Goal: Contribute content: Contribute content

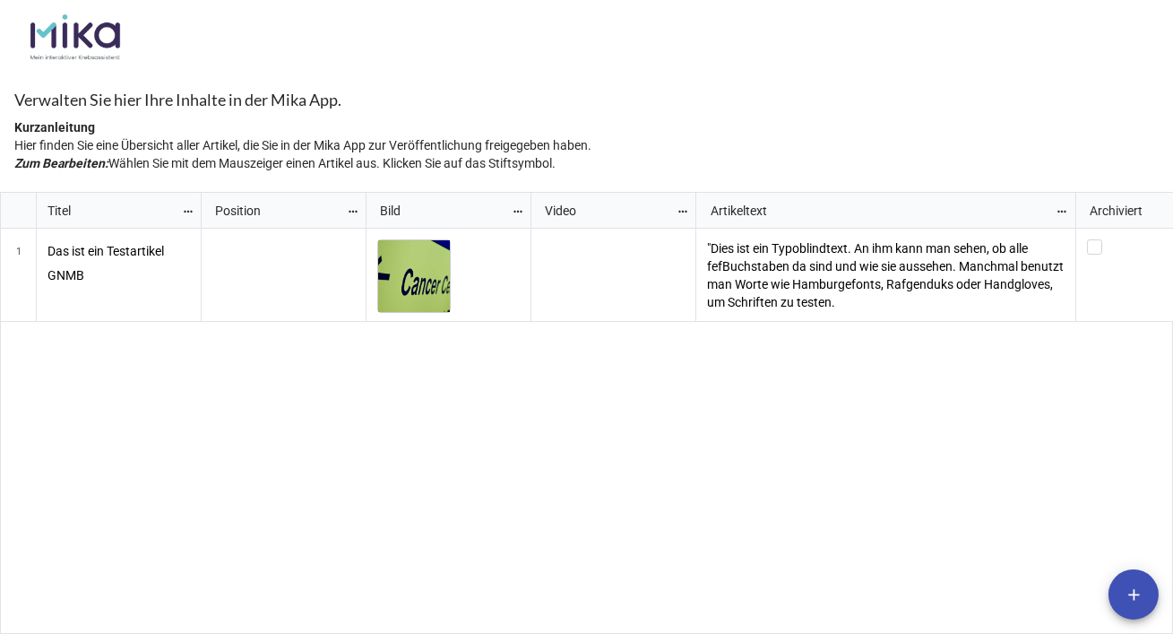
scroll to position [431, 1163]
click at [21, 278] on icon "grid" at bounding box center [20, 275] width 11 height 11
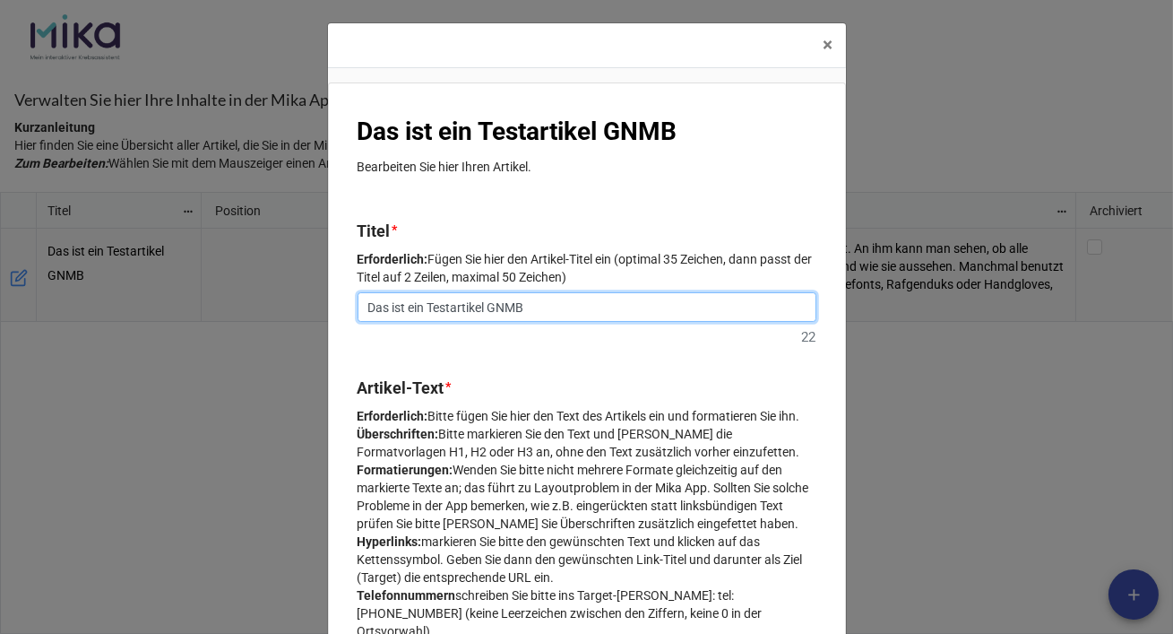
drag, startPoint x: 543, startPoint y: 310, endPoint x: 350, endPoint y: 299, distance: 193.0
paste input "What is [MEDICAL_DATA]?"
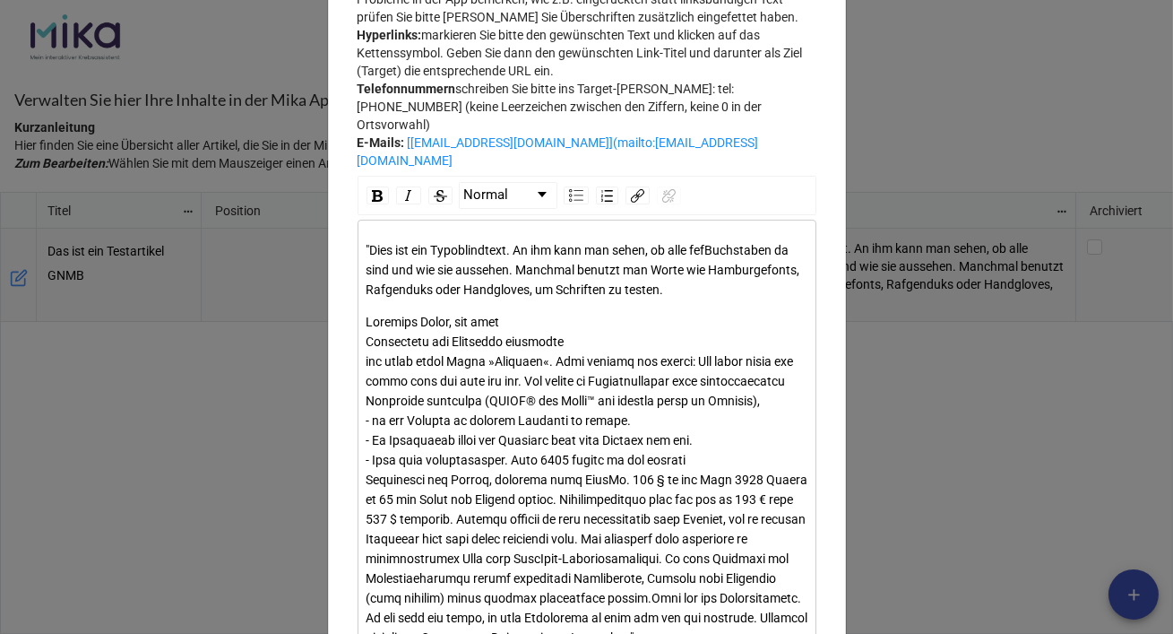
scroll to position [514, 0]
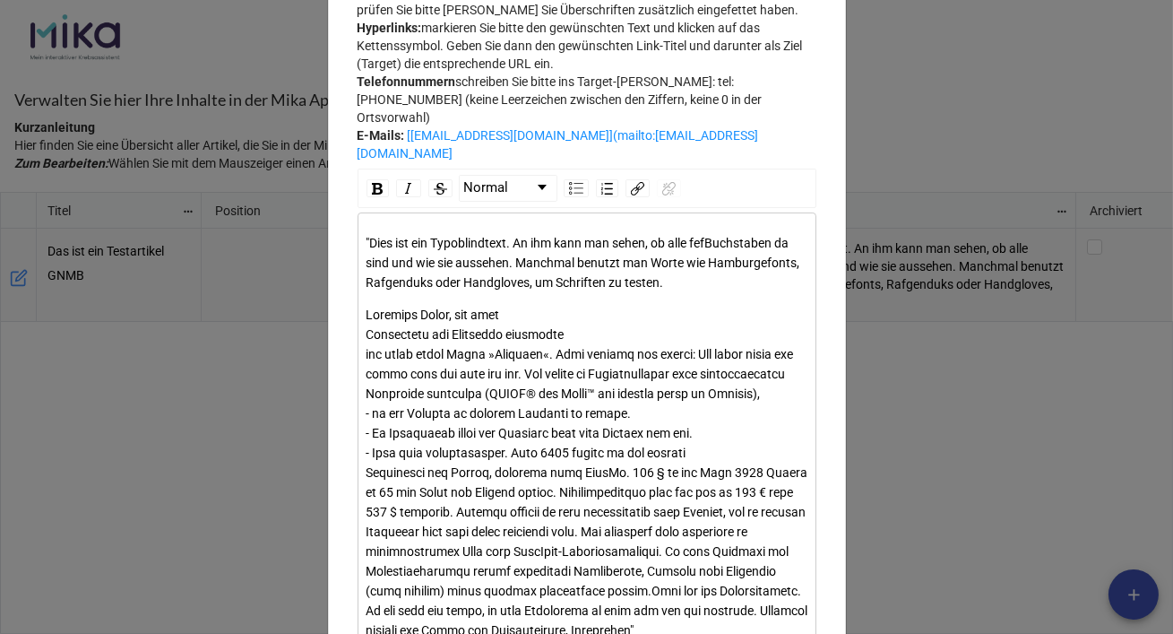
type input "What is [MEDICAL_DATA]?"
click at [509, 399] on div "rdw-editor" at bounding box center [588, 472] width 442 height 335
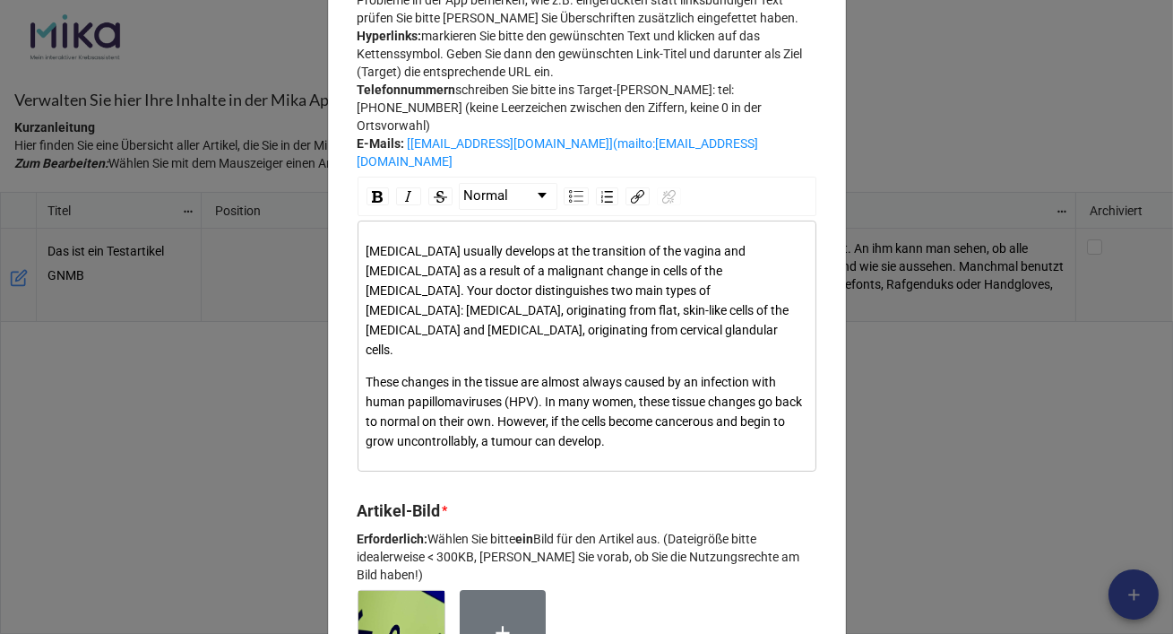
scroll to position [503, 0]
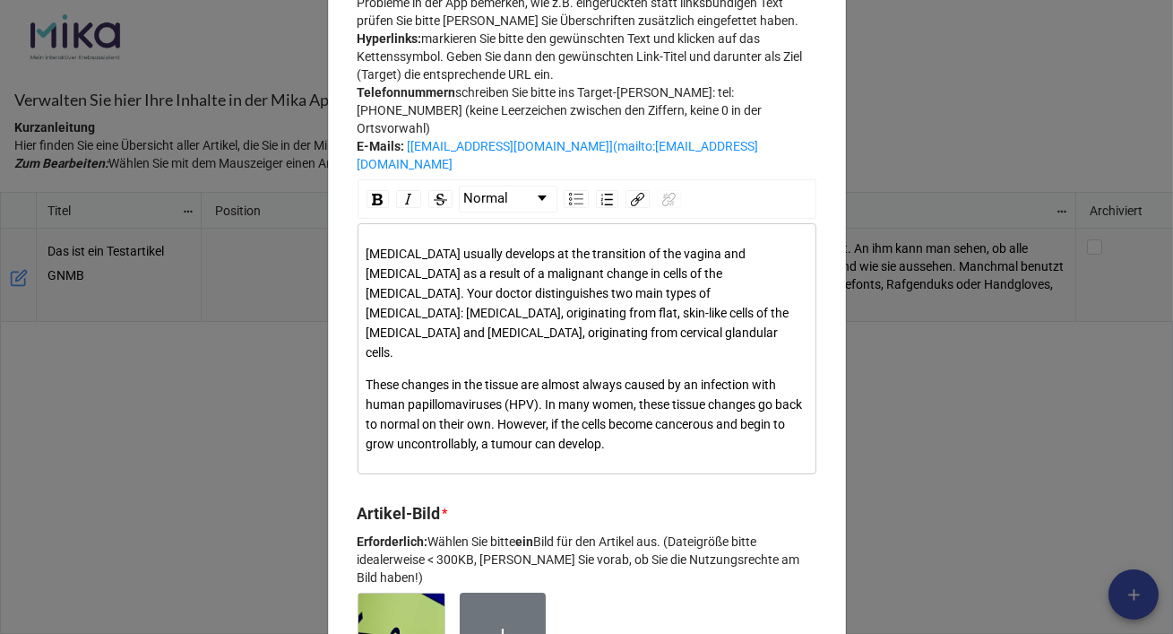
click at [607, 351] on div "[MEDICAL_DATA] usually develops at the transition of the vagina and [MEDICAL_DA…" at bounding box center [588, 303] width 442 height 118
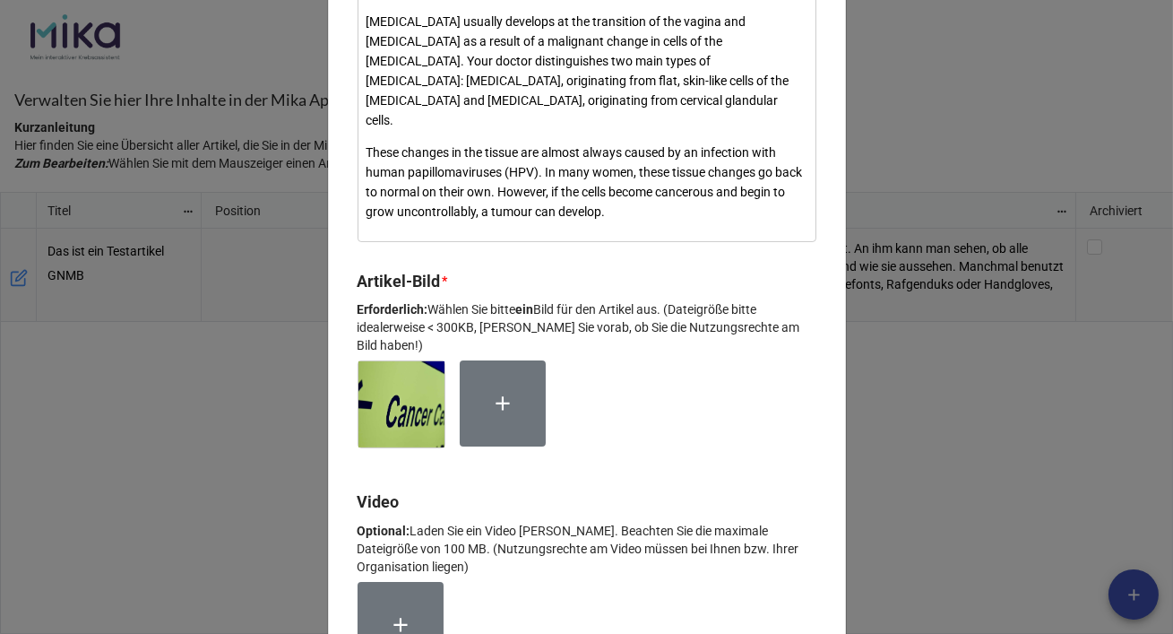
scroll to position [741, 0]
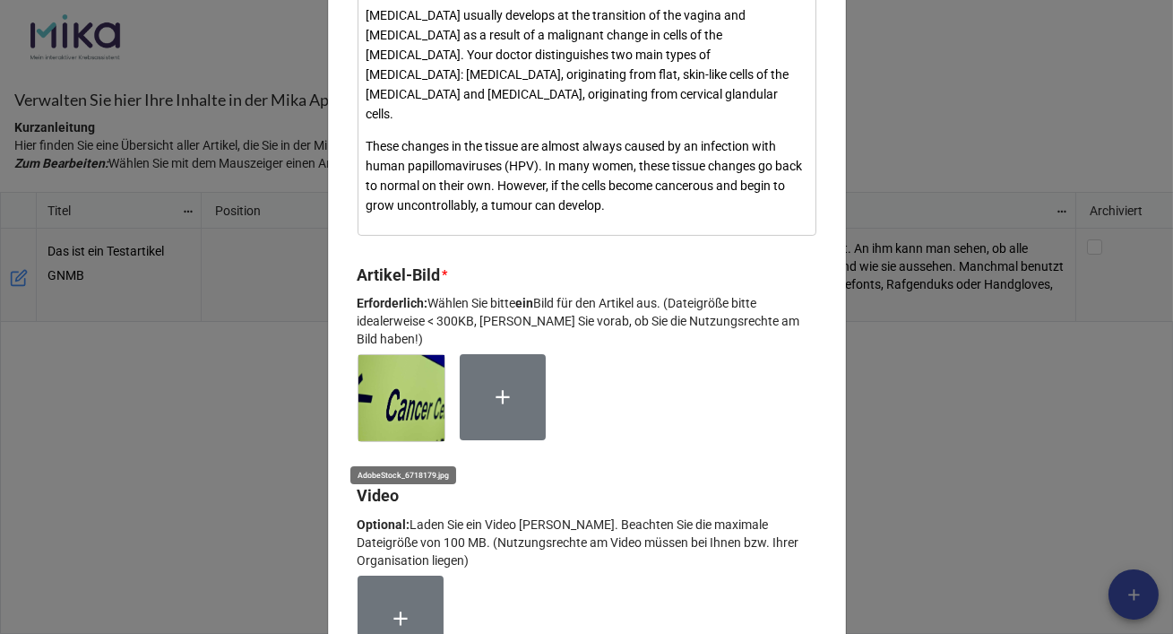
click at [411, 375] on img at bounding box center [402, 398] width 86 height 86
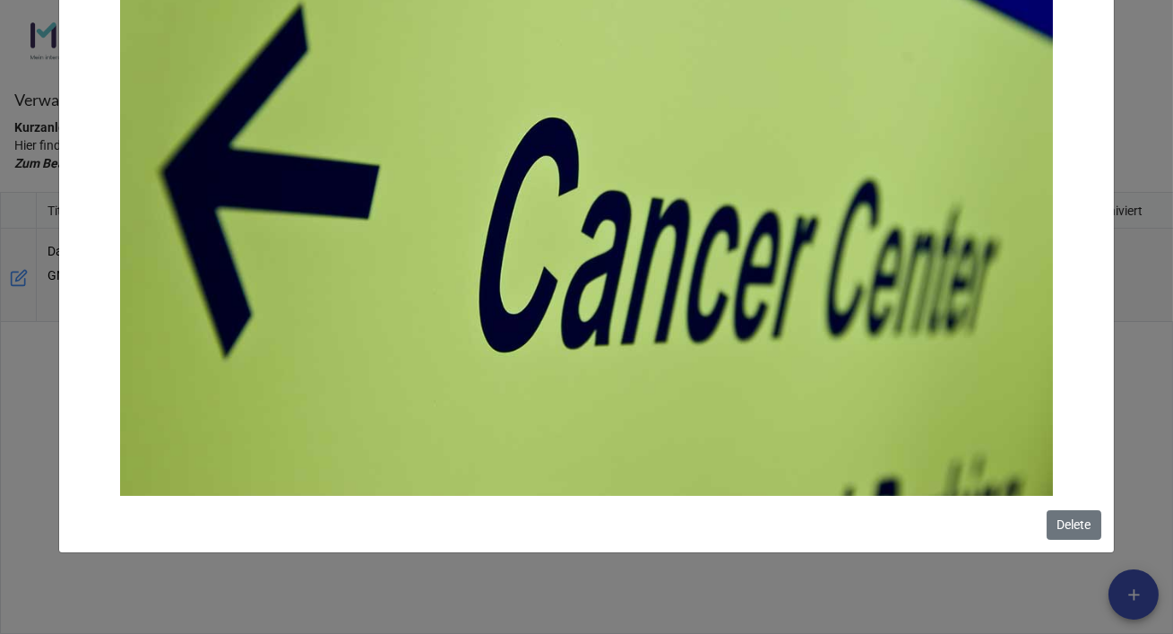
scroll to position [243, 0]
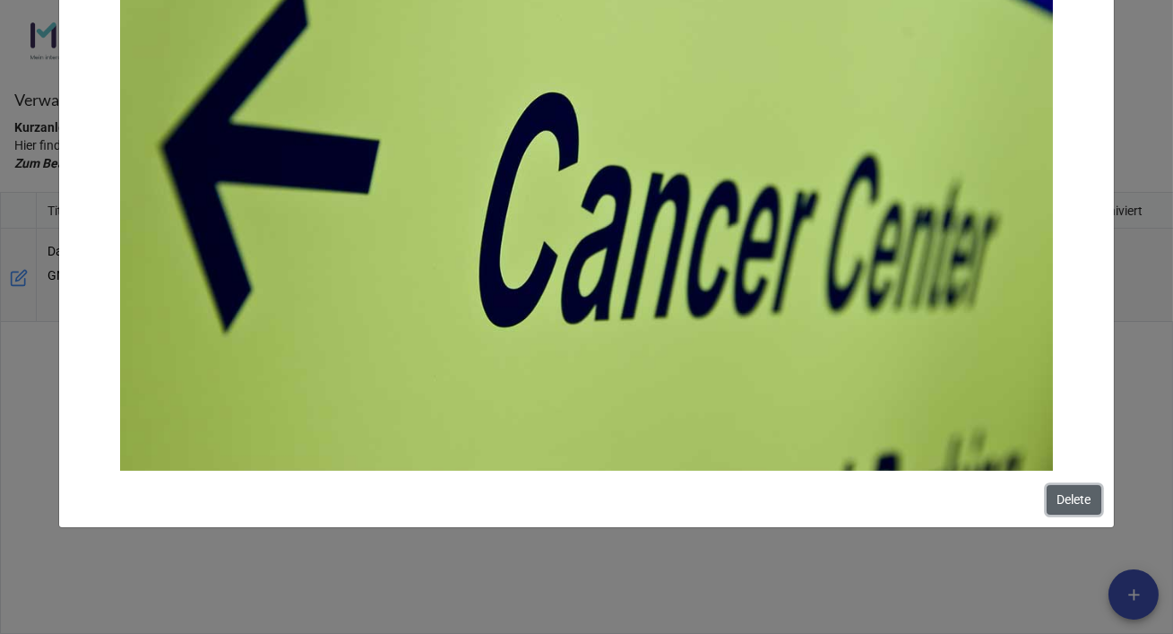
click at [1084, 496] on button "Delete" at bounding box center [1074, 500] width 55 height 30
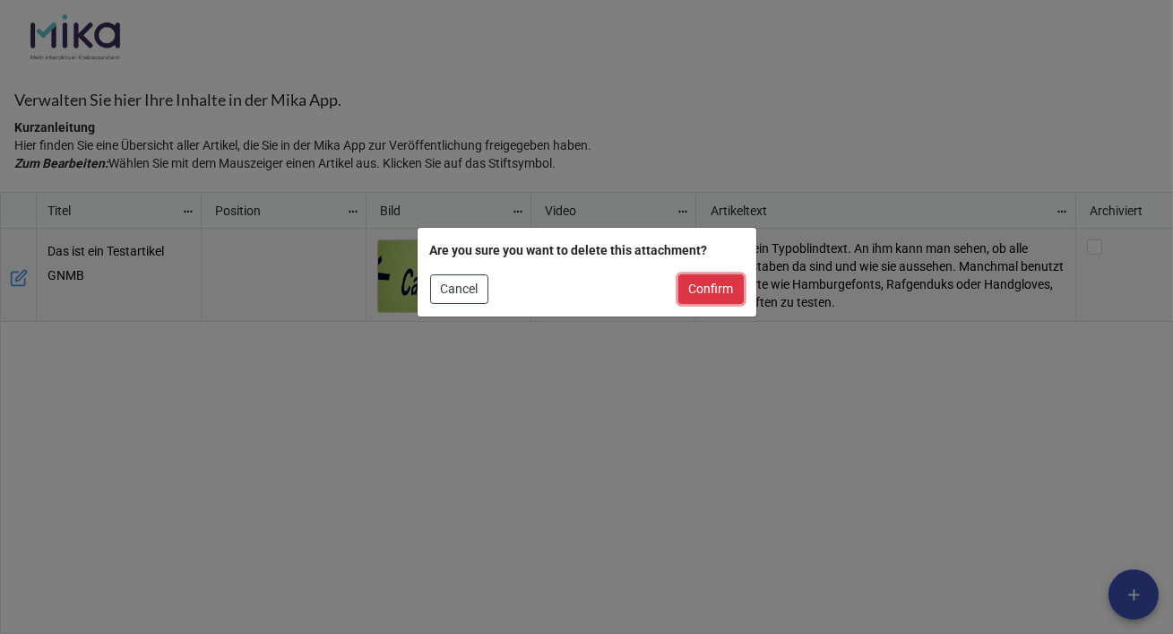
click at [729, 293] on button "Confirm" at bounding box center [711, 289] width 65 height 30
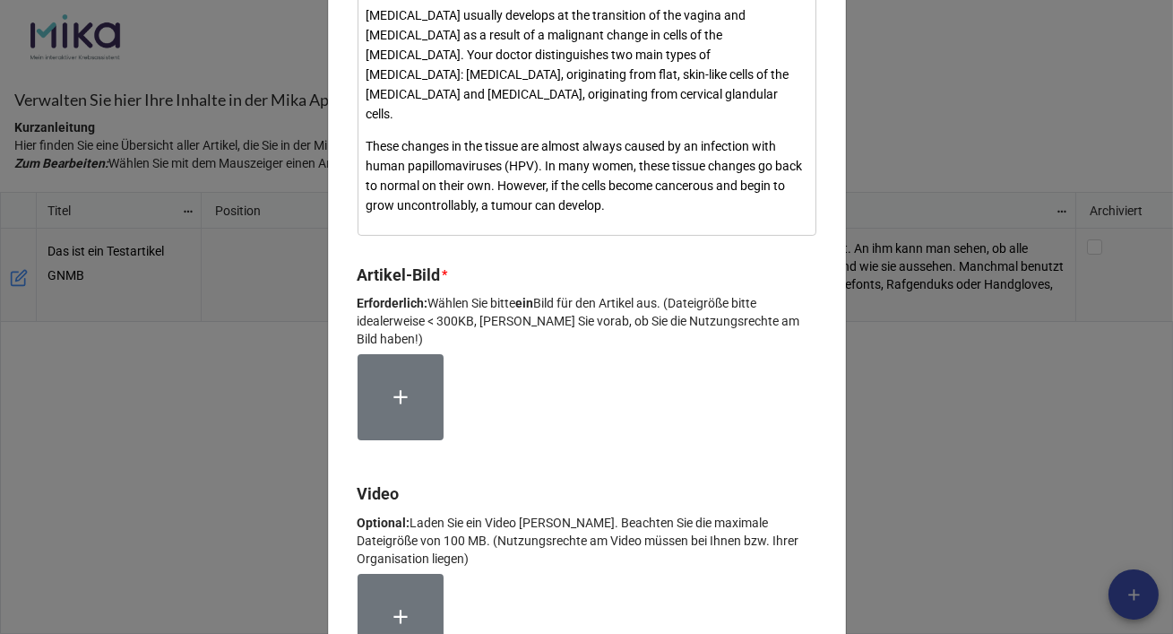
click at [409, 385] on label at bounding box center [401, 397] width 86 height 86
click at [403, 378] on label at bounding box center [401, 397] width 86 height 86
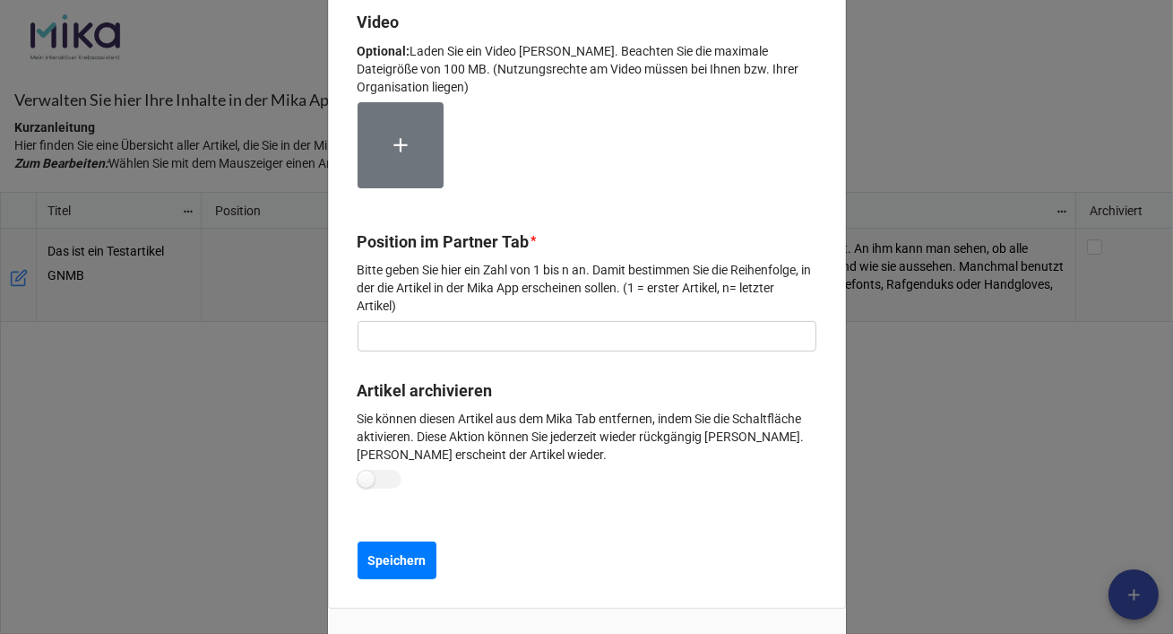
scroll to position [1214, 0]
click at [395, 552] on b "Speichern" at bounding box center [397, 561] width 58 height 19
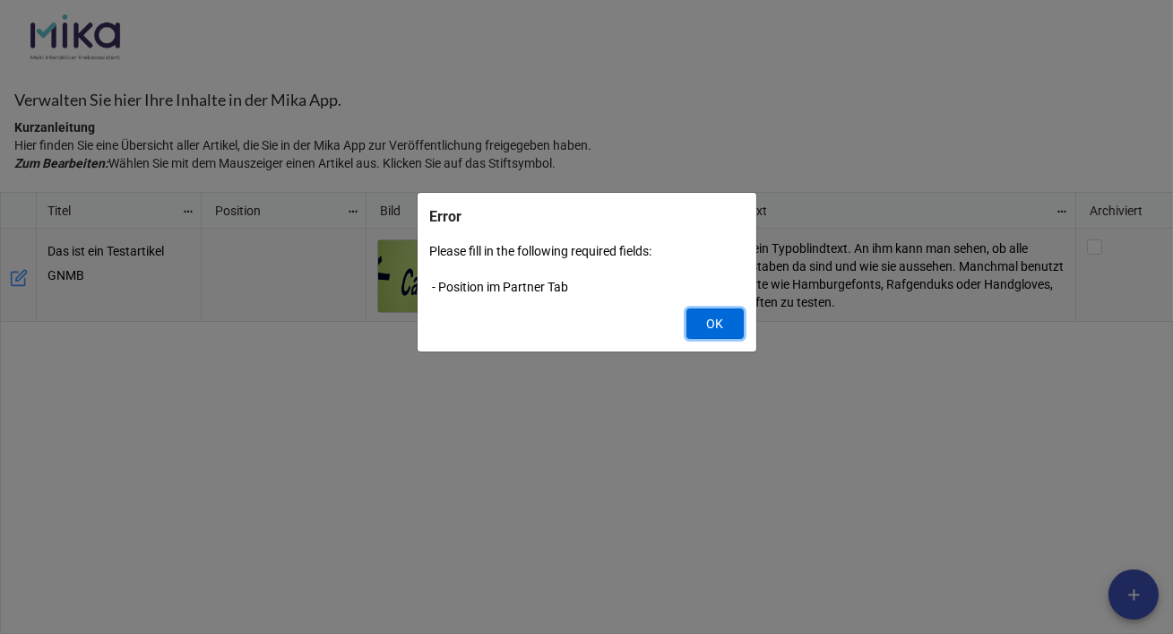
click at [725, 325] on button "OK" at bounding box center [715, 323] width 57 height 30
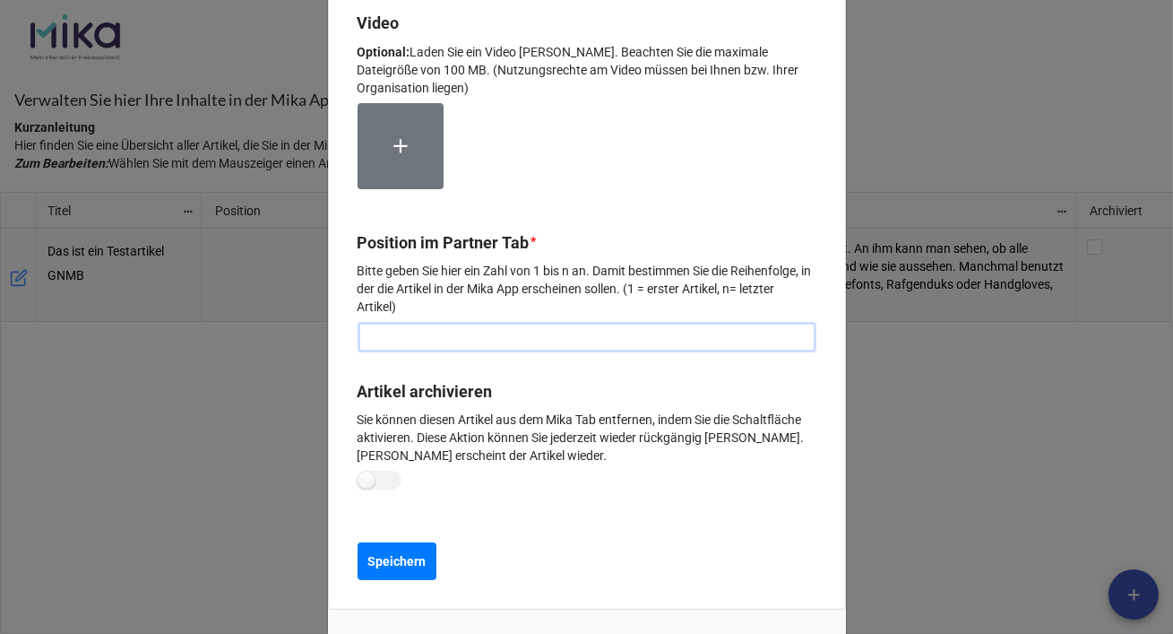
click at [425, 338] on input "text" at bounding box center [587, 337] width 459 height 30
type input "1"
drag, startPoint x: 402, startPoint y: 558, endPoint x: 518, endPoint y: 550, distance: 115.9
click at [403, 558] on b "Speichern" at bounding box center [397, 560] width 58 height 19
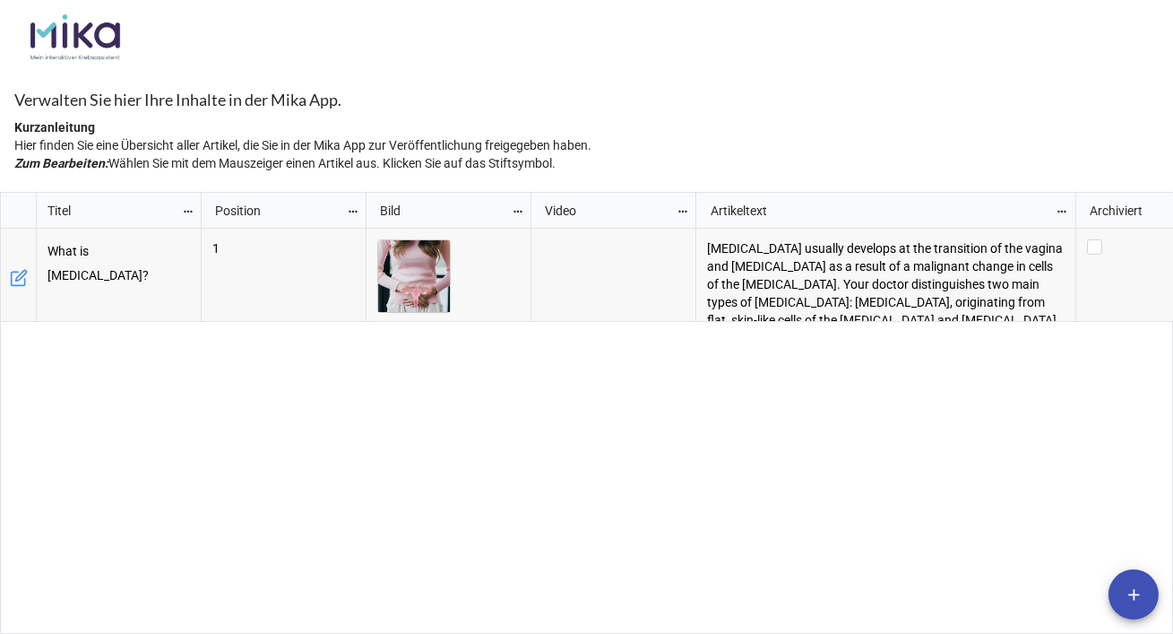
click at [994, 306] on p "[MEDICAL_DATA] usually develops at the transition of the vagina and [MEDICAL_DA…" at bounding box center [886, 293] width 358 height 108
click at [22, 281] on icon "grid" at bounding box center [19, 278] width 18 height 18
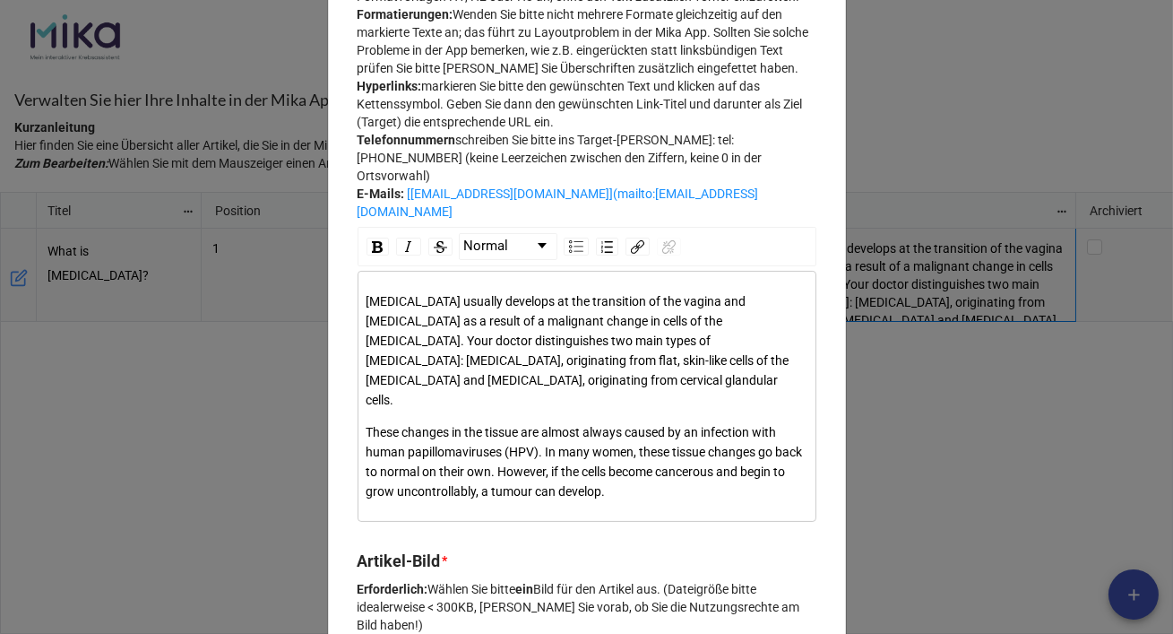
scroll to position [467, 0]
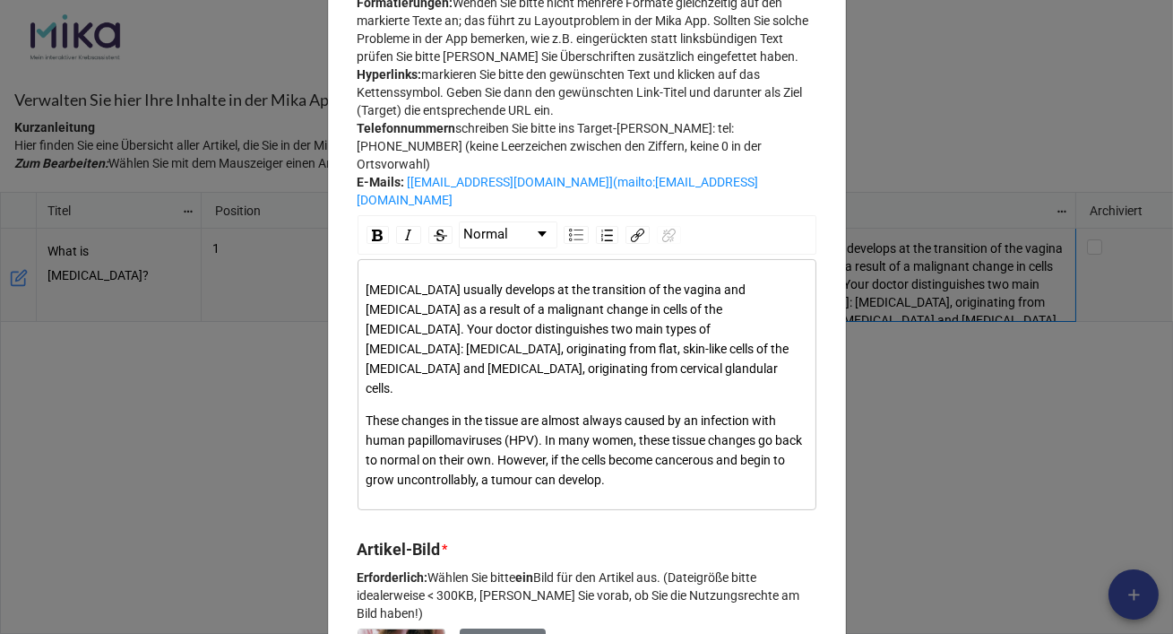
click at [579, 420] on span "These changes in the tissue are almost always caused by an infection with human…" at bounding box center [586, 450] width 439 height 74
click at [599, 390] on div "[MEDICAL_DATA] usually develops at the transition of the vagina and [MEDICAL_DA…" at bounding box center [588, 339] width 442 height 118
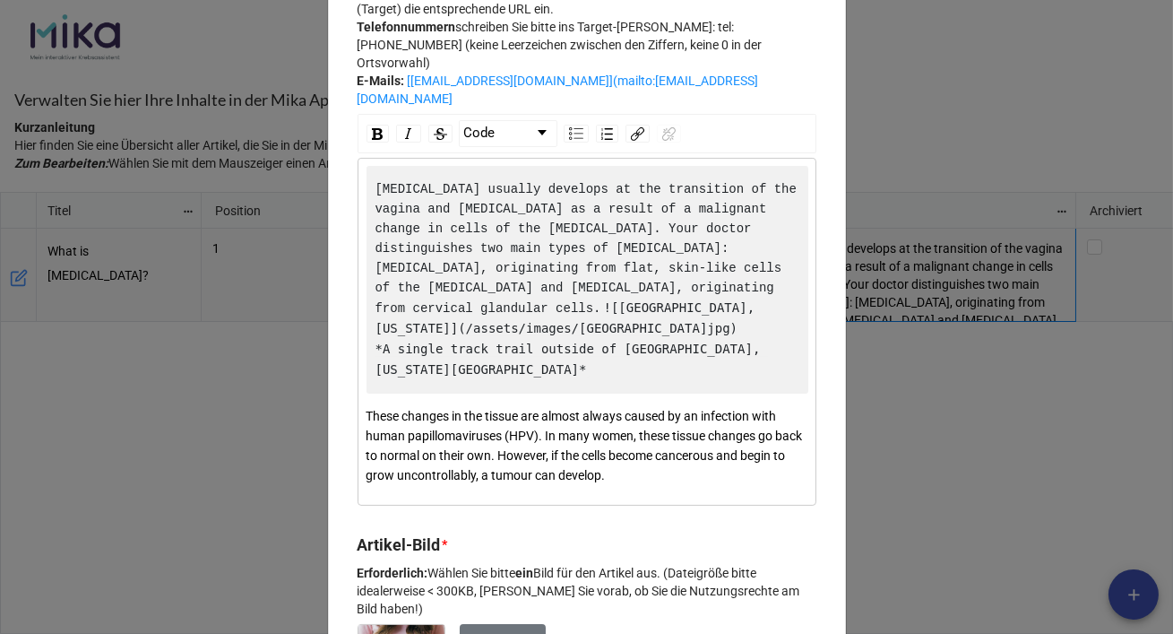
scroll to position [581, 0]
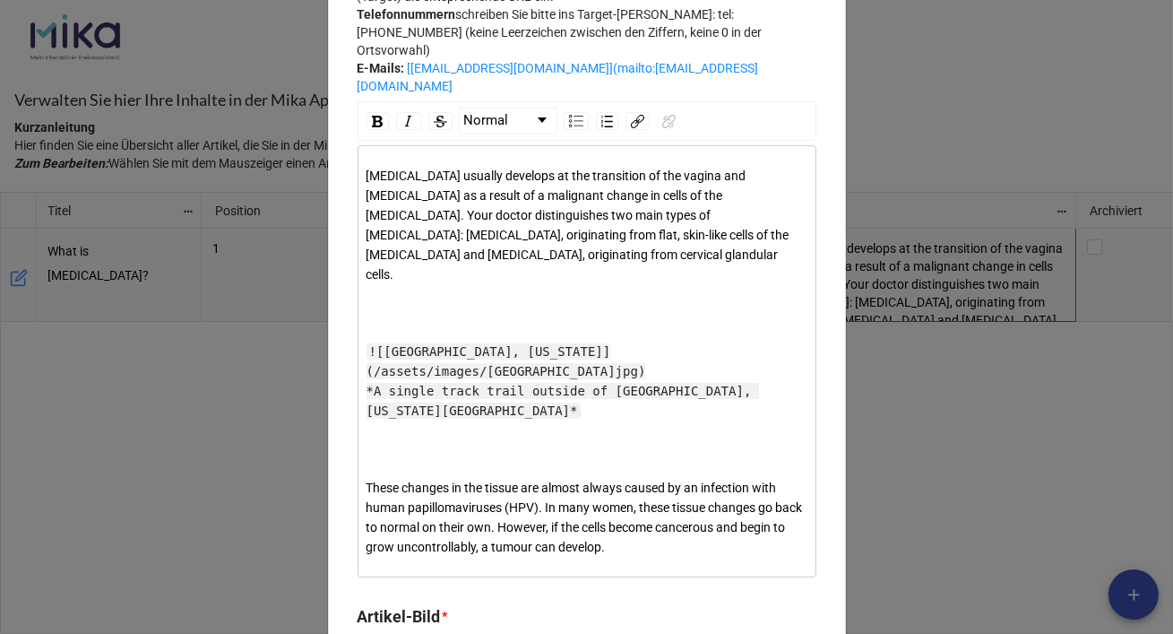
click at [511, 344] on span "![Albuquerque, New Mexico](/assets/images/albuquerque.jpg) *A single track trai…" at bounding box center [563, 381] width 393 height 74
drag, startPoint x: 547, startPoint y: 350, endPoint x: 420, endPoint y: 344, distance: 126.5
click at [420, 344] on span "![Albuquerque, New Mexico](/assets/images/albuquerque.jpg) *A single track trai…" at bounding box center [563, 381] width 393 height 74
click at [604, 402] on div "Cervical cancer usually develops at the transition of the vagina and cervix as …" at bounding box center [588, 361] width 442 height 391
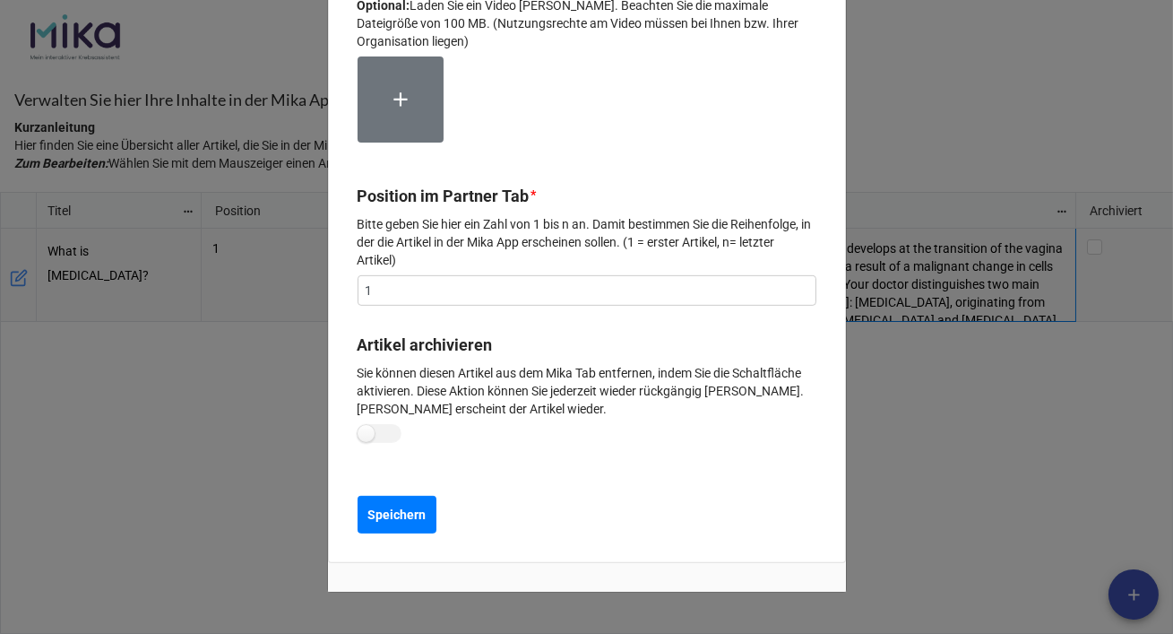
scroll to position [1469, 0]
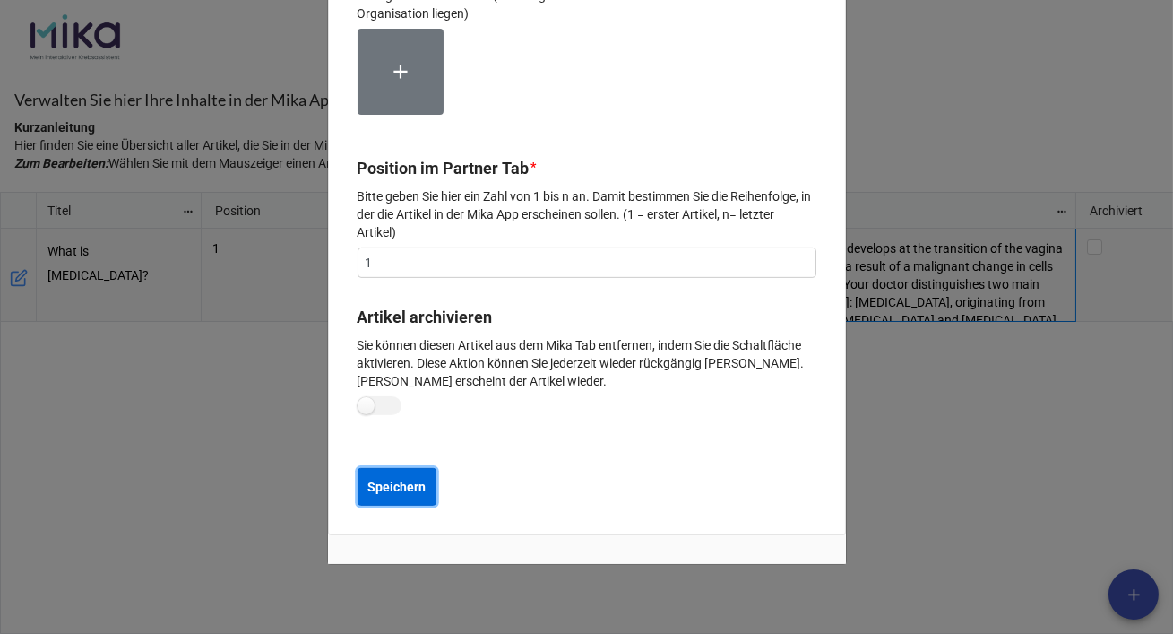
click at [412, 478] on b "Speichern" at bounding box center [397, 487] width 58 height 19
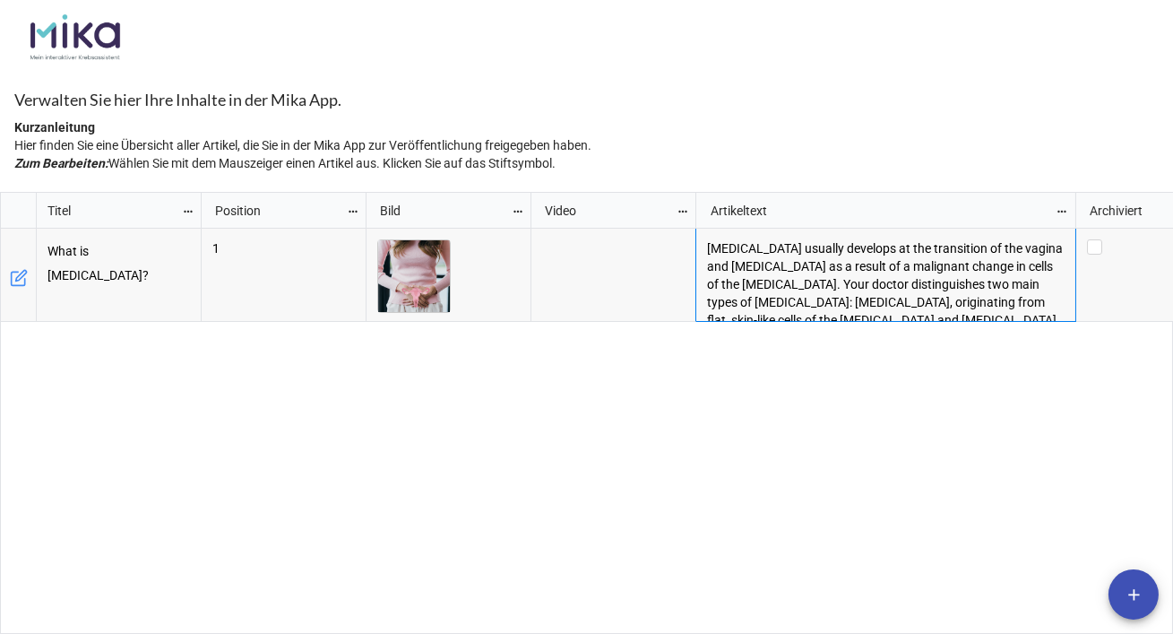
click at [986, 287] on p "[MEDICAL_DATA] usually develops at the transition of the vagina and [MEDICAL_DA…" at bounding box center [886, 293] width 358 height 108
click at [29, 277] on div "grid" at bounding box center [19, 275] width 36 height 93
click at [16, 277] on icon "grid" at bounding box center [20, 275] width 11 height 11
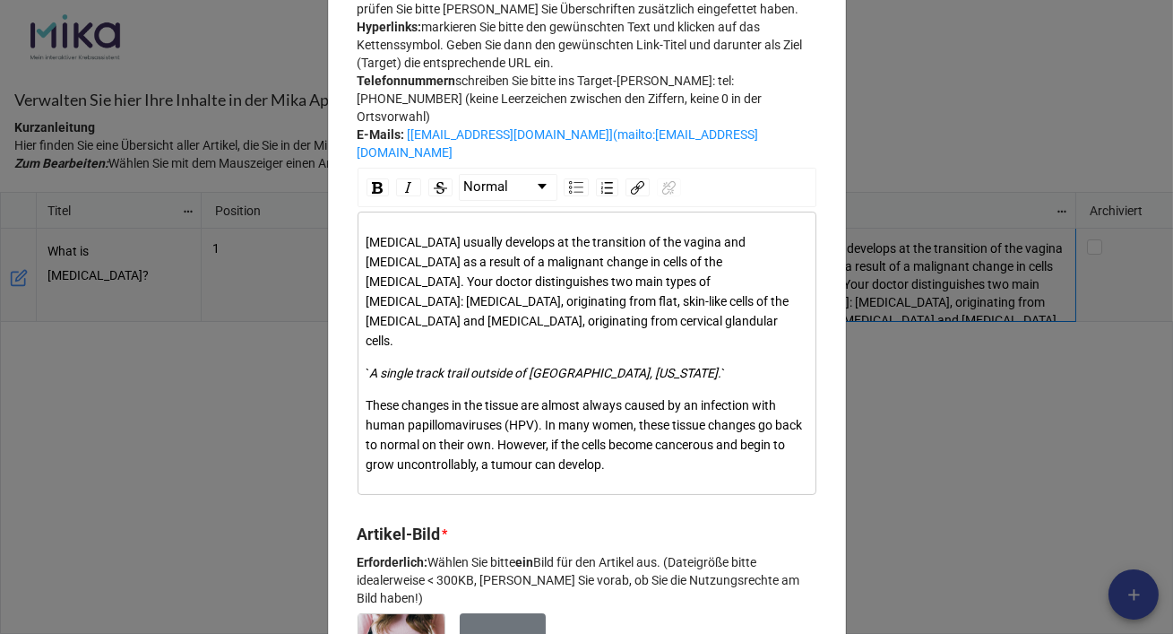
scroll to position [521, 0]
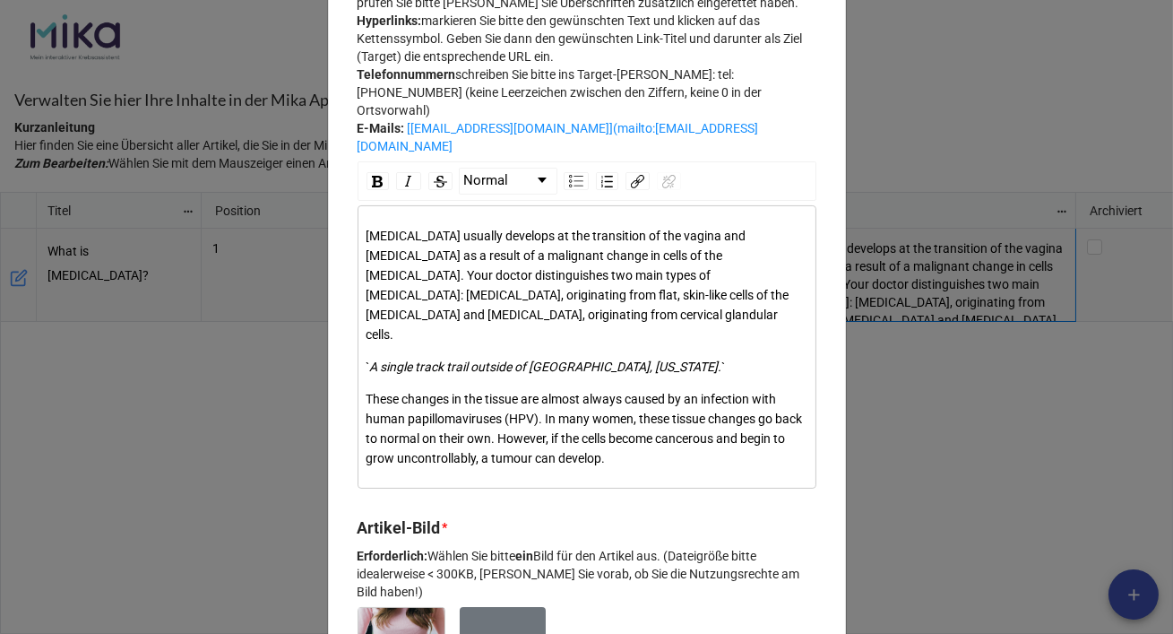
drag, startPoint x: 439, startPoint y: 357, endPoint x: 399, endPoint y: 359, distance: 40.4
click at [438, 357] on div "` A single track trail outside of Albuquerque, New Mexico. `" at bounding box center [588, 367] width 442 height 20
drag, startPoint x: 364, startPoint y: 359, endPoint x: 400, endPoint y: 364, distance: 36.1
click at [404, 365] on div "Cervical cancer usually develops at the transition of the vagina and cervix as …" at bounding box center [587, 346] width 459 height 283
drag, startPoint x: 397, startPoint y: 364, endPoint x: 716, endPoint y: 392, distance: 320.3
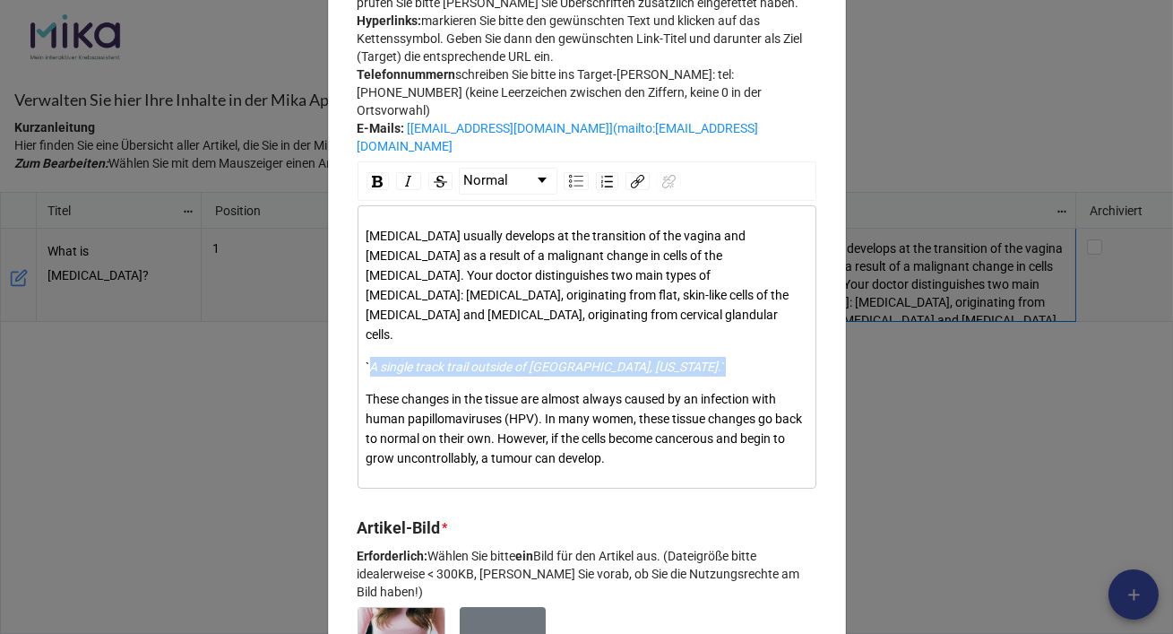
click at [719, 376] on div "` A single track trail outside of Albuquerque, New Mexico. `" at bounding box center [588, 367] width 442 height 20
click at [709, 376] on div "` A single track trail outside of Albuquerque, New Mexico. `" at bounding box center [588, 367] width 442 height 20
drag, startPoint x: 701, startPoint y: 385, endPoint x: 360, endPoint y: 365, distance: 341.2
click at [366, 365] on div "Cervical cancer usually develops at the transition of the vagina and cervix as …" at bounding box center [587, 347] width 443 height 242
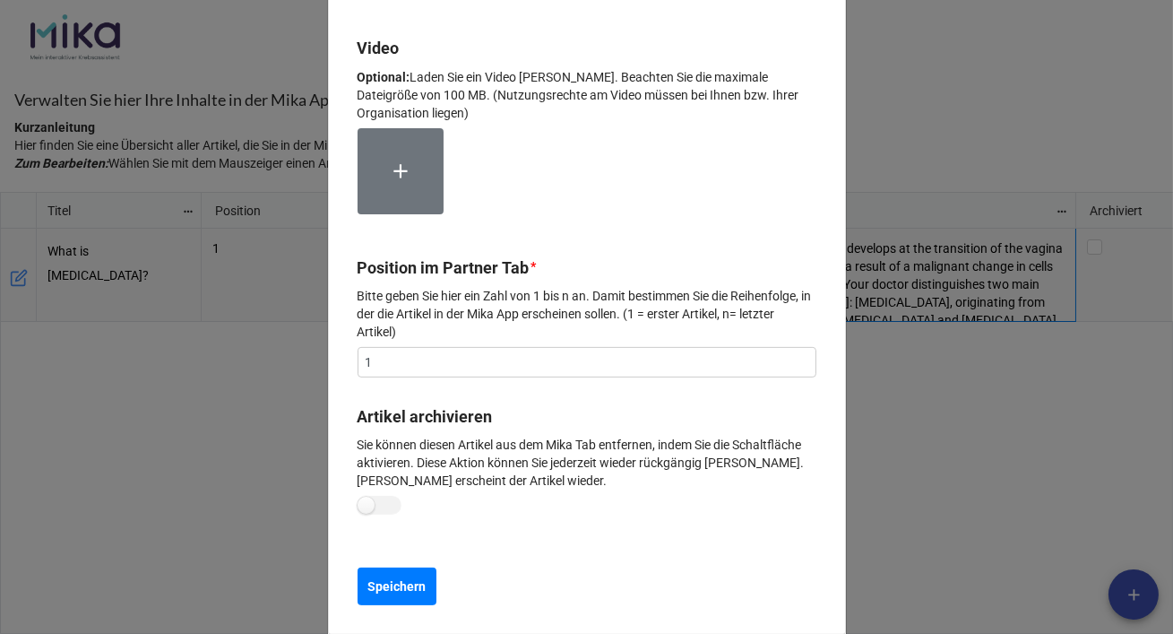
scroll to position [1327, 0]
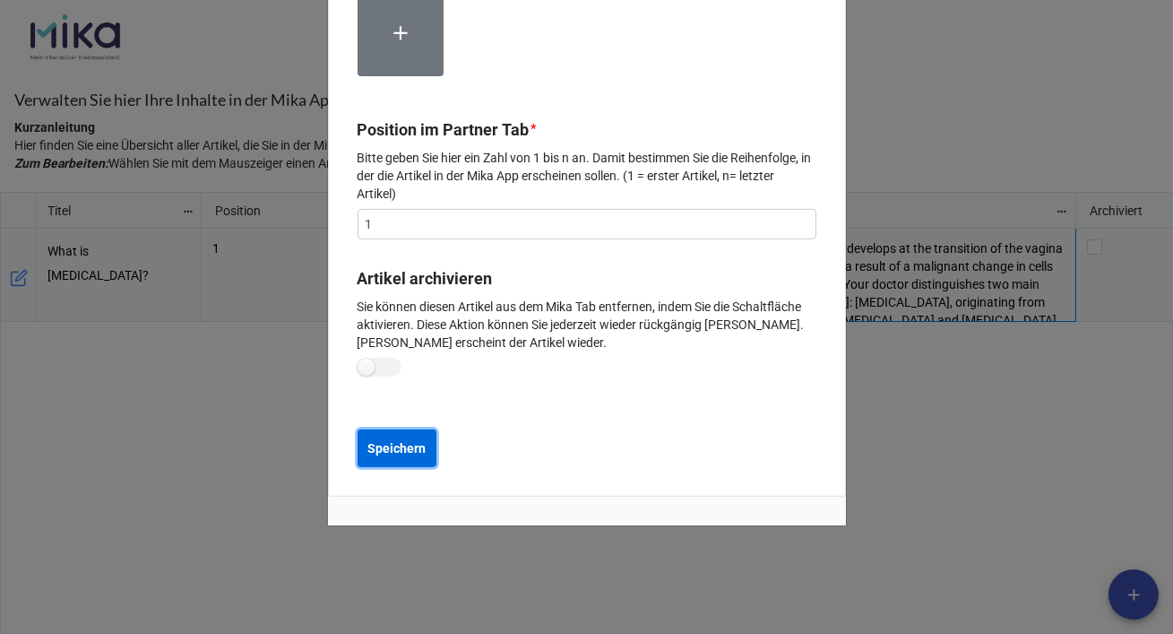
click at [421, 442] on b "Speichern" at bounding box center [397, 448] width 58 height 19
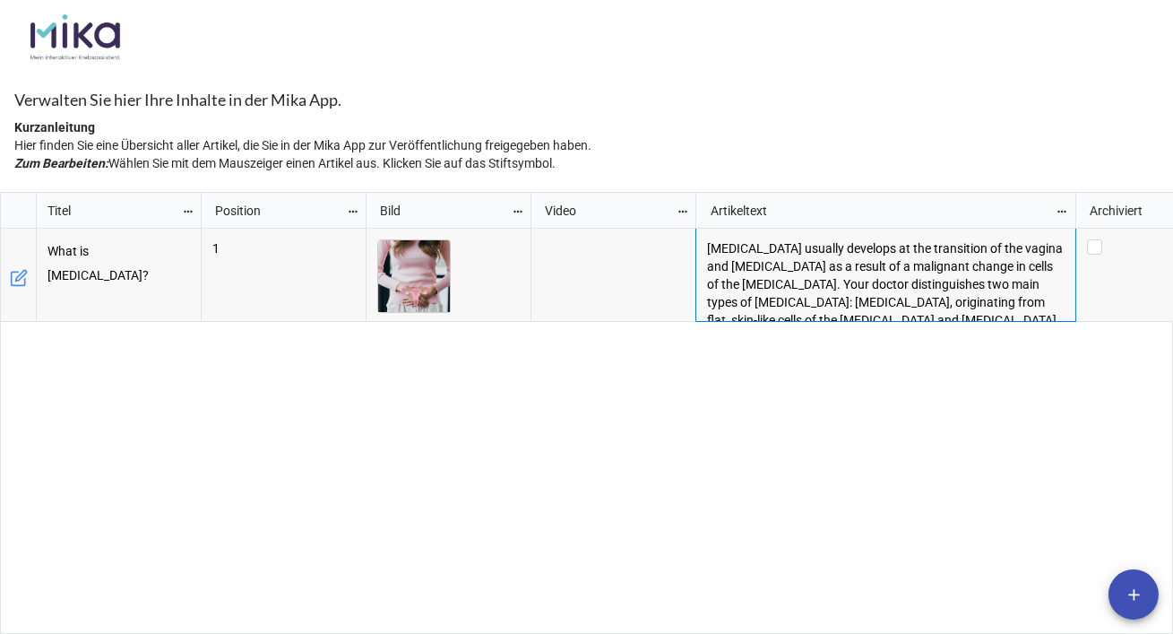
click at [480, 454] on div "1 Cervical cancer usually develops at the transition of the vagina and cervix a…" at bounding box center [688, 432] width 973 height 406
click at [24, 272] on icon "grid" at bounding box center [19, 278] width 18 height 18
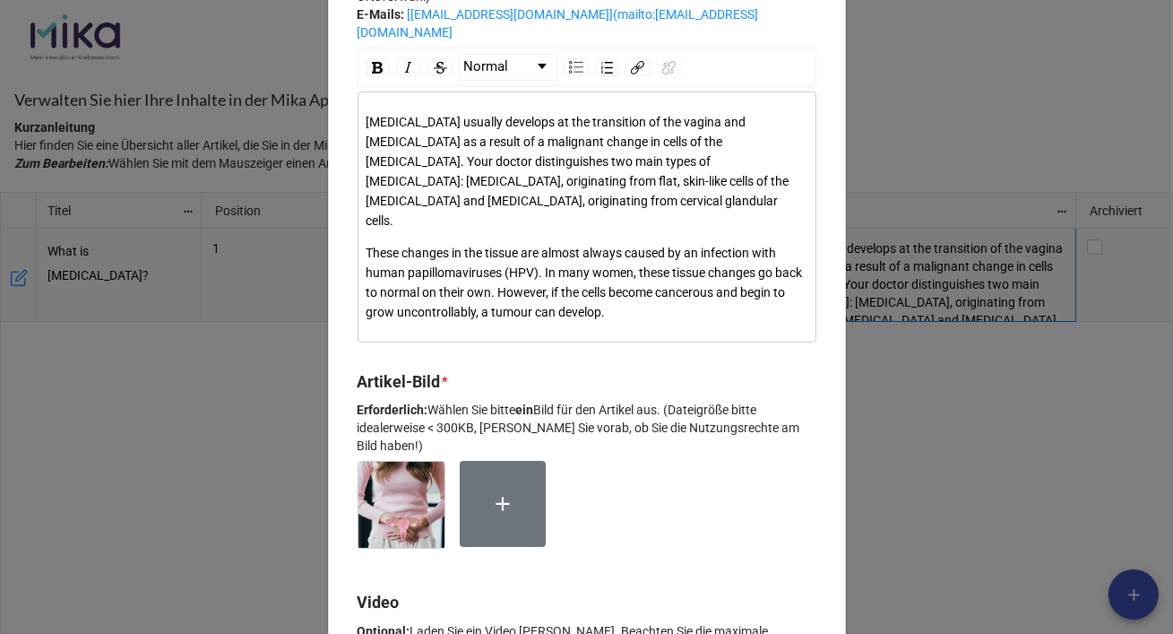
scroll to position [636, 0]
click at [359, 138] on div "Cervical cancer usually develops at the transition of the vagina and cervix as …" at bounding box center [587, 216] width 459 height 251
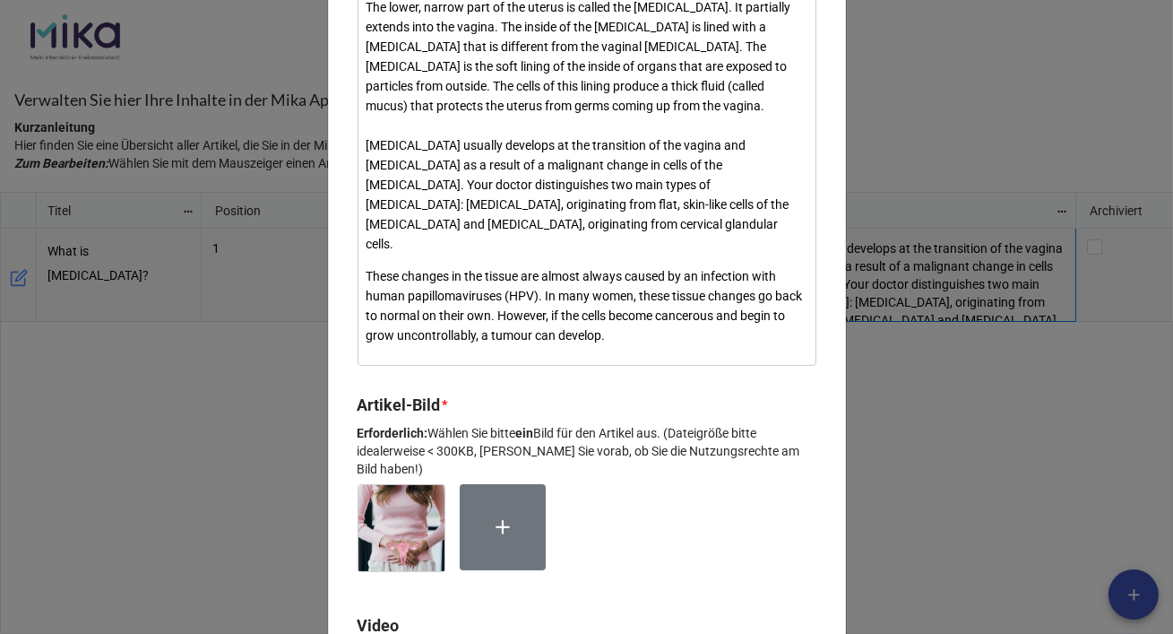
scroll to position [750, 0]
click at [497, 523] on icon at bounding box center [502, 526] width 13 height 13
click at [411, 512] on img at bounding box center [402, 527] width 86 height 86
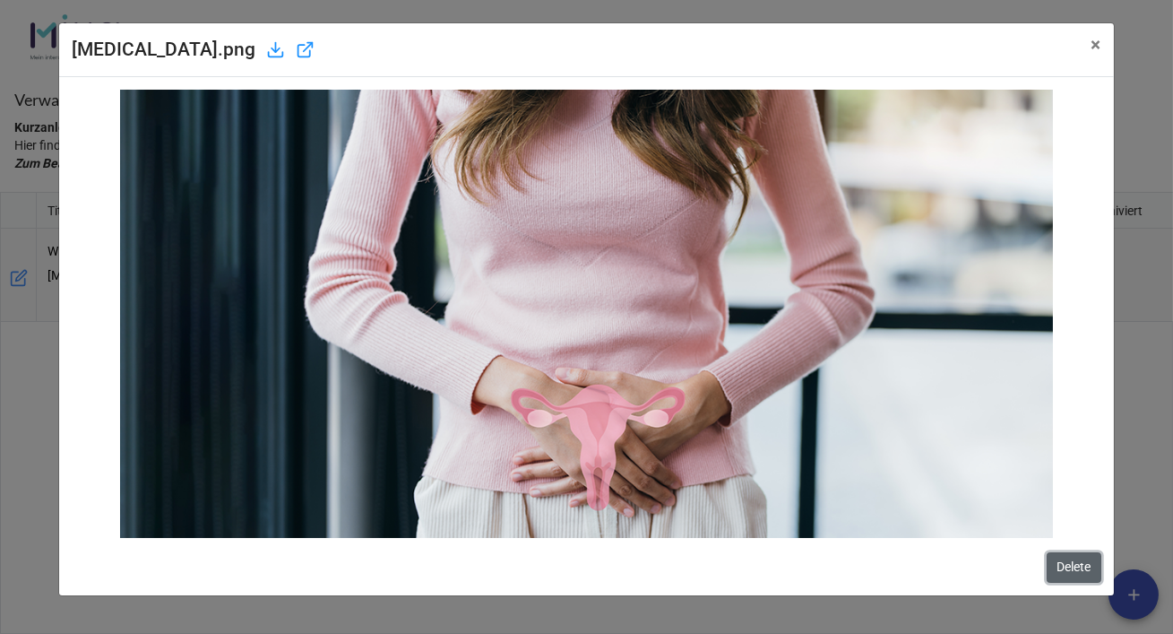
click at [1075, 560] on button "Delete" at bounding box center [1074, 567] width 55 height 30
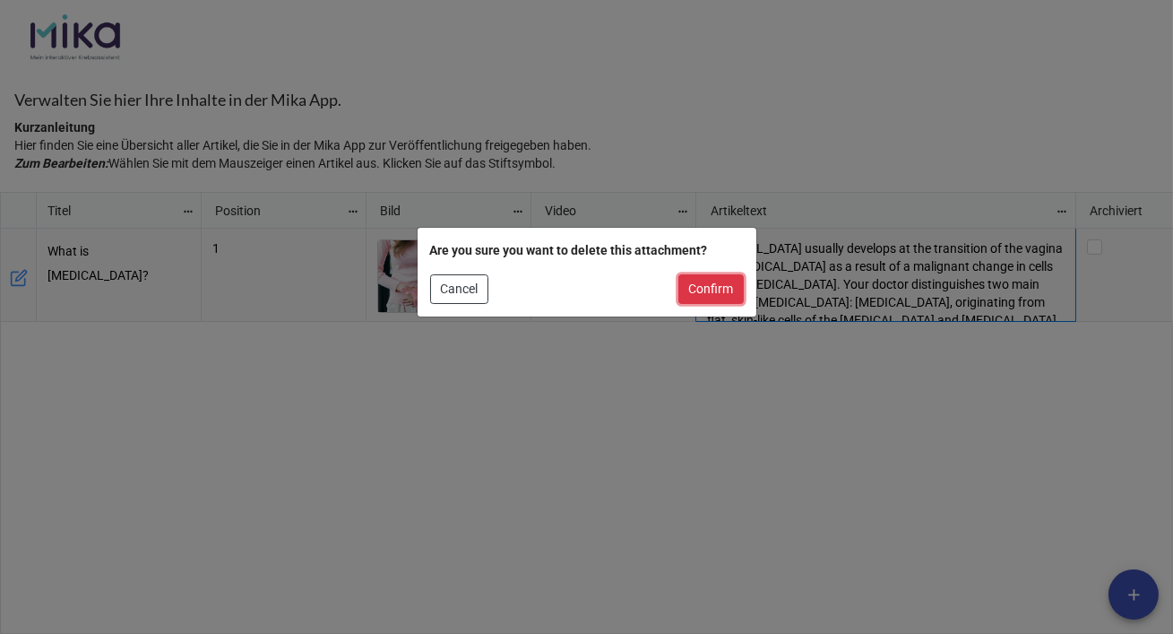
click at [700, 294] on button "Confirm" at bounding box center [711, 289] width 65 height 30
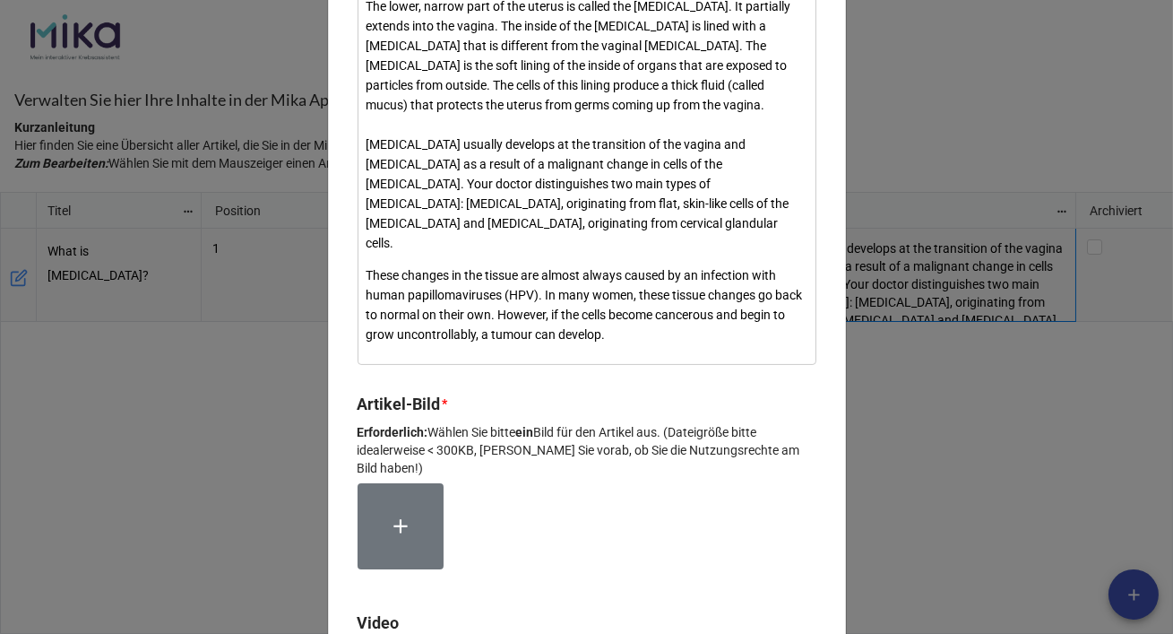
click at [394, 523] on icon at bounding box center [400, 526] width 13 height 13
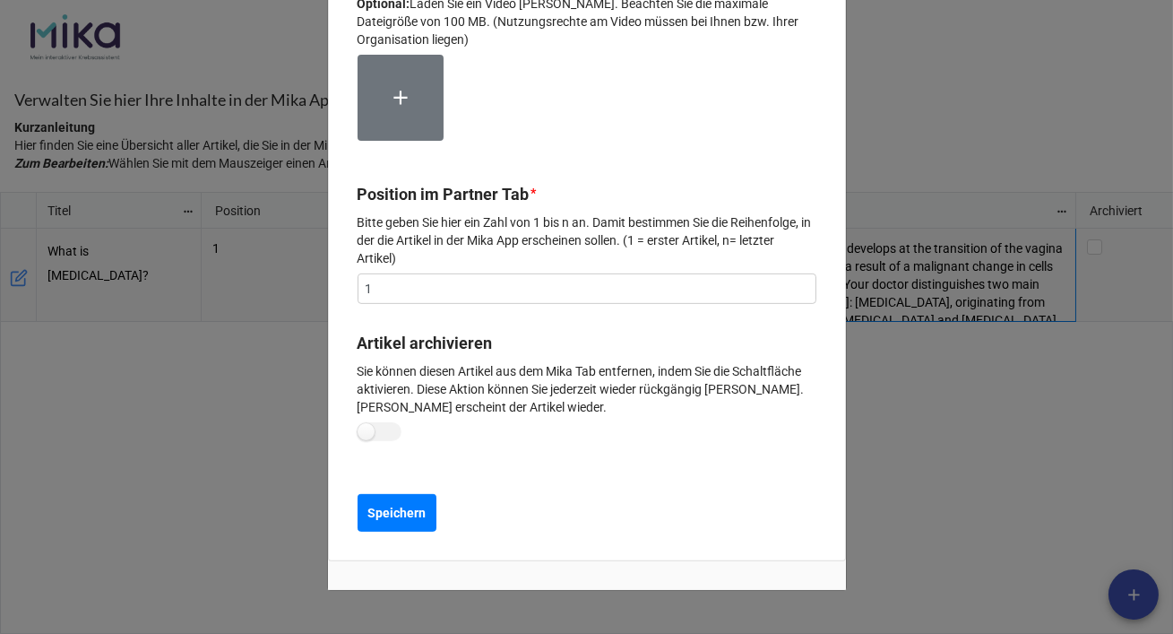
scroll to position [1466, 0]
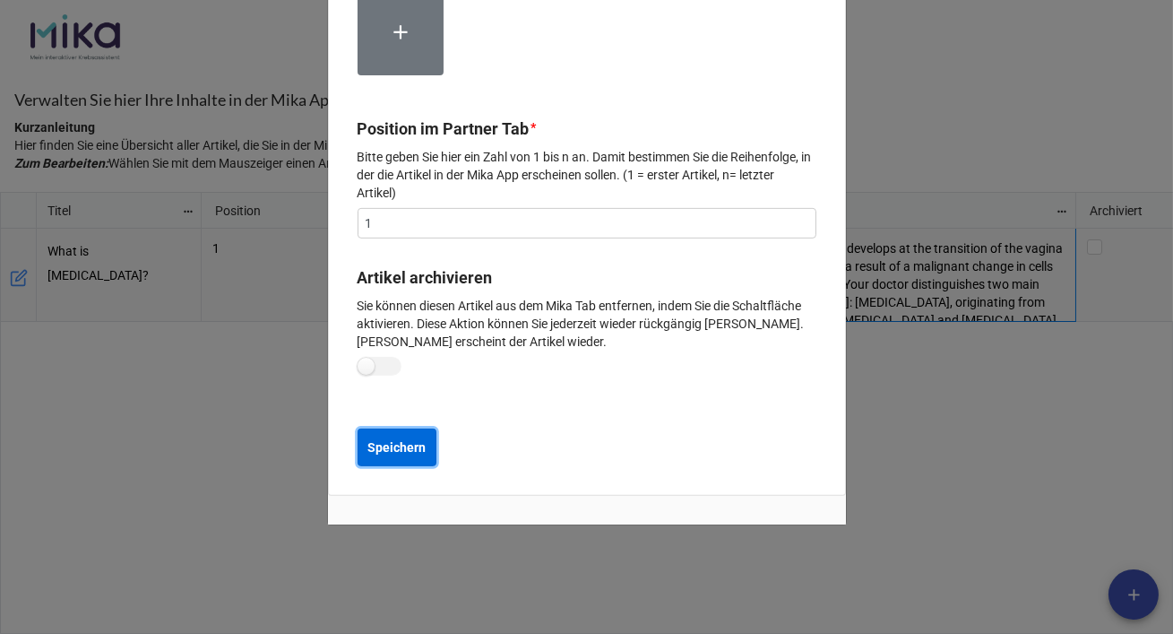
click at [401, 441] on b "Speichern" at bounding box center [397, 447] width 58 height 19
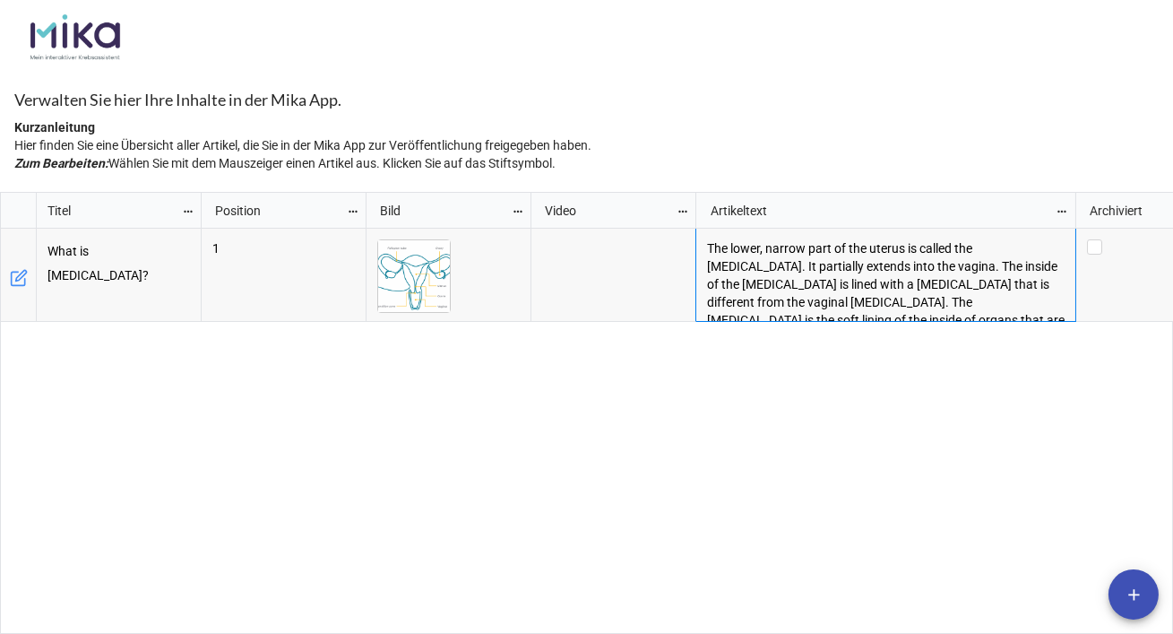
click at [967, 309] on p "The lower, narrow part of the uterus is called the [MEDICAL_DATA]. It partially…" at bounding box center [886, 310] width 358 height 143
click at [1138, 596] on icon "add" at bounding box center [1134, 594] width 19 height 19
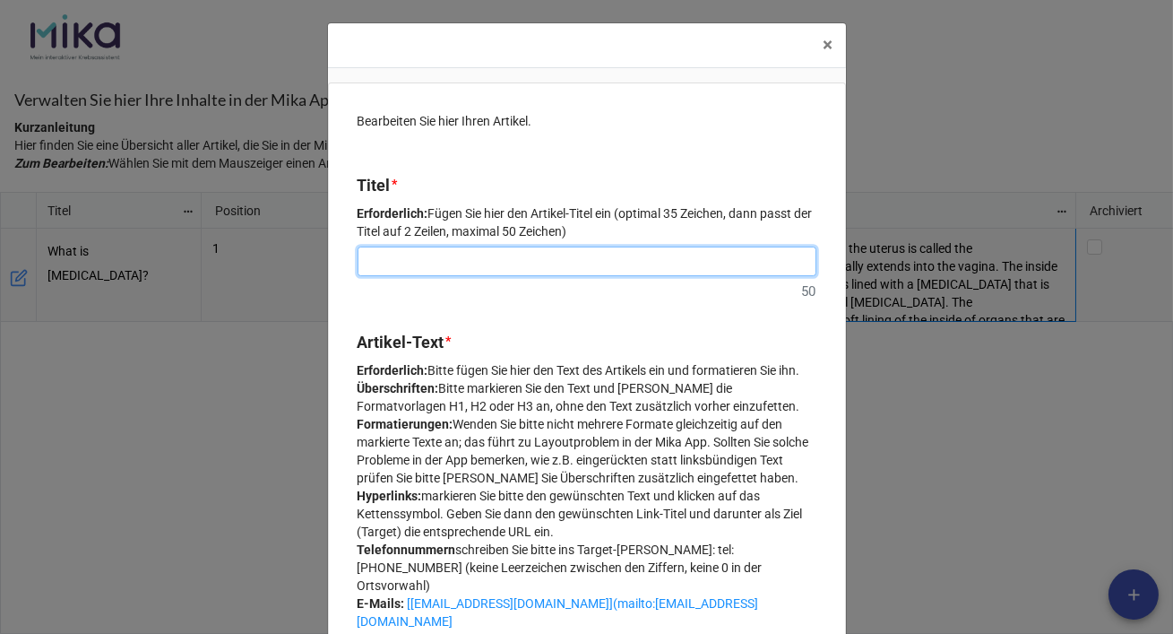
click at [489, 261] on input at bounding box center [587, 262] width 459 height 30
paste input "What is Tivdak® and how does it work?"
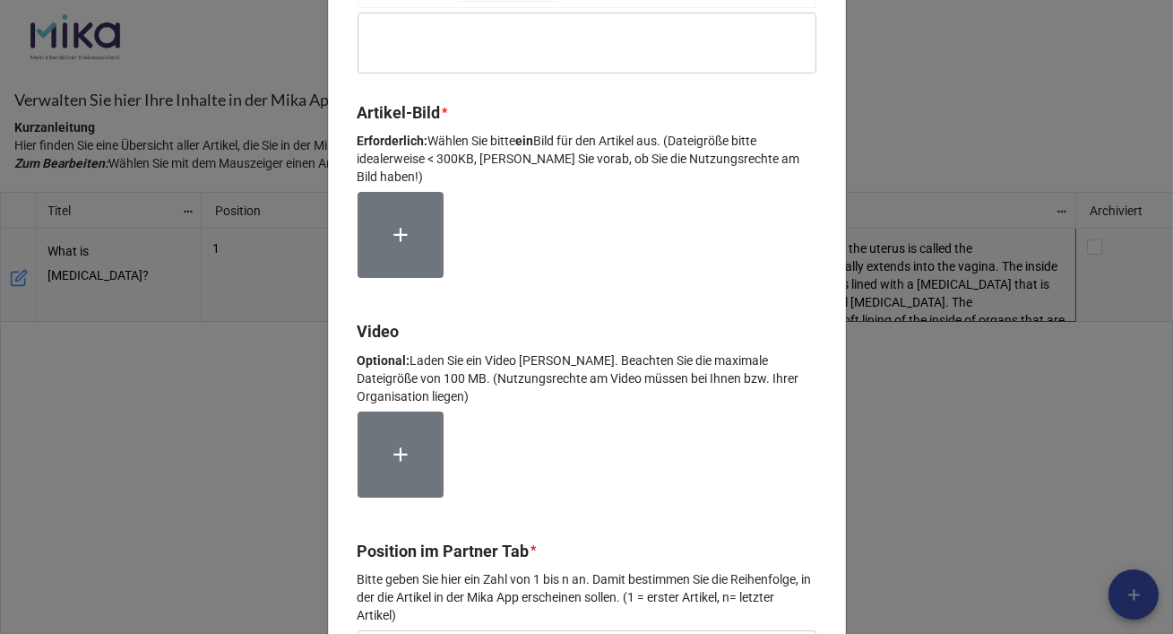
scroll to position [724, 0]
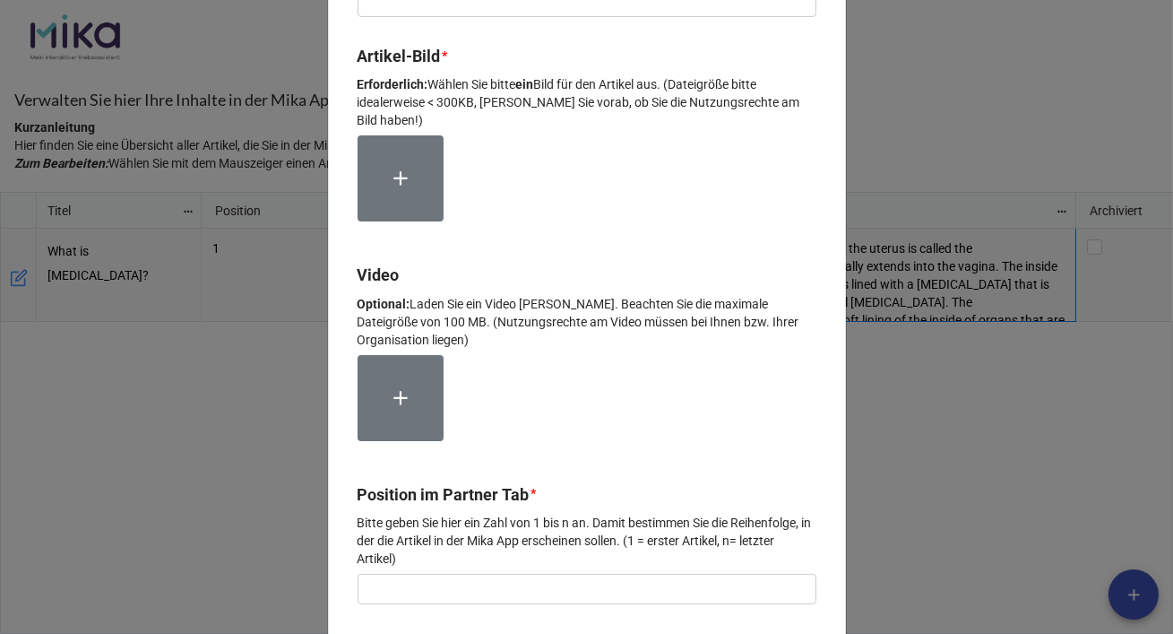
type input "What is Tivdak® and how does it work?"
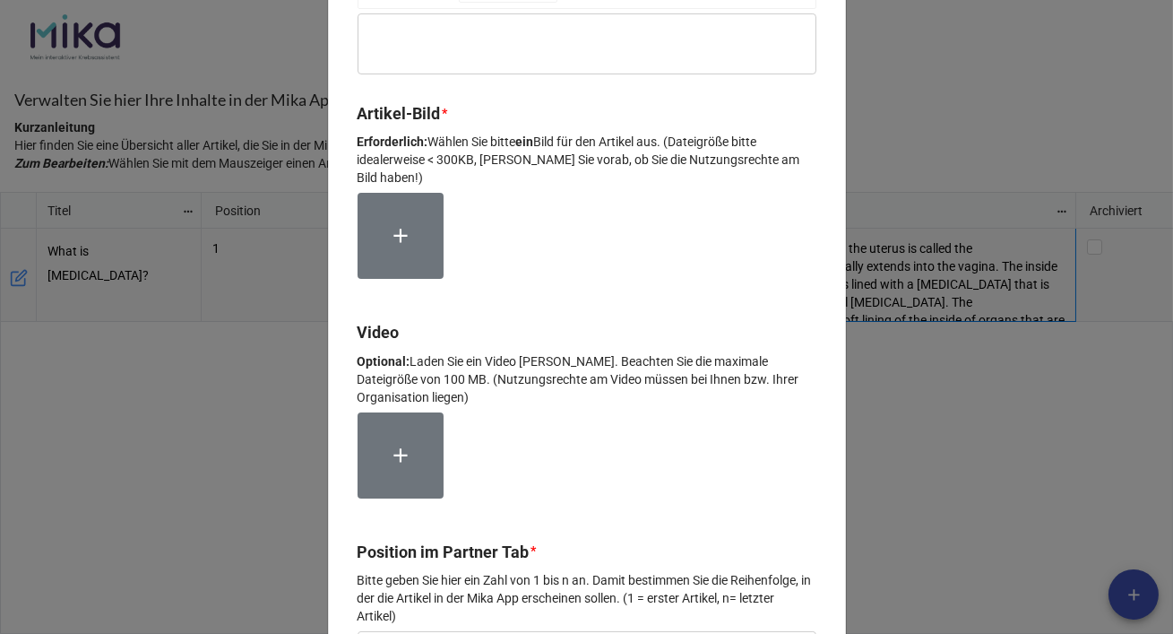
scroll to position [385, 0]
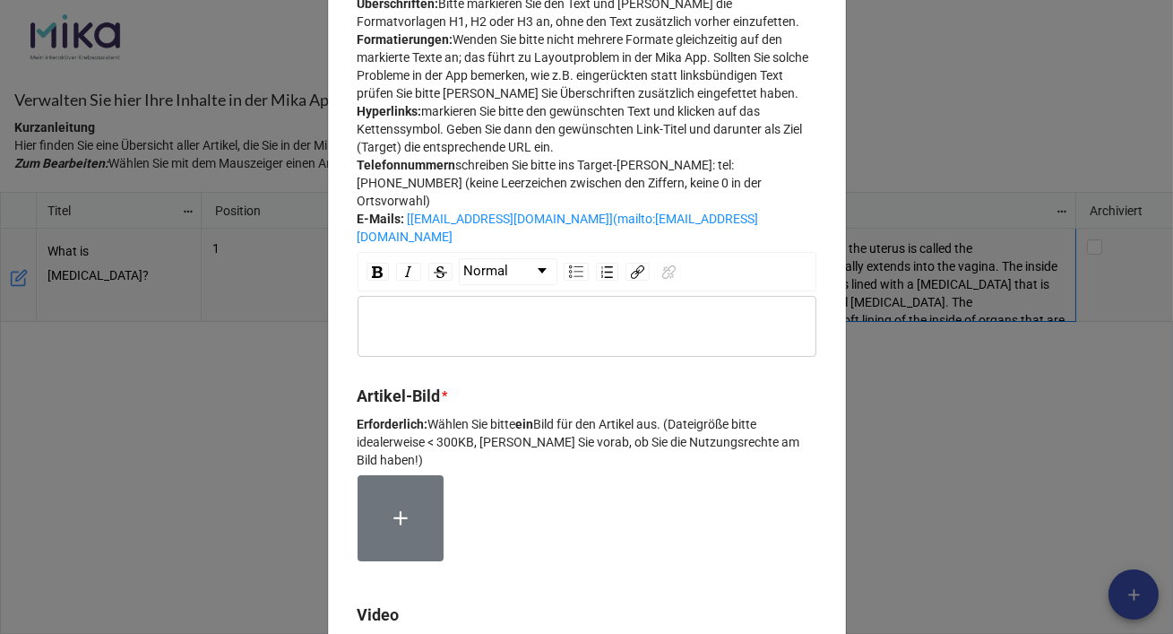
click at [392, 319] on div "rdw-wrapper" at bounding box center [587, 326] width 459 height 61
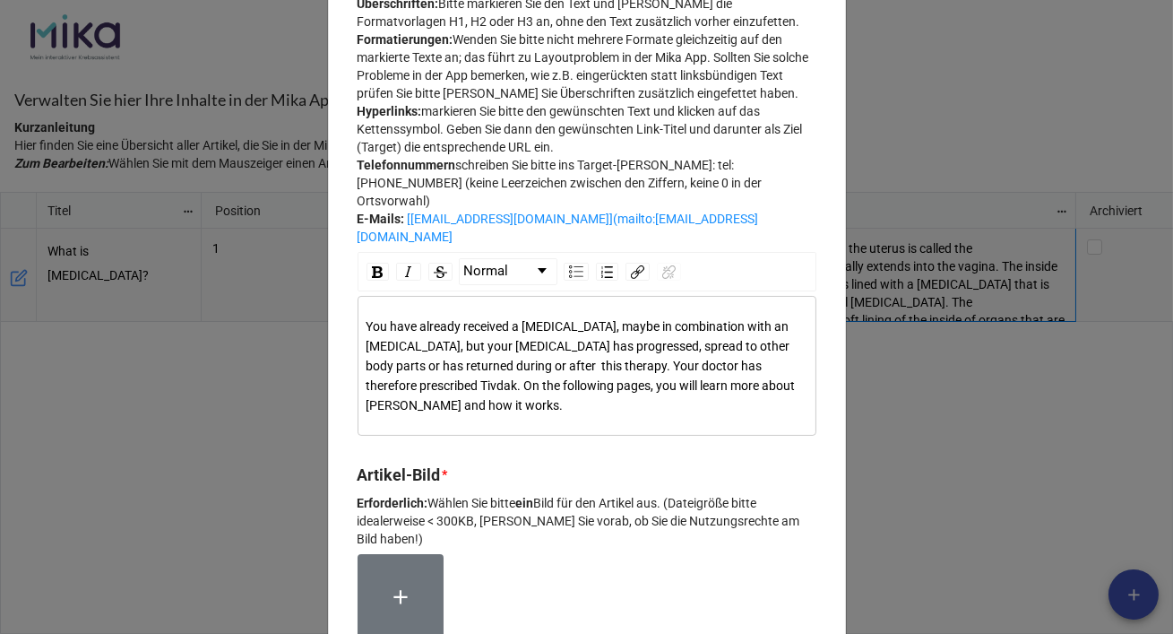
click at [541, 384] on span "You have already received a chemotherapy, maybe in combination with an immunoth…" at bounding box center [583, 365] width 432 height 93
click at [512, 415] on div "You have already received a [MEDICAL_DATA], maybe in combination with an [MEDIC…" at bounding box center [588, 365] width 442 height 99
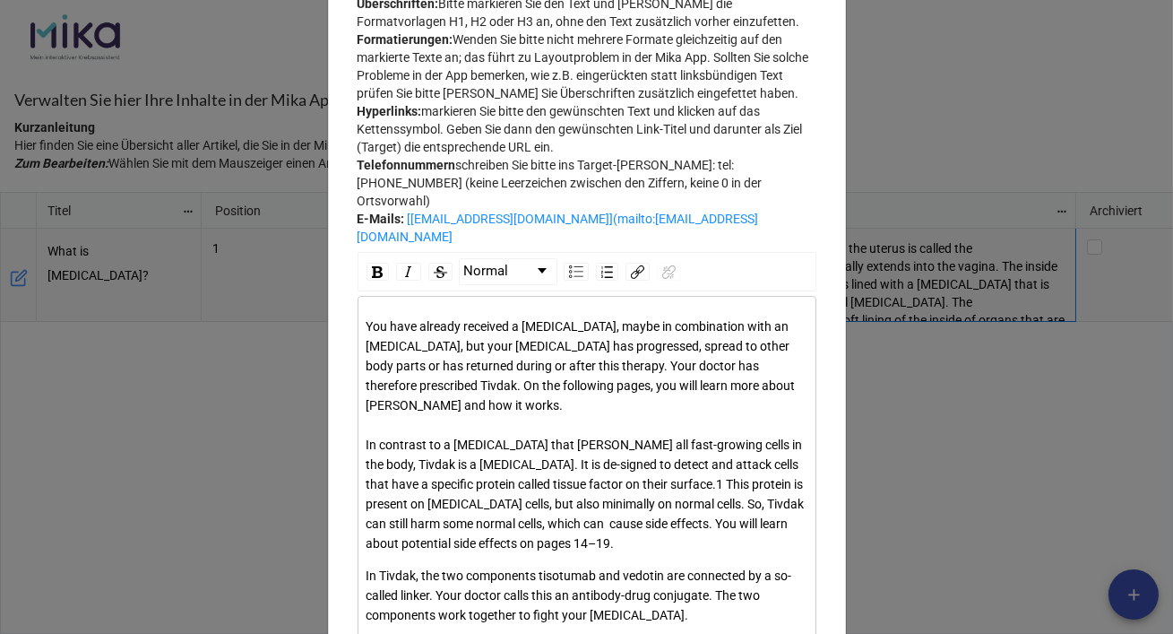
scroll to position [475, 0]
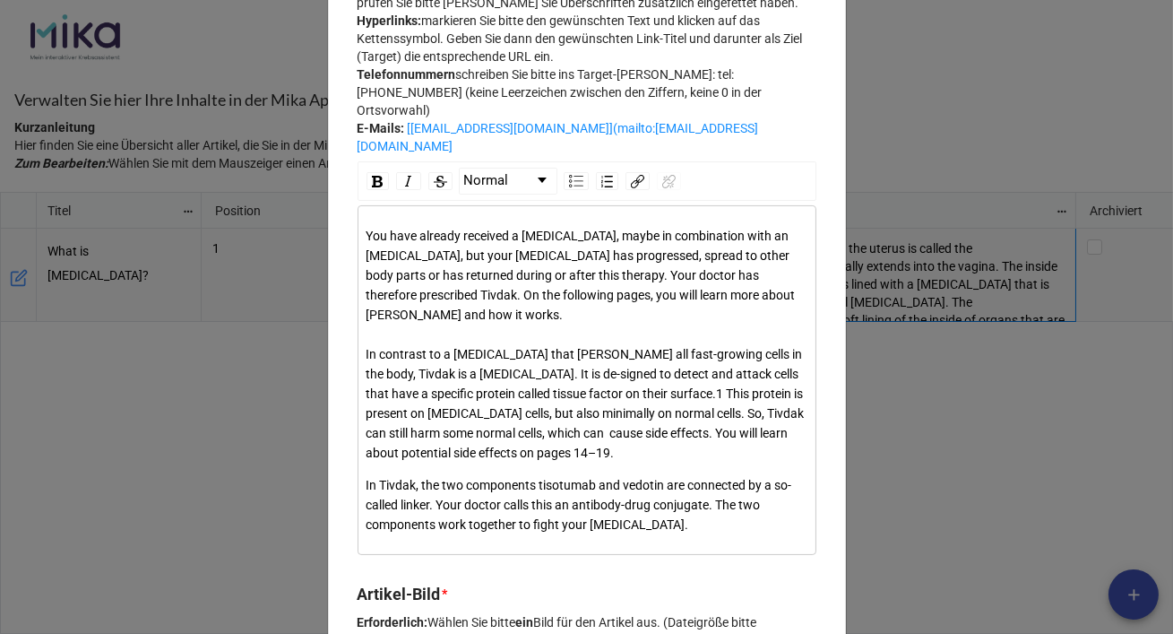
drag, startPoint x: 658, startPoint y: 467, endPoint x: 696, endPoint y: 466, distance: 38.6
click at [659, 460] on span "You have already received a chemotherapy, maybe in combination with an immunoth…" at bounding box center [587, 344] width 441 height 231
drag, startPoint x: 584, startPoint y: 471, endPoint x: 672, endPoint y: 472, distance: 87.9
click at [672, 460] on span "You have already received a chemotherapy, maybe in combination with an immunoth…" at bounding box center [587, 344] width 441 height 231
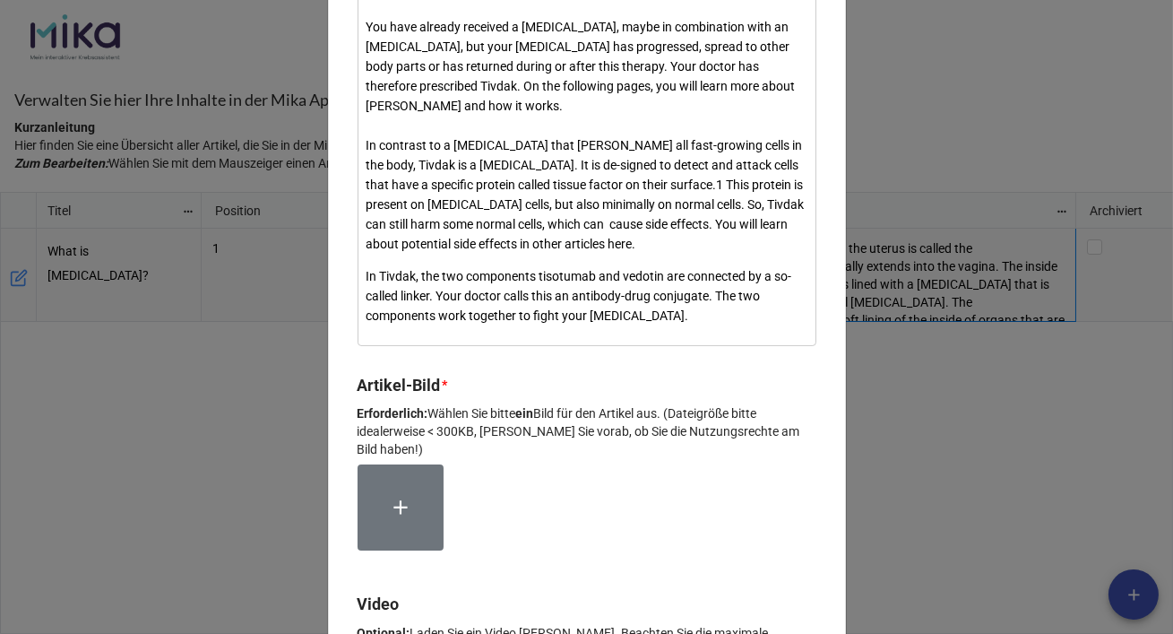
scroll to position [685, 0]
click at [398, 518] on icon at bounding box center [400, 506] width 23 height 23
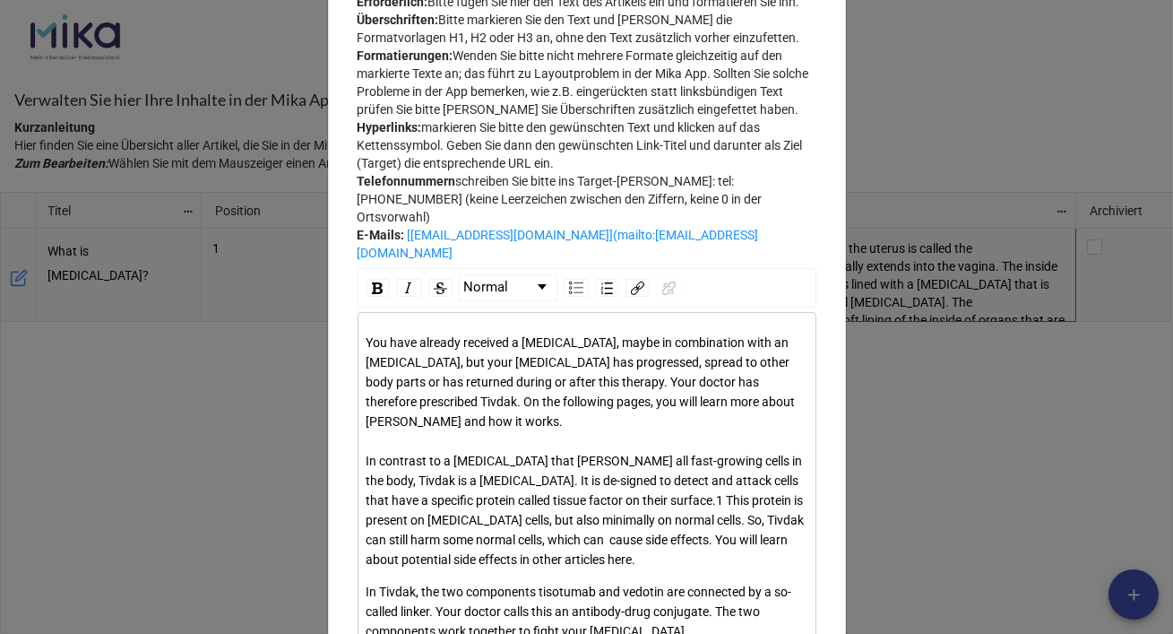
scroll to position [371, 0]
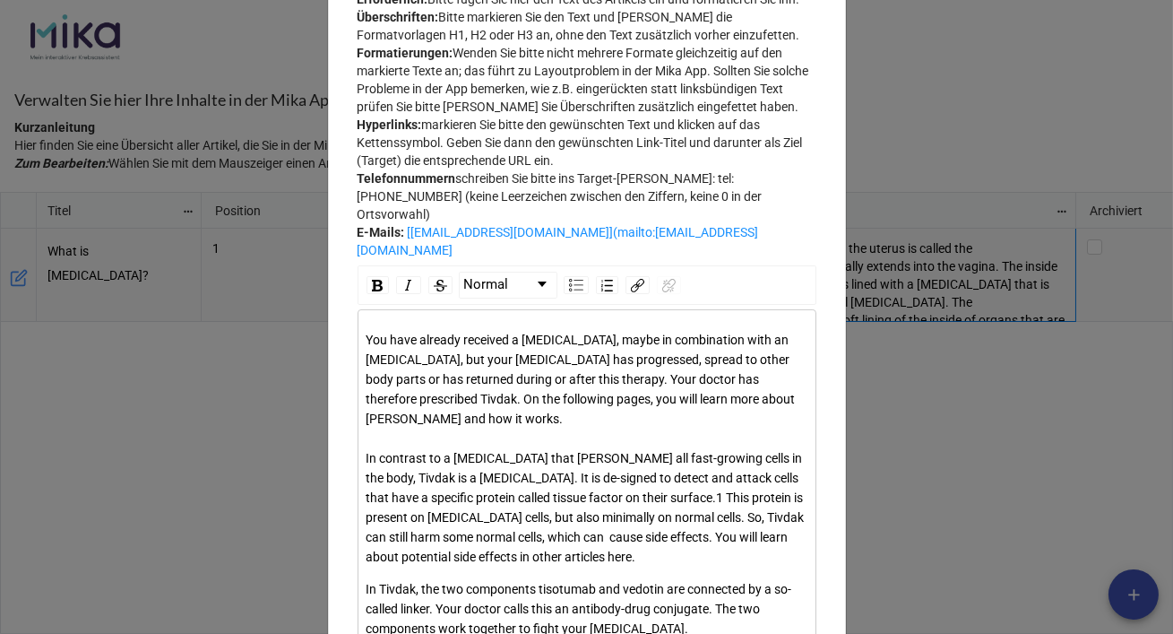
click at [495, 432] on div "You have already received a chemotherapy, maybe in combination with an immunoth…" at bounding box center [588, 448] width 442 height 237
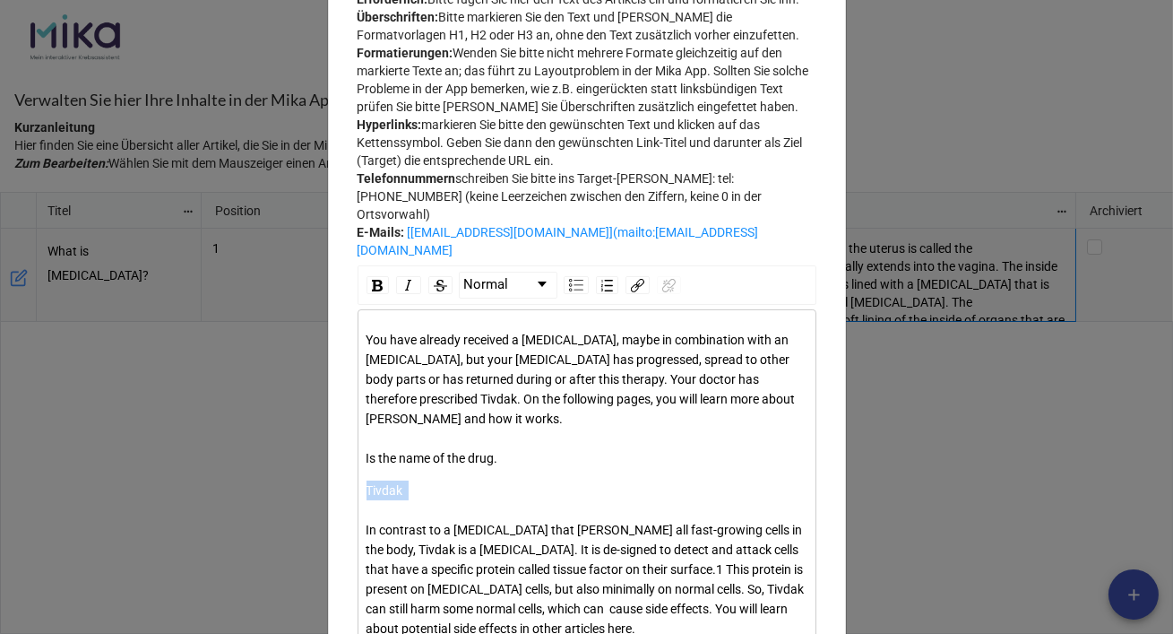
drag, startPoint x: 361, startPoint y: 505, endPoint x: 411, endPoint y: 512, distance: 50.7
click at [411, 512] on div "Tivdak In contrast to a chemotherapy that harms all fast-growing cells in the b…" at bounding box center [588, 559] width 442 height 158
drag, startPoint x: 359, startPoint y: 471, endPoint x: 372, endPoint y: 473, distance: 12.7
click at [366, 471] on div "You have already received a chemotherapy, maybe in combination with an immunoth…" at bounding box center [587, 521] width 443 height 380
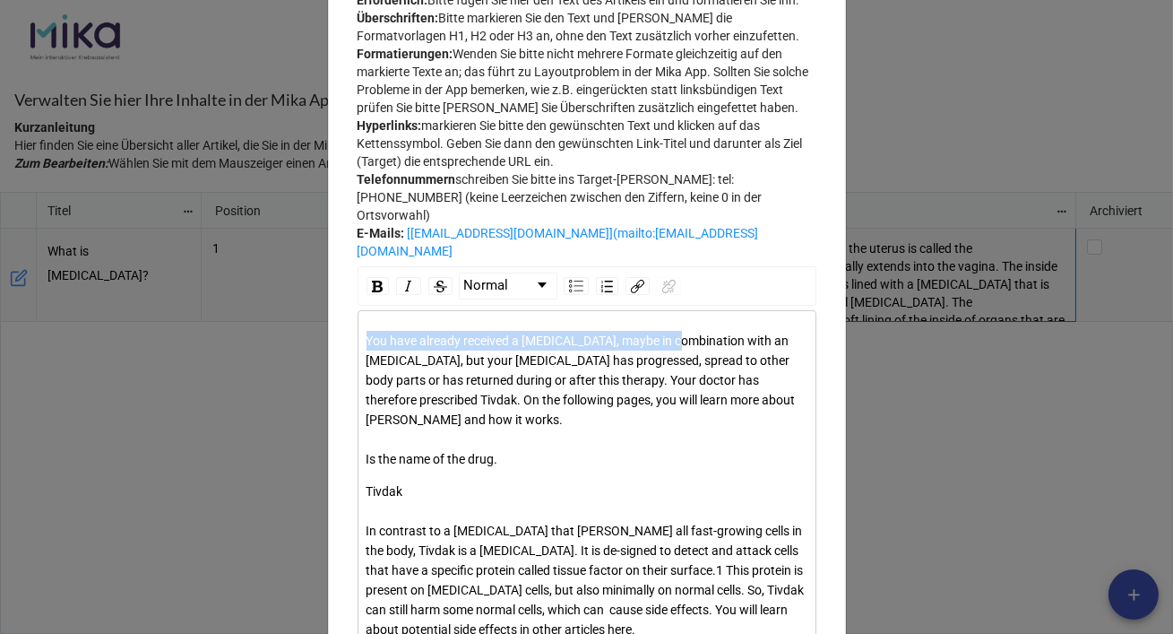
scroll to position [369, 0]
click at [371, 467] on span "You have already received a chemotherapy, maybe in combination with an immunoth…" at bounding box center [583, 400] width 432 height 133
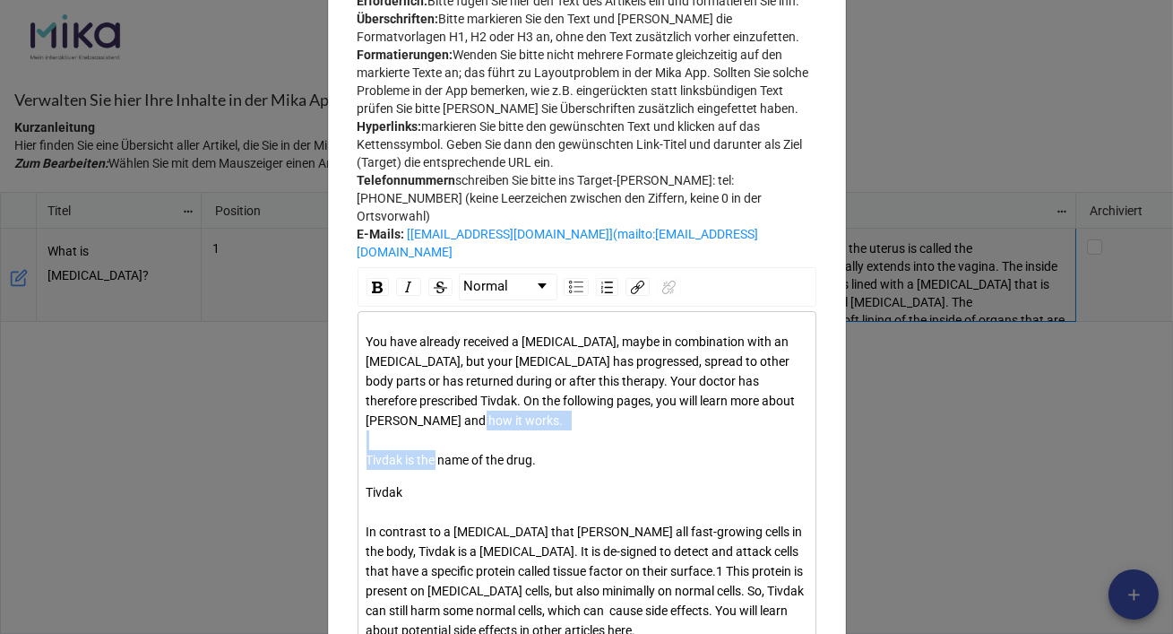
drag, startPoint x: 362, startPoint y: 475, endPoint x: 532, endPoint y: 471, distance: 170.4
click at [539, 467] on span "You have already received a chemotherapy, maybe in combination with an immunoth…" at bounding box center [583, 400] width 432 height 133
click at [375, 293] on img "rdw-inline-control" at bounding box center [377, 287] width 11 height 12
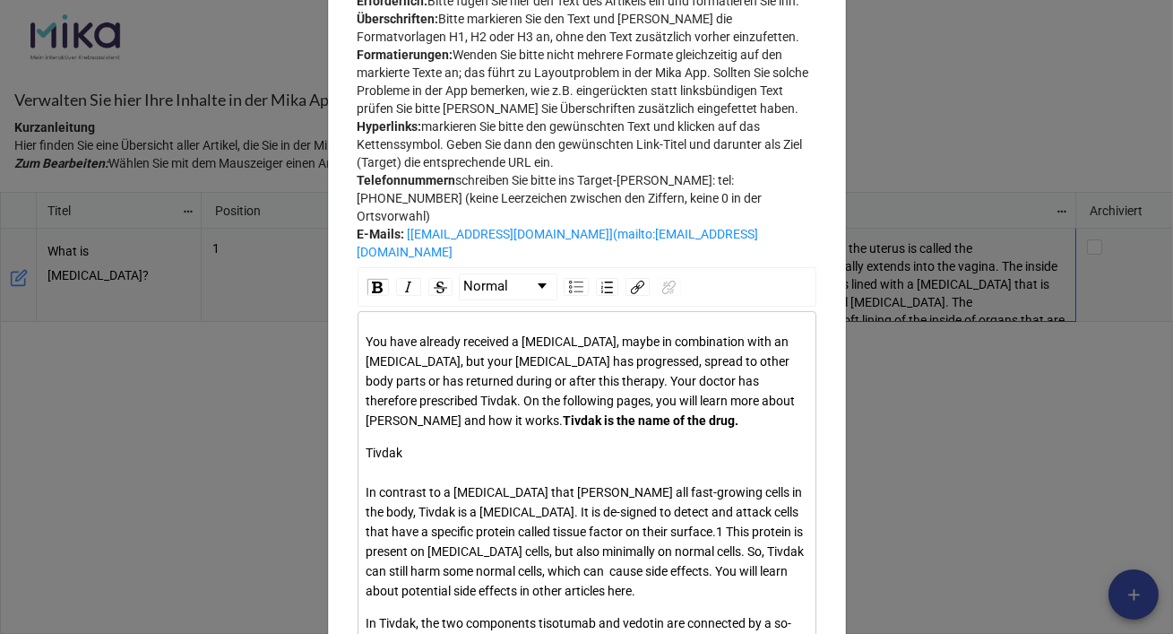
click at [574, 430] on div "You have already received a chemotherapy, maybe in combination with an immunoth…" at bounding box center [588, 381] width 442 height 99
drag, startPoint x: 416, startPoint y: 506, endPoint x: 353, endPoint y: 504, distance: 62.8
click at [358, 504] on div "You have already received a chemotherapy, maybe in combination with an immunoth…" at bounding box center [587, 502] width 459 height 382
drag, startPoint x: 409, startPoint y: 478, endPoint x: 508, endPoint y: 435, distance: 108.4
click at [563, 430] on div "You have already received a chemotherapy, maybe in combination with an immunoth…" at bounding box center [588, 381] width 442 height 99
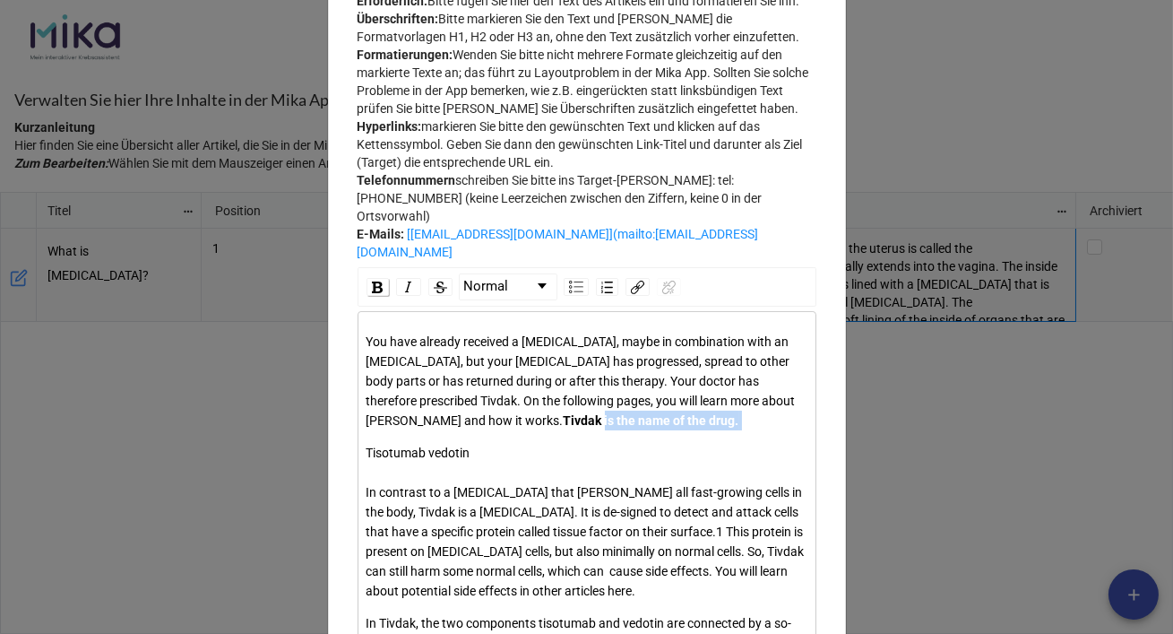
click at [379, 296] on div "rdw-inline-control" at bounding box center [378, 287] width 22 height 18
click at [488, 513] on div "Tisotumab vedotin In contrast to a chemotherapy that harms all fast-growing cel…" at bounding box center [588, 522] width 442 height 158
drag, startPoint x: 461, startPoint y: 510, endPoint x: 348, endPoint y: 507, distance: 113.0
click at [349, 508] on div "Bearbeiten Sie hier Ihren Artikel. Titel * Erforderlich: Fügen Sie hier den Art…" at bounding box center [587, 626] width 518 height 1827
drag, startPoint x: 369, startPoint y: 302, endPoint x: 402, endPoint y: 359, distance: 66.3
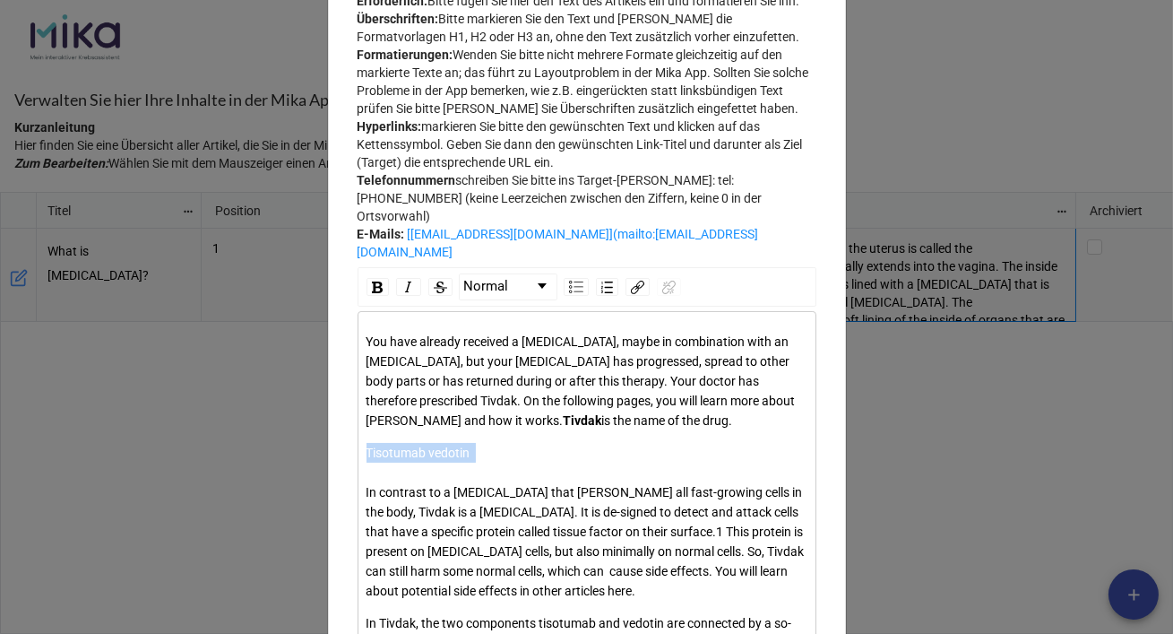
click at [372, 293] on img "rdw-inline-control" at bounding box center [377, 287] width 11 height 12
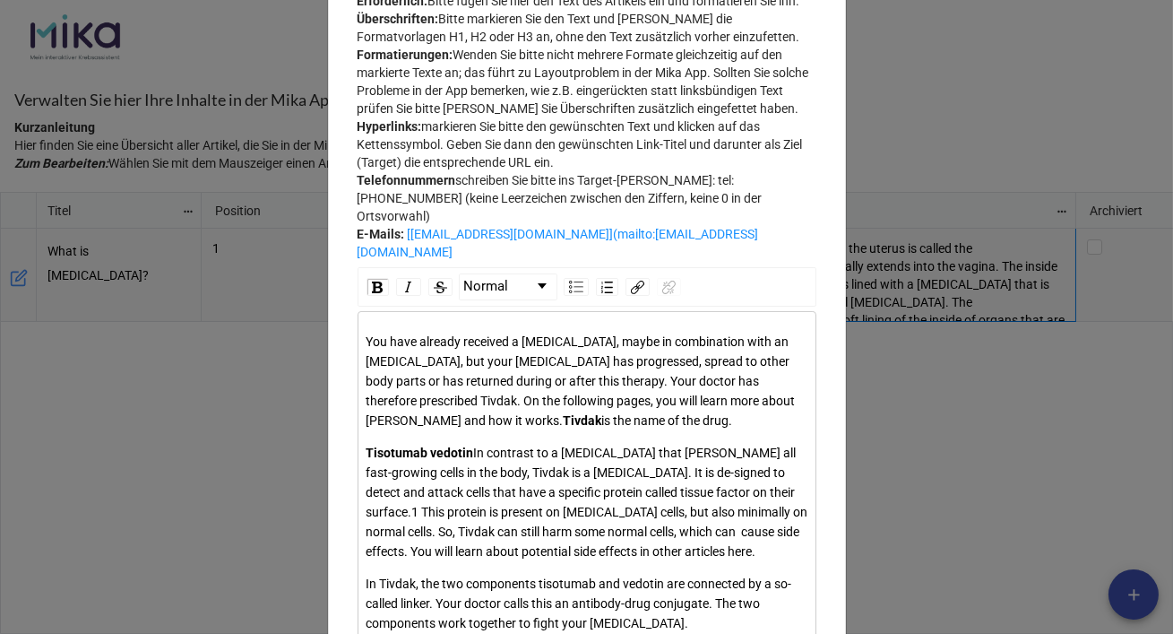
click at [493, 509] on div "Tisotumab vedotin In contrast to a chemotherapy that harms all fast-growing cel…" at bounding box center [588, 502] width 442 height 118
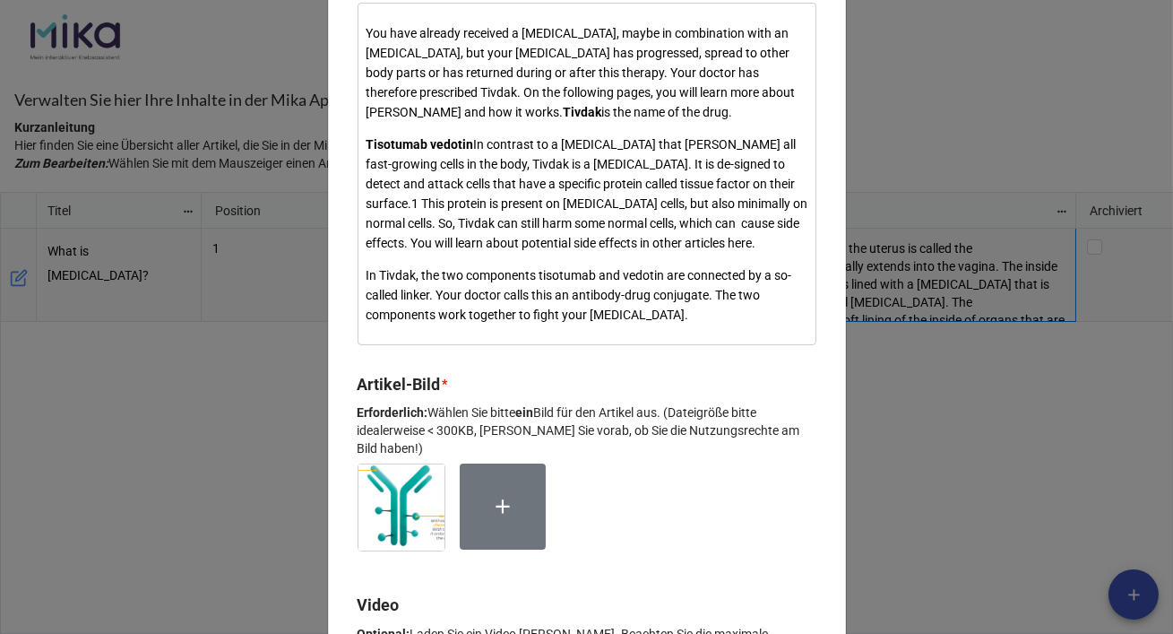
scroll to position [675, 0]
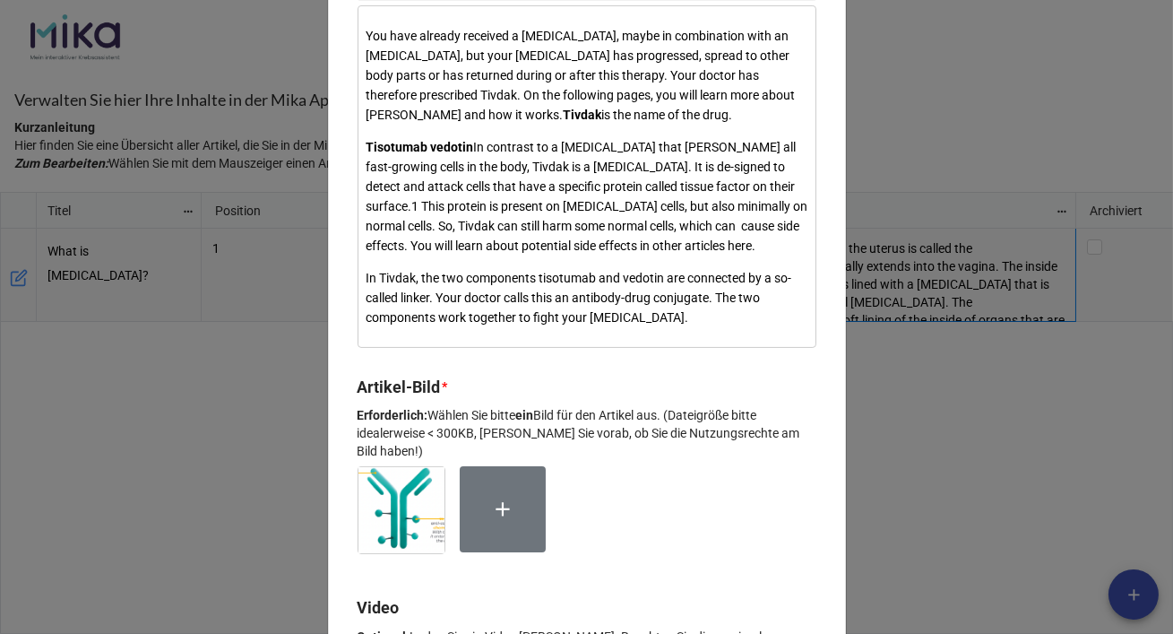
click at [504, 205] on div "Tisotumab vedotin In contrast to a chemotherapy that harms all fast-growing cel…" at bounding box center [588, 196] width 442 height 118
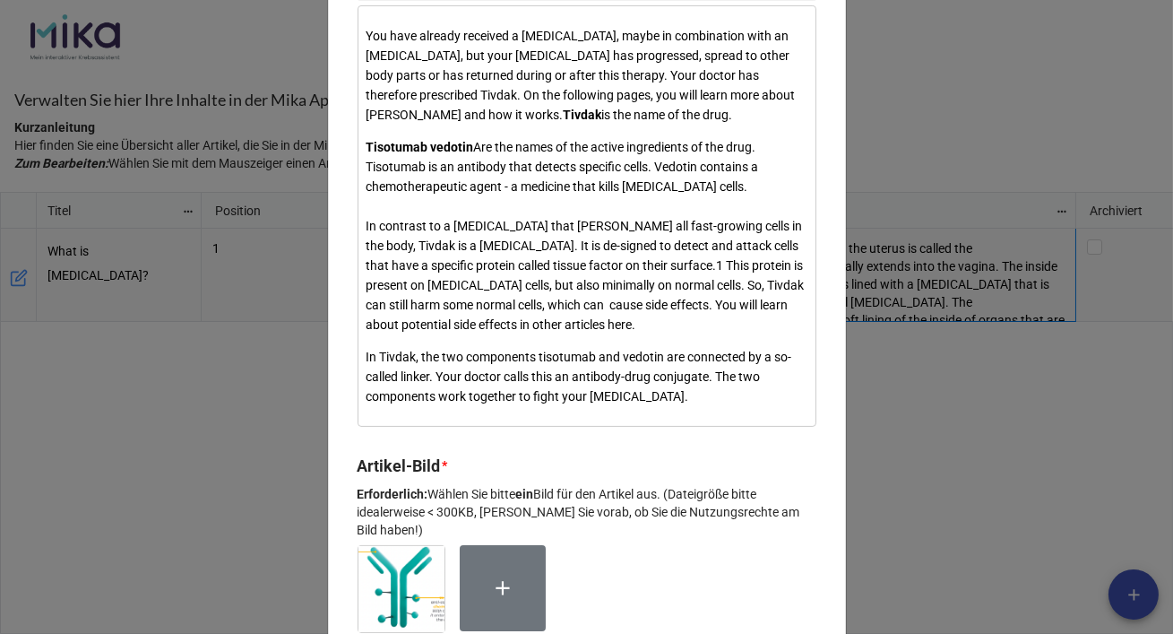
click at [484, 204] on span "Are the names of the active ingredients of the drug. Tisotumab is an antibody t…" at bounding box center [587, 236] width 441 height 192
click at [487, 204] on span "Are the names of the active ingredients of the drug. Tisotumab is an antibody t…" at bounding box center [587, 236] width 441 height 192
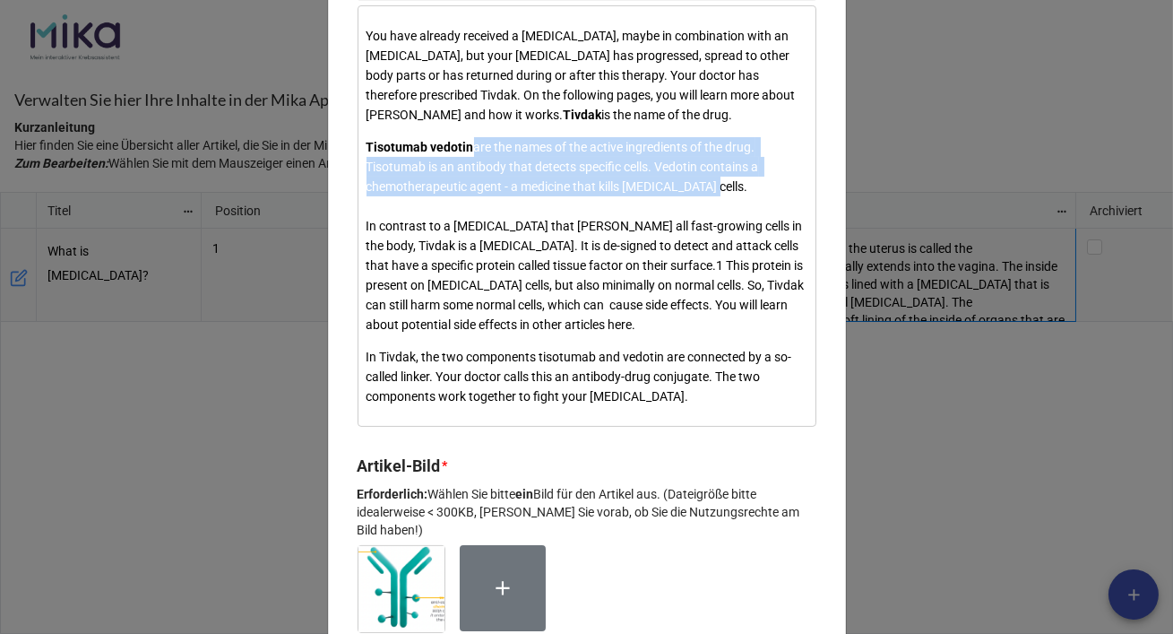
drag, startPoint x: 713, startPoint y: 250, endPoint x: 481, endPoint y: 205, distance: 235.6
click at [481, 205] on span "are the names of the active ingredients of the drug. Tisotumab is an antibody t…" at bounding box center [587, 236] width 441 height 192
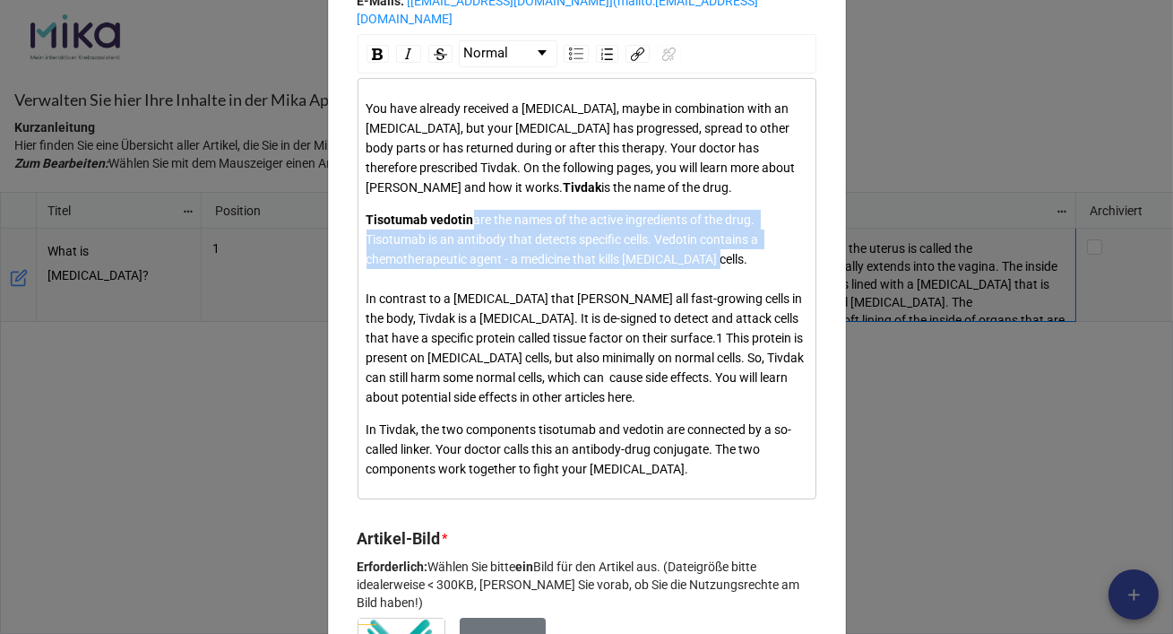
scroll to position [599, 0]
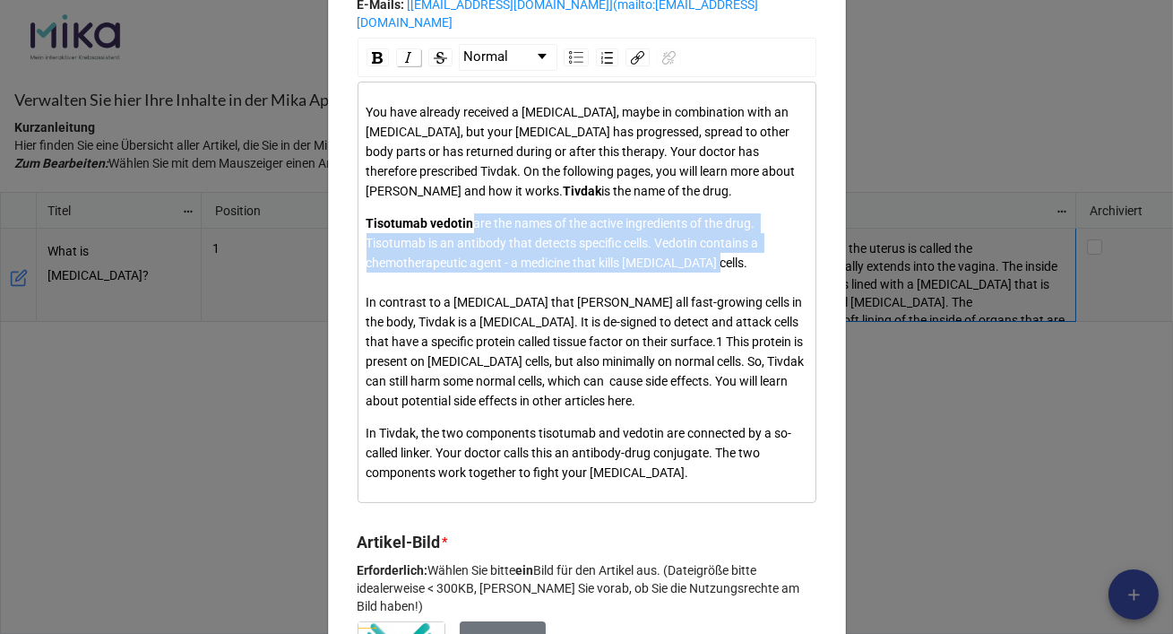
click at [404, 65] on img "rdw-inline-control" at bounding box center [409, 57] width 14 height 14
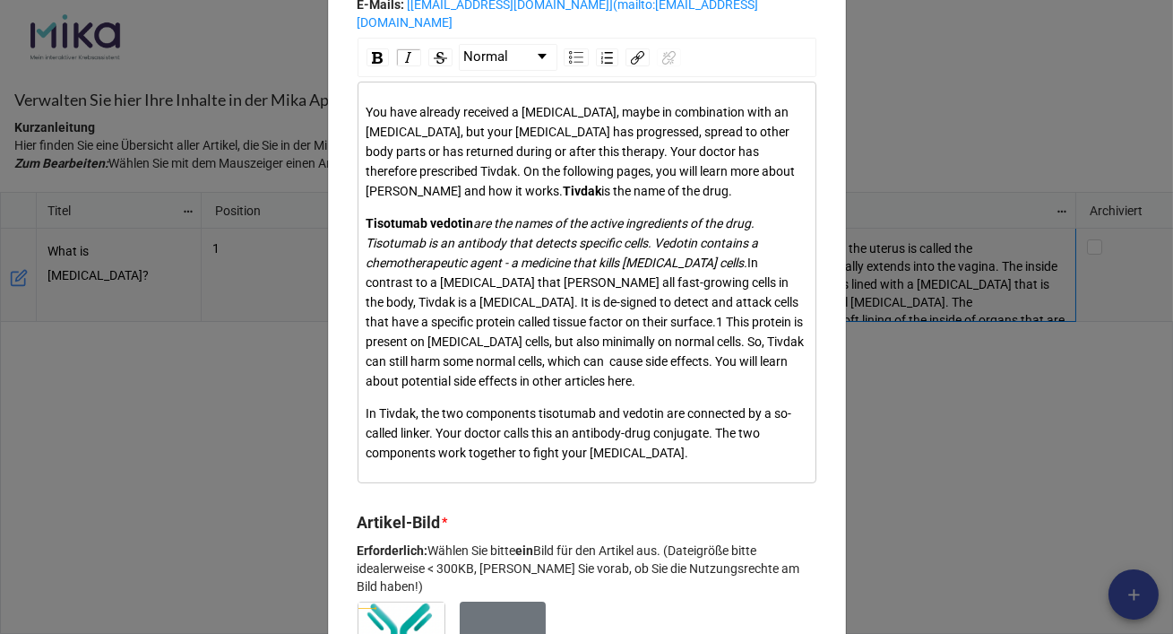
drag, startPoint x: 540, startPoint y: 249, endPoint x: 406, endPoint y: 229, distance: 135.1
click at [404, 201] on div "You have already received a chemotherapy, maybe in combination with an immunoth…" at bounding box center [588, 151] width 442 height 99
click at [402, 65] on img "rdw-inline-control" at bounding box center [409, 57] width 14 height 14
click at [575, 201] on div "You have already received a chemotherapy, maybe in combination with an immunoth…" at bounding box center [588, 151] width 442 height 99
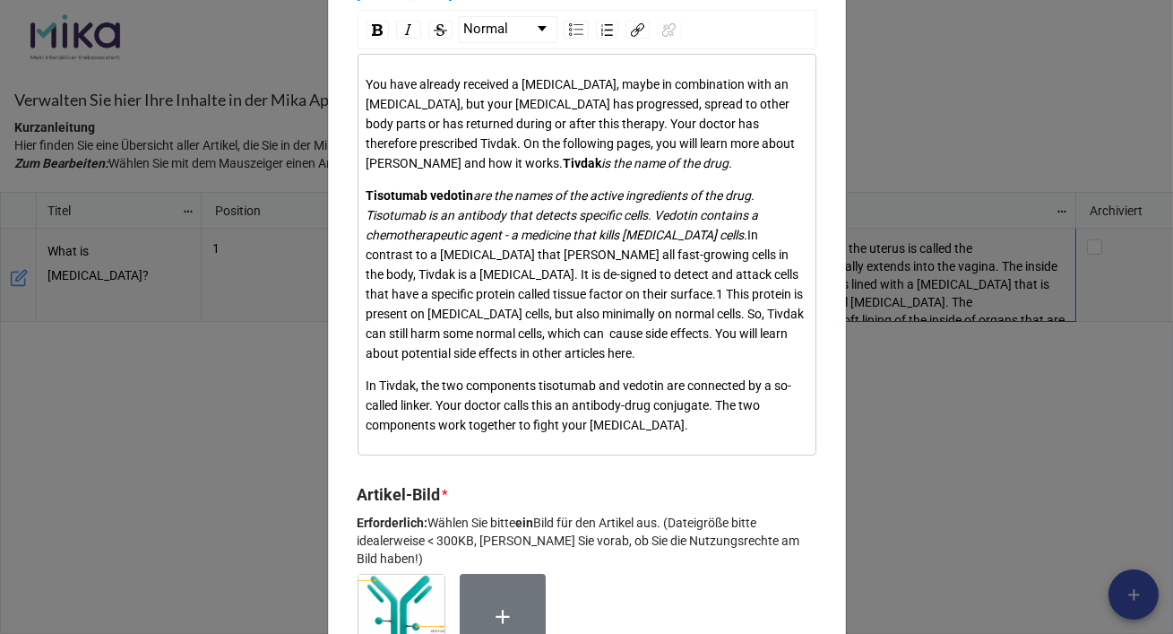
scroll to position [623, 0]
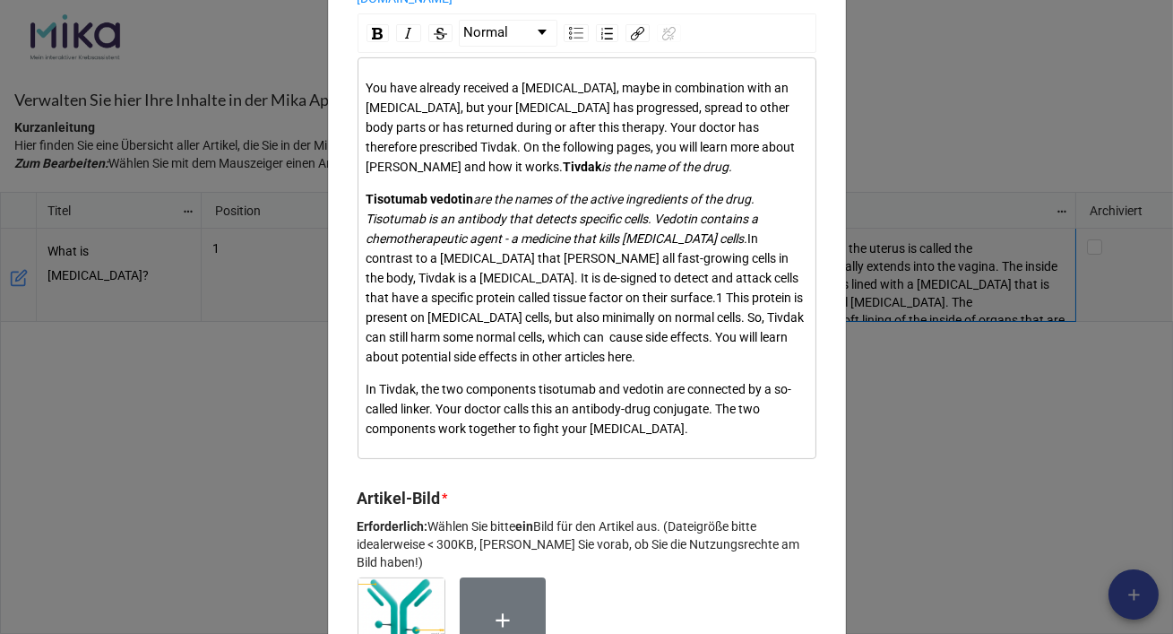
click at [731, 438] on div "In Tivdak, the two components tisotumab and vedotin are connected by a so-calle…" at bounding box center [588, 408] width 442 height 59
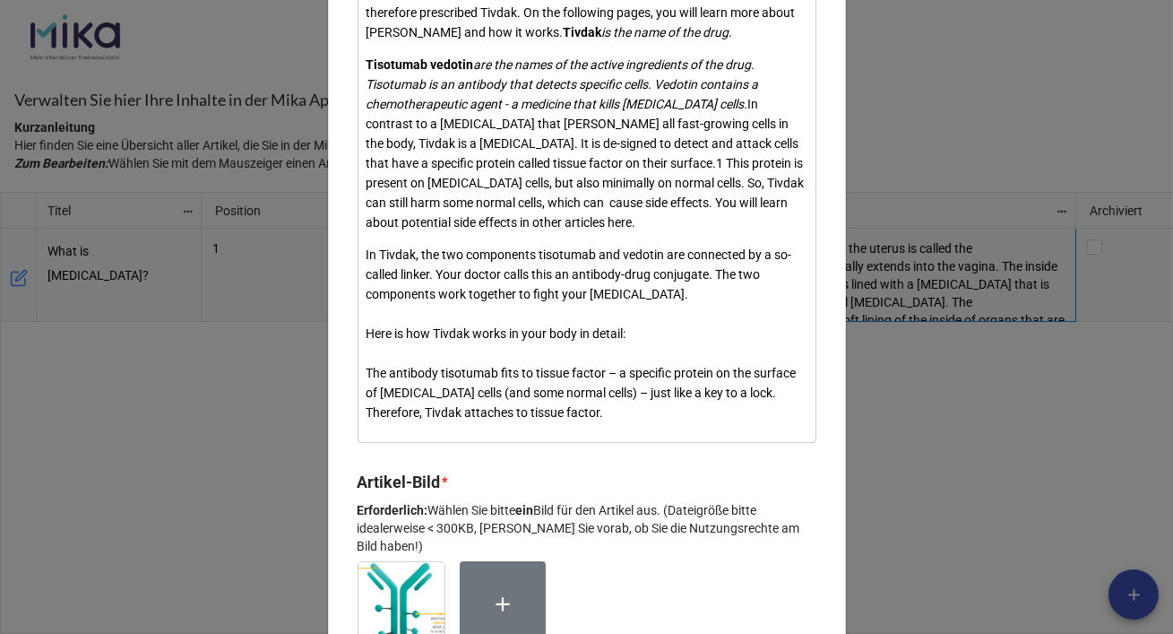
scroll to position [759, 0]
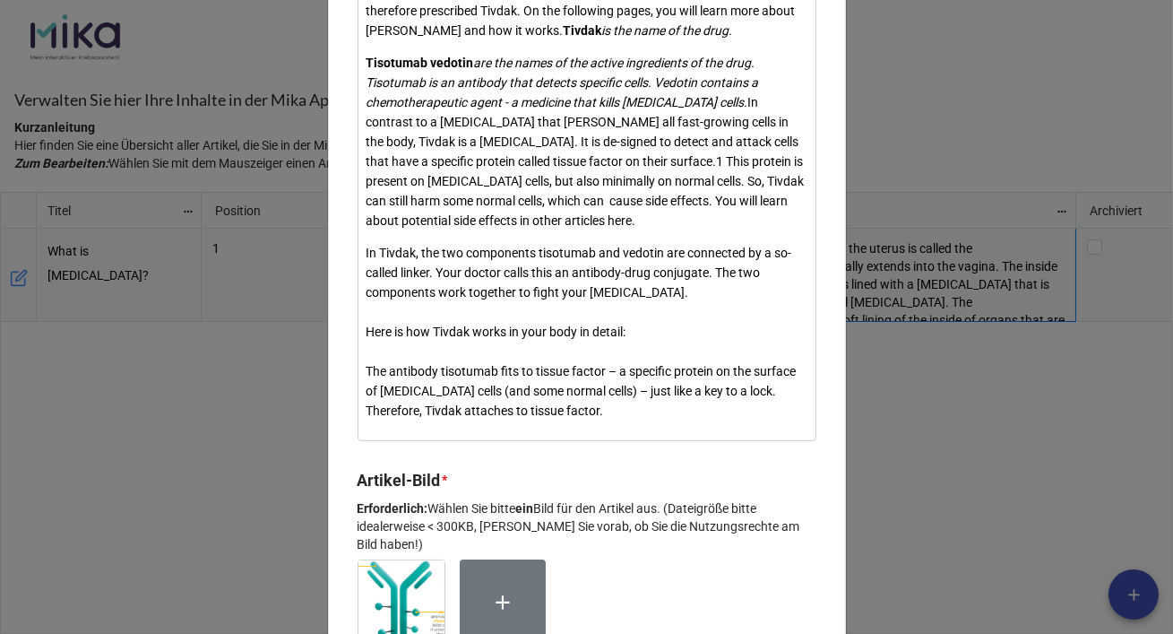
click at [367, 418] on span "In Tivdak, the two components tisotumab and vedotin are connected by a so-calle…" at bounding box center [583, 332] width 433 height 172
click at [672, 420] on div "In Tivdak, the two components tisotumab and vedotin are connected by a so-calle…" at bounding box center [588, 331] width 442 height 177
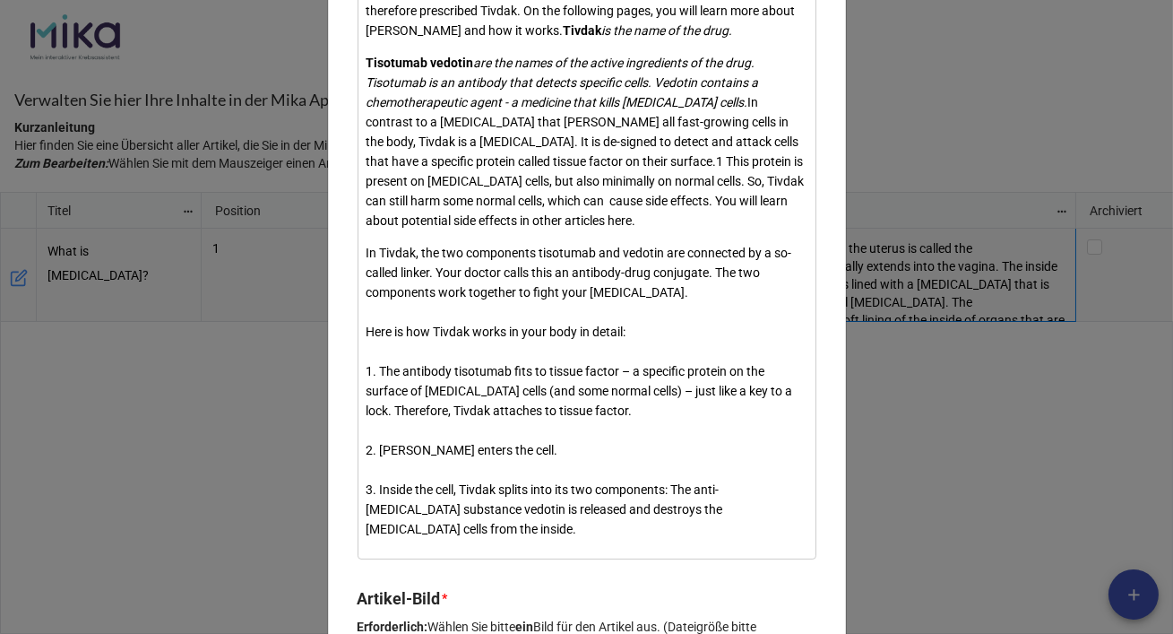
click at [480, 436] on div "In Tivdak, the two components tisotumab and vedotin are connected by a so-calle…" at bounding box center [588, 391] width 442 height 296
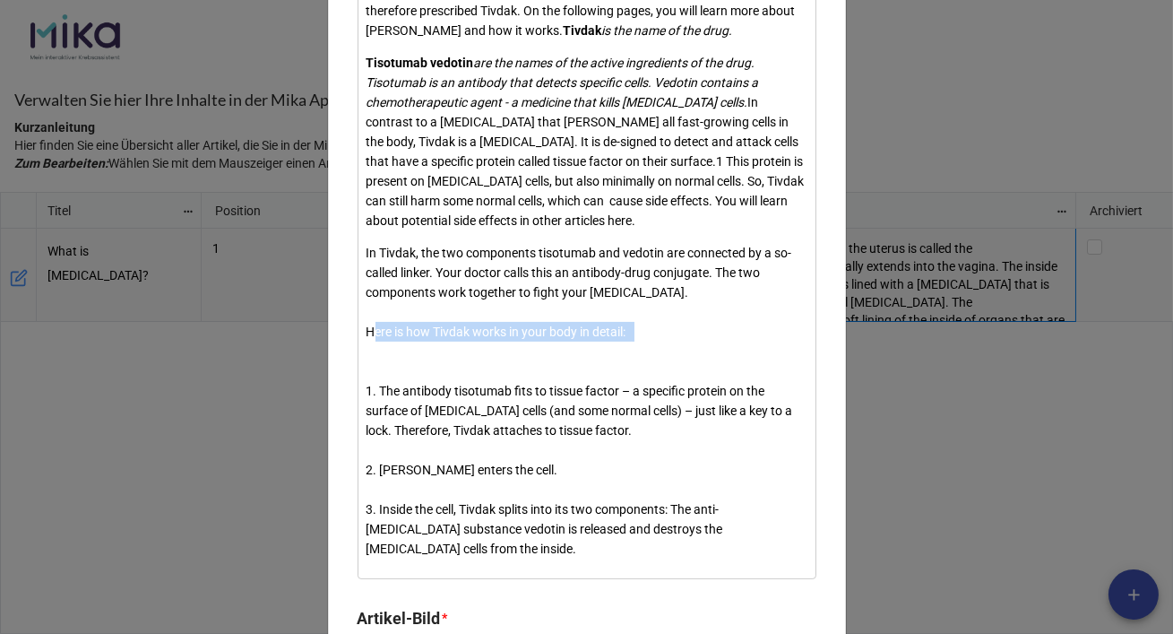
drag, startPoint x: 623, startPoint y: 409, endPoint x: 351, endPoint y: 408, distance: 271.6
click at [350, 408] on div "Bearbeiten Sie hier Ihren Artikel. Titel * Erforderlich: Fügen Sie hier den Art…" at bounding box center [587, 374] width 518 height 2103
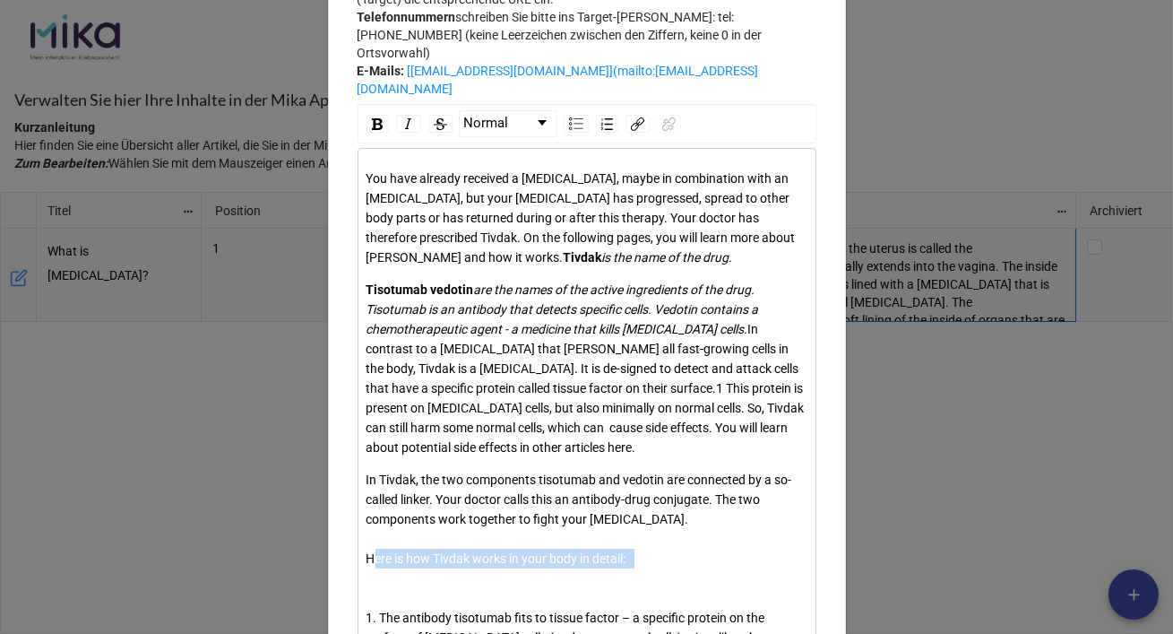
scroll to position [535, 0]
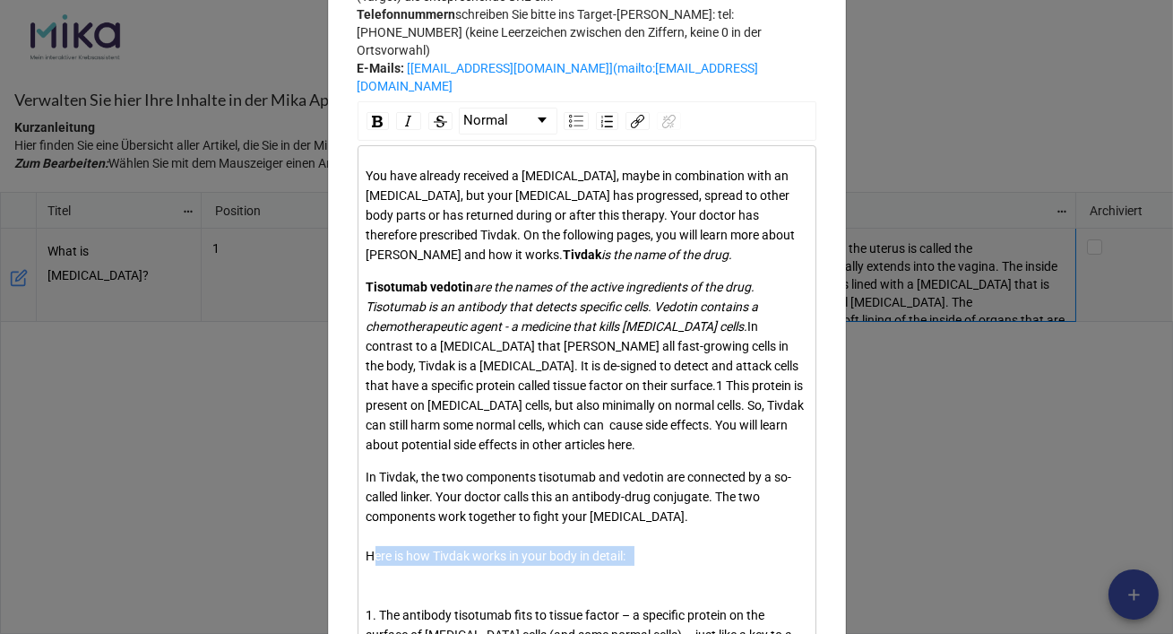
drag, startPoint x: 368, startPoint y: 138, endPoint x: 394, endPoint y: 169, distance: 40.6
click at [372, 127] on img "rdw-inline-control" at bounding box center [377, 122] width 11 height 12
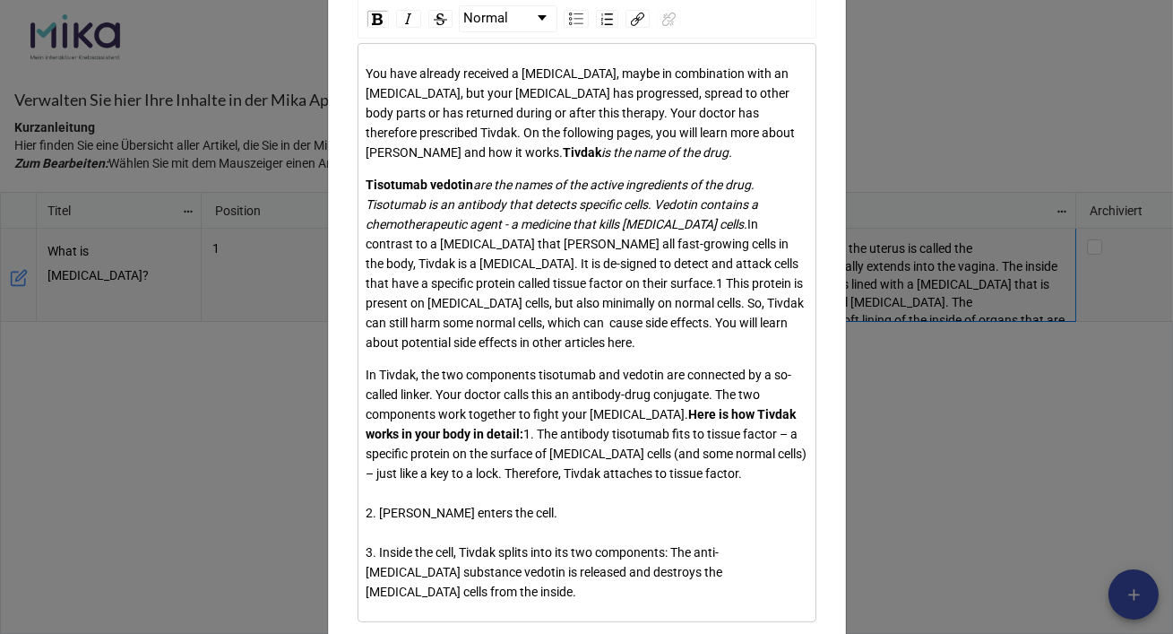
scroll to position [668, 0]
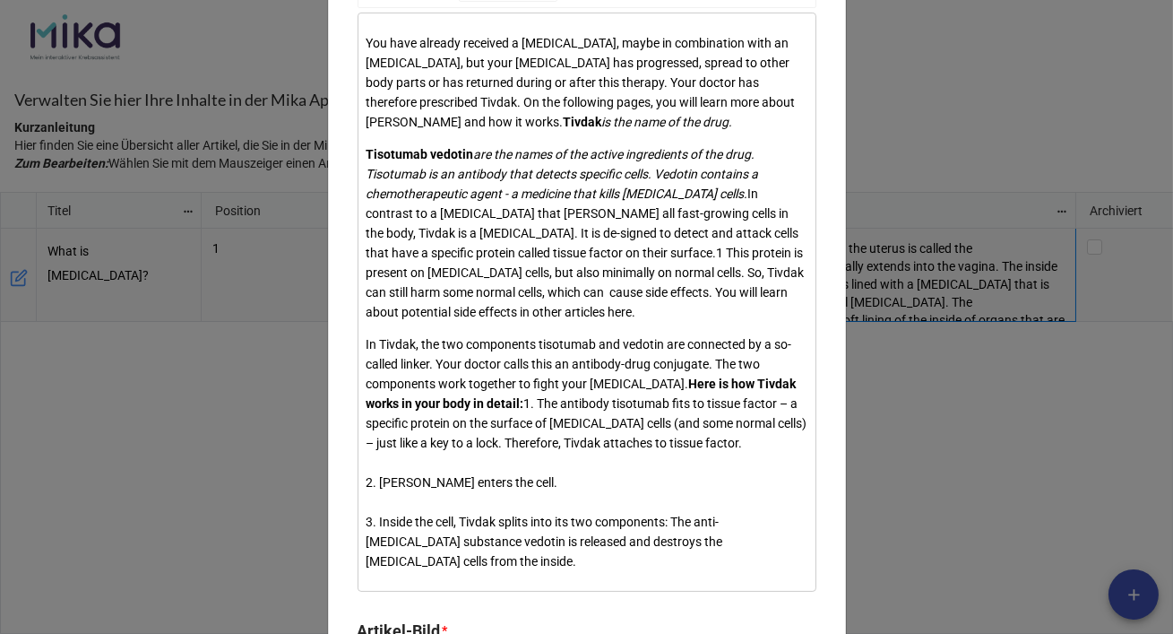
click at [601, 526] on div "In Tivdak, the two components tisotumab and vedotin are connected by a so-calle…" at bounding box center [588, 452] width 442 height 237
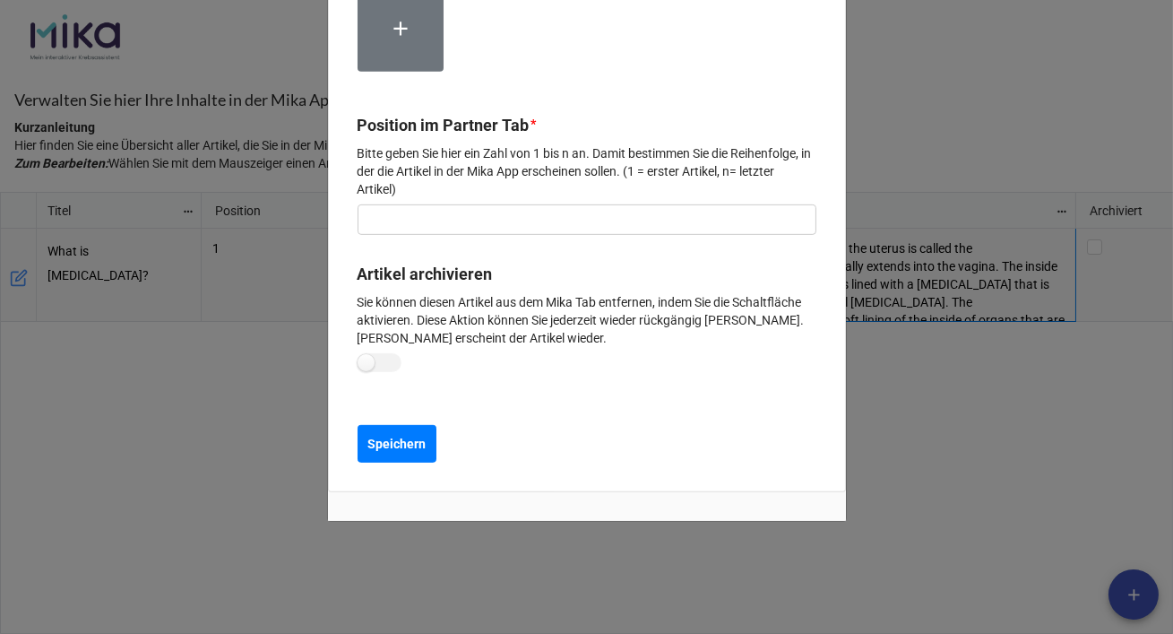
scroll to position [1719, 0]
click at [420, 454] on b "Speichern" at bounding box center [397, 444] width 58 height 19
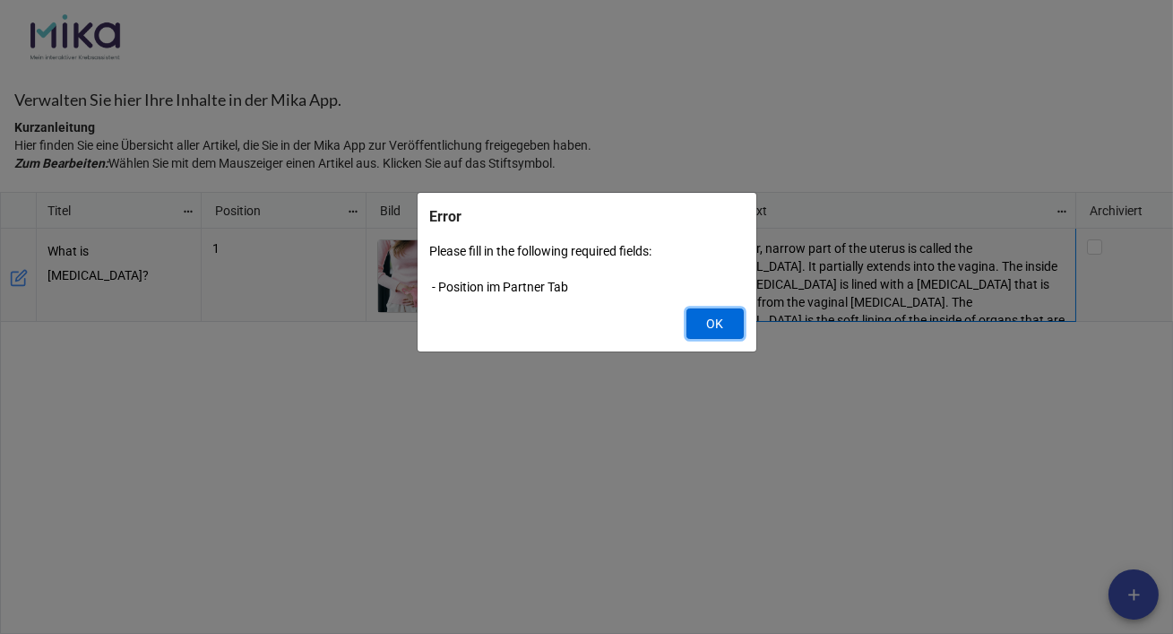
click at [709, 331] on button "OK" at bounding box center [715, 323] width 57 height 30
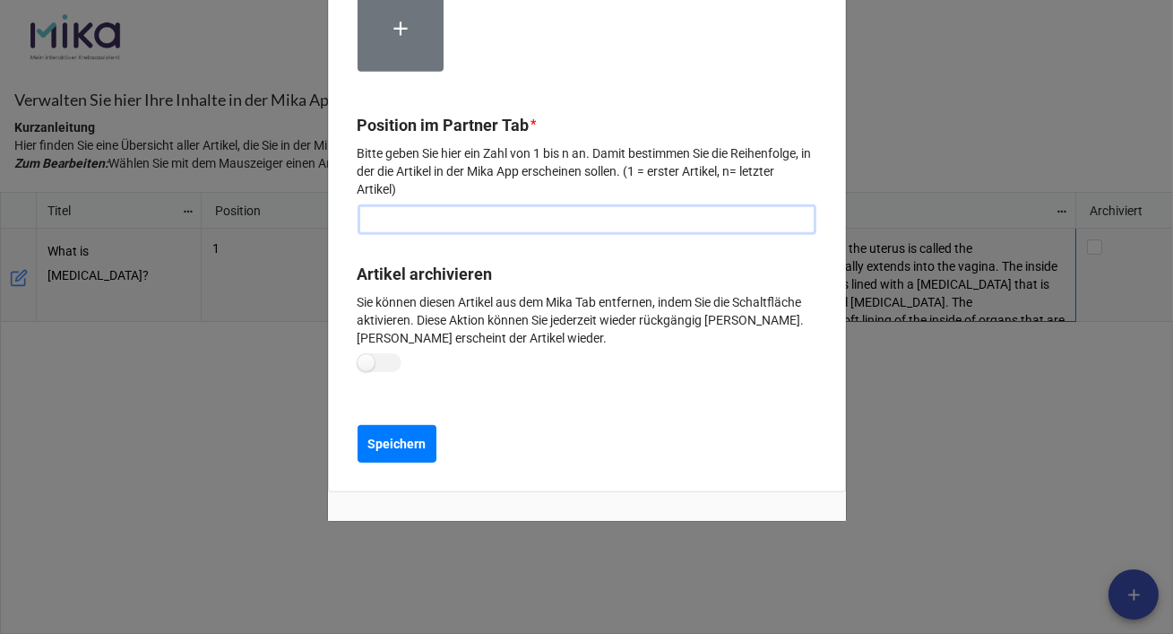
click at [439, 235] on input "text" at bounding box center [587, 219] width 459 height 30
type input "2"
click at [385, 454] on b "Speichern" at bounding box center [397, 444] width 58 height 19
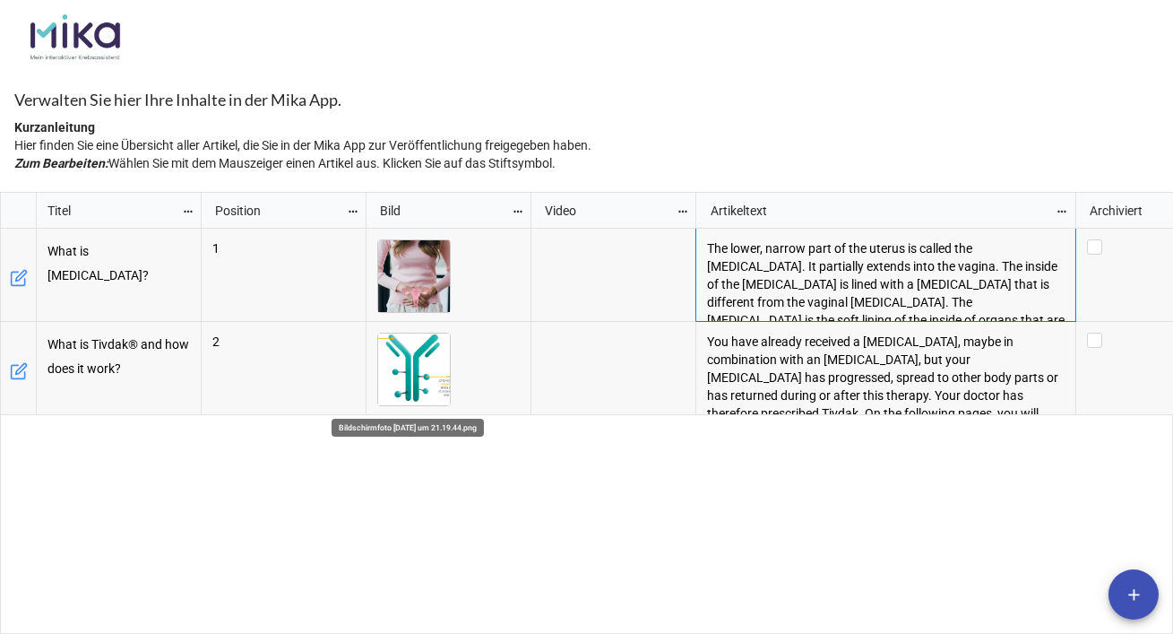
click at [423, 374] on img "grid" at bounding box center [414, 369] width 72 height 72
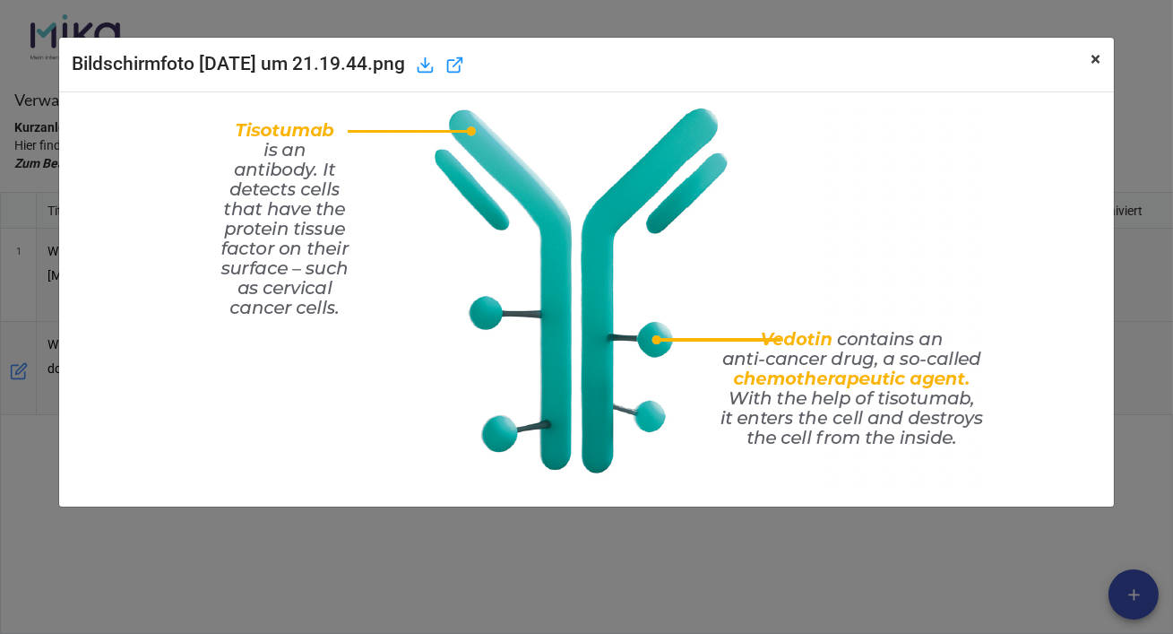
click at [1093, 64] on span "×" at bounding box center [1097, 59] width 10 height 22
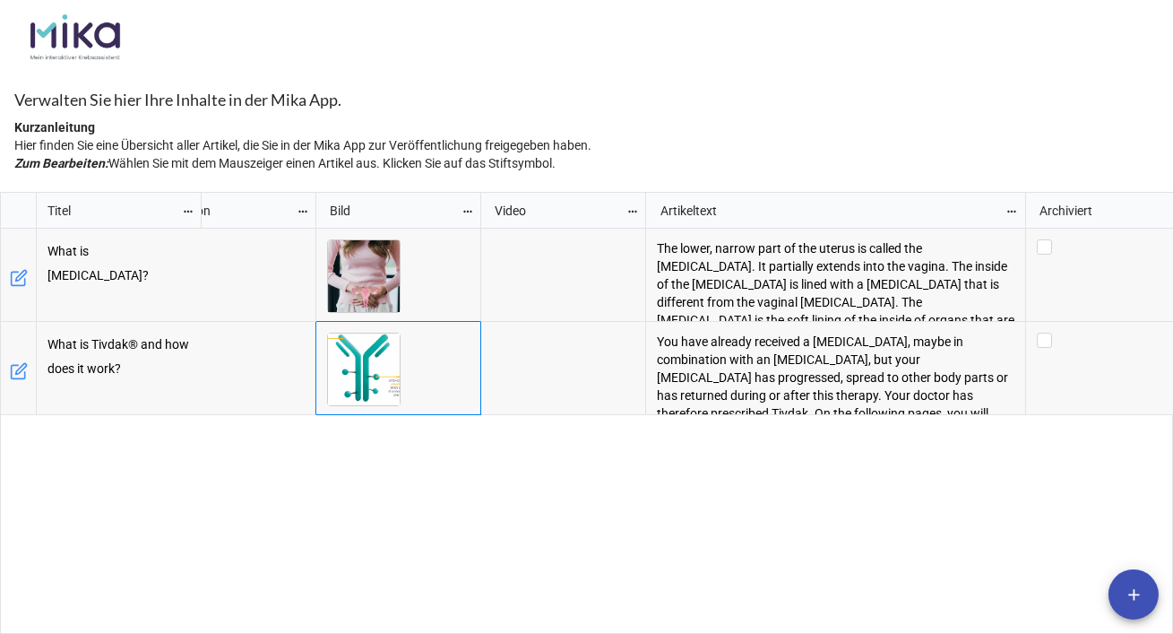
scroll to position [0, 67]
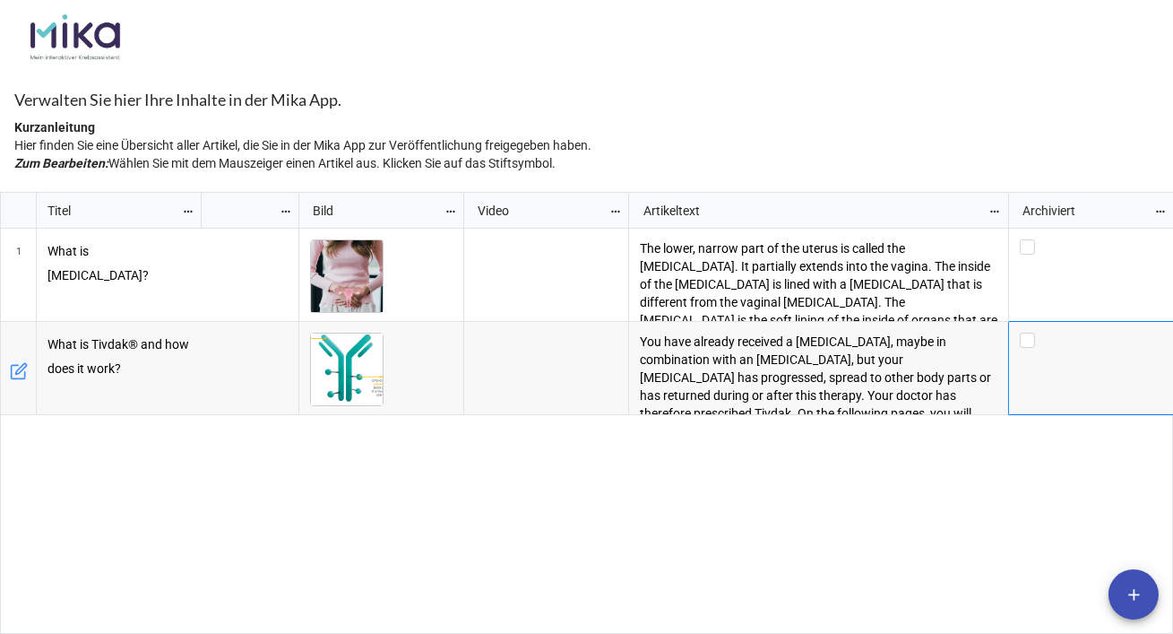
click at [1062, 399] on div "grid" at bounding box center [1091, 368] width 165 height 93
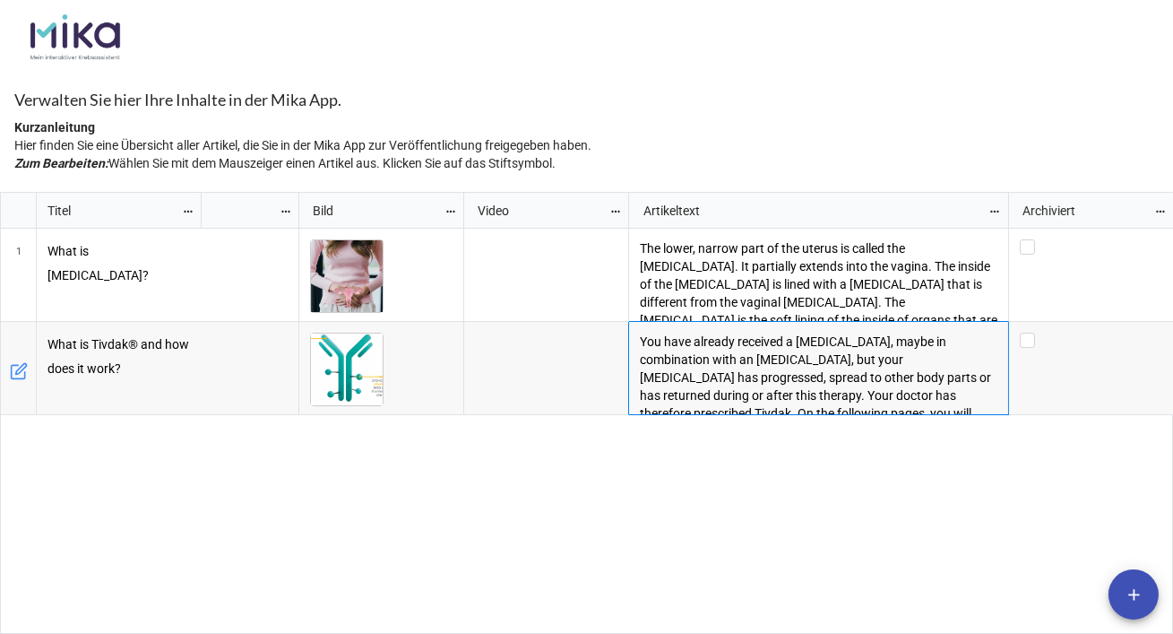
click at [882, 401] on p "You have already received a [MEDICAL_DATA], maybe in combination with an [MEDIC…" at bounding box center [819, 387] width 358 height 108
click at [399, 389] on div "grid" at bounding box center [381, 370] width 143 height 74
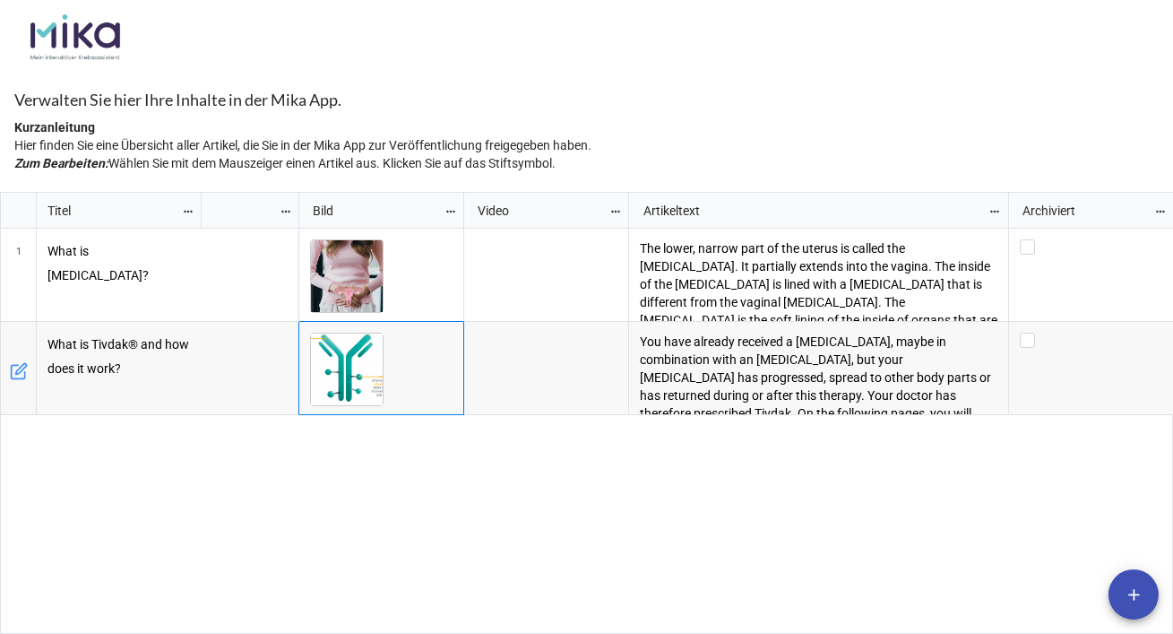
click at [394, 365] on div "grid" at bounding box center [381, 370] width 143 height 74
click at [415, 483] on div "1 The lower, narrow part of the uterus is called the [MEDICAL_DATA]. It partial…" at bounding box center [688, 432] width 973 height 406
click at [19, 372] on icon "grid" at bounding box center [20, 368] width 11 height 11
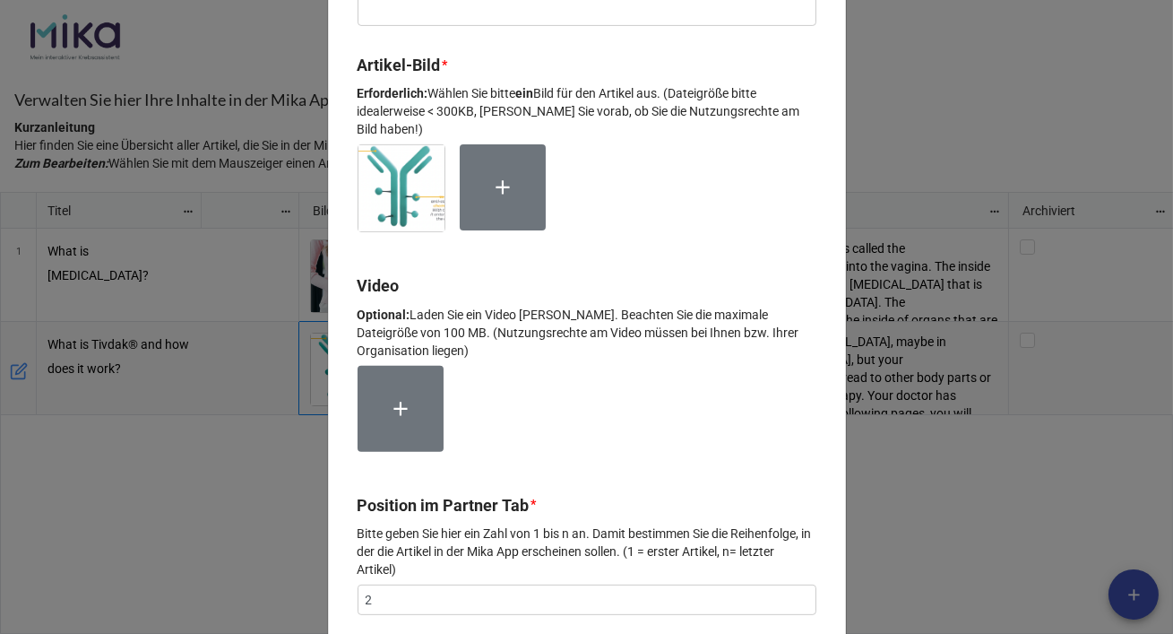
scroll to position [1193, 0]
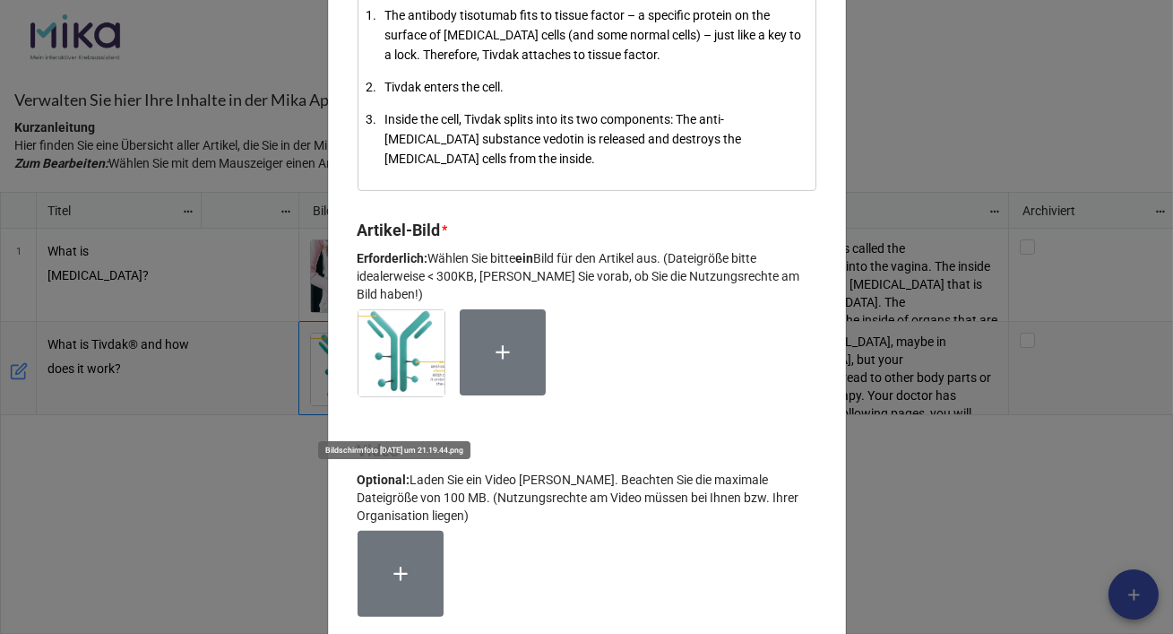
click at [404, 368] on img at bounding box center [402, 353] width 86 height 86
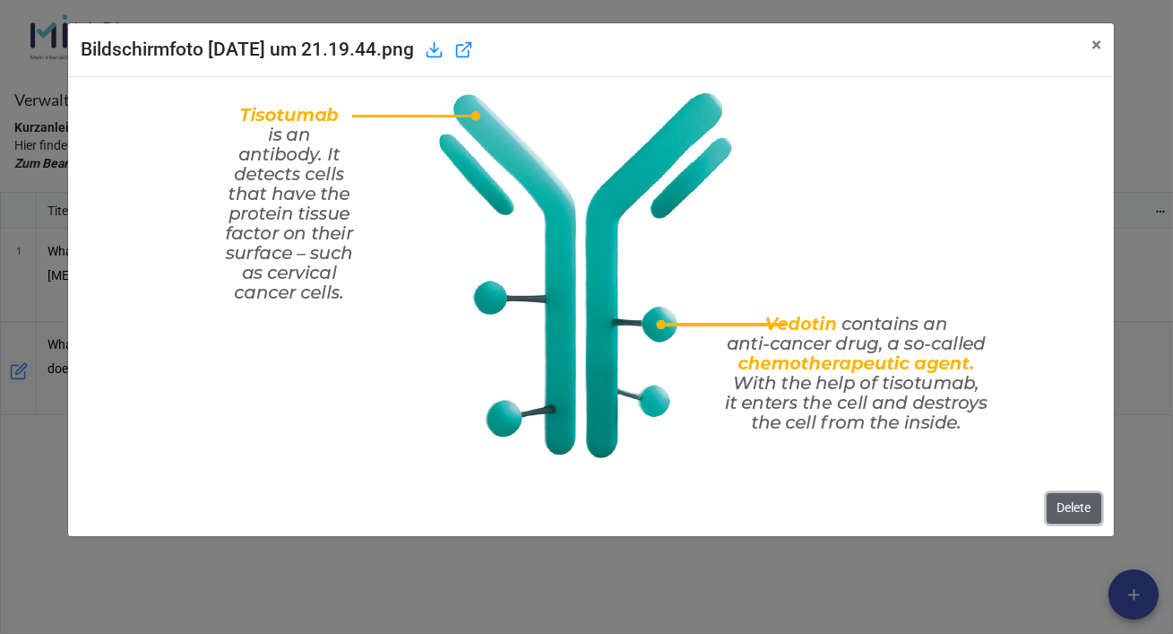
click at [1067, 512] on button "Delete" at bounding box center [1074, 508] width 55 height 30
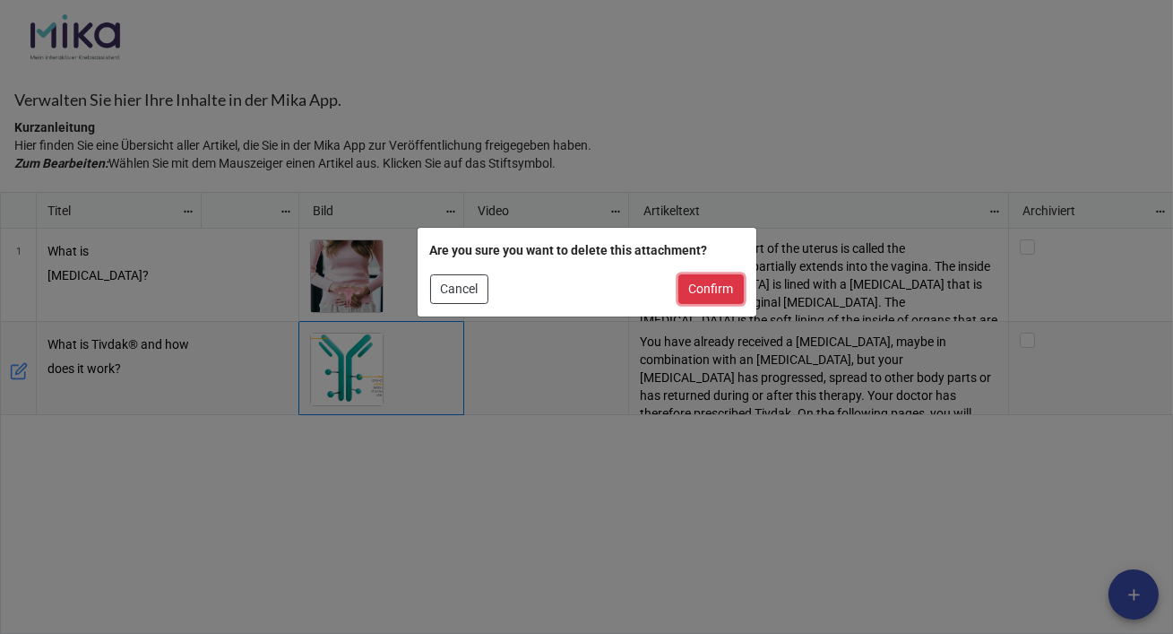
click at [698, 298] on button "Confirm" at bounding box center [711, 289] width 65 height 30
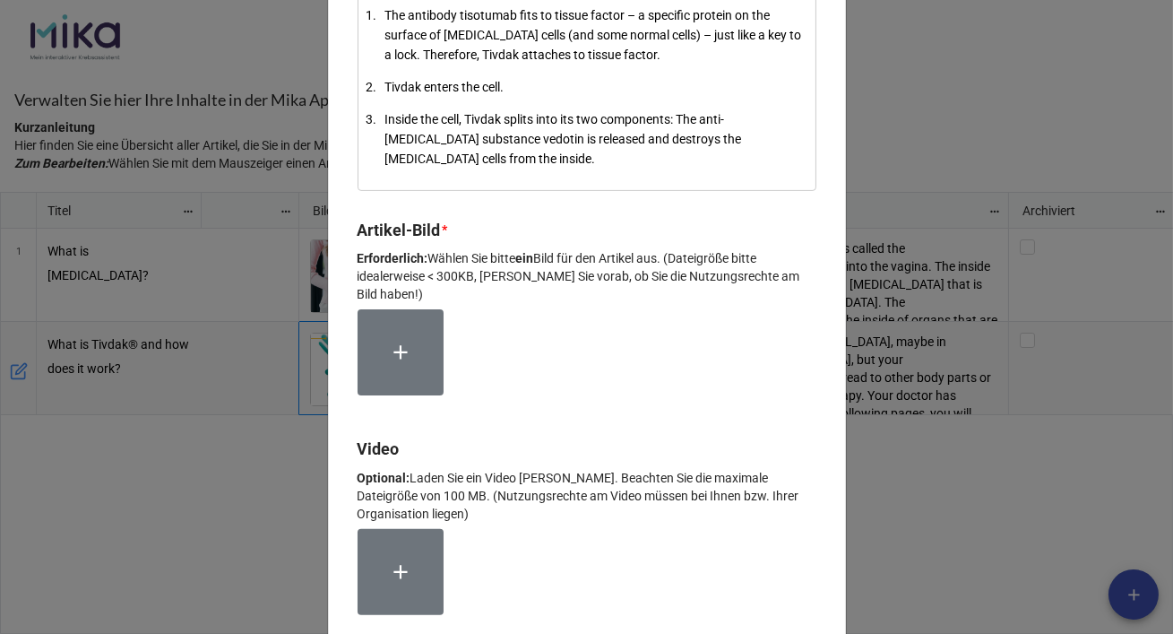
click at [406, 364] on icon at bounding box center [400, 352] width 23 height 23
click at [965, 452] on div "× Close What is Tivdak® and how does it work? Bearbeiten Sie hier Ihren Artikel…" at bounding box center [586, 317] width 1173 height 634
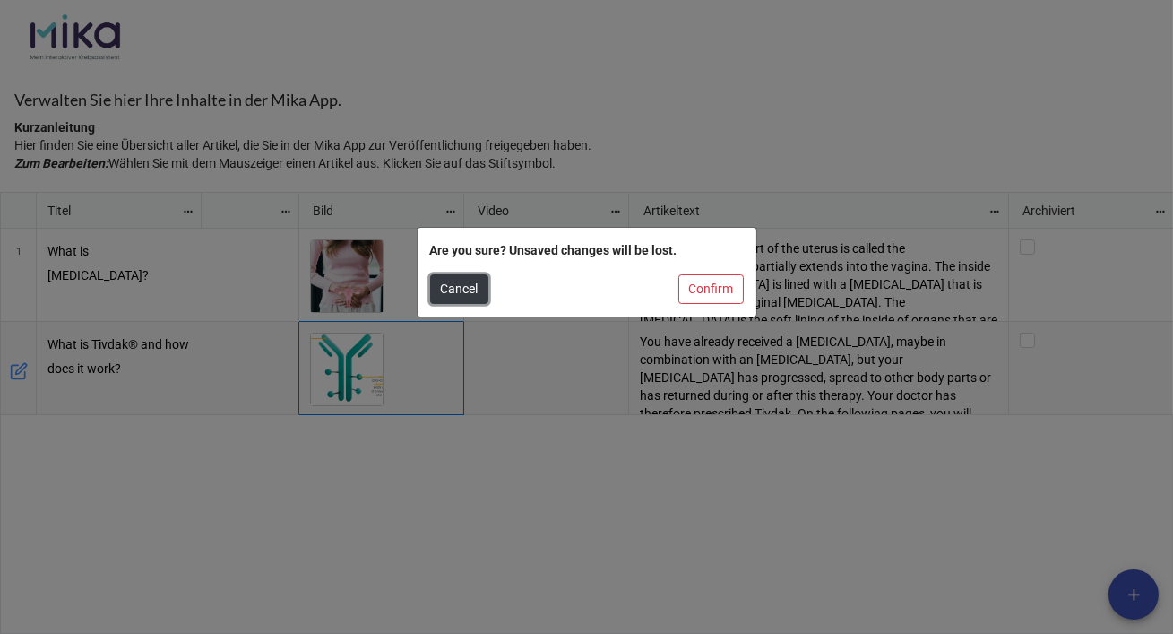
click at [461, 291] on button "Cancel" at bounding box center [459, 289] width 58 height 30
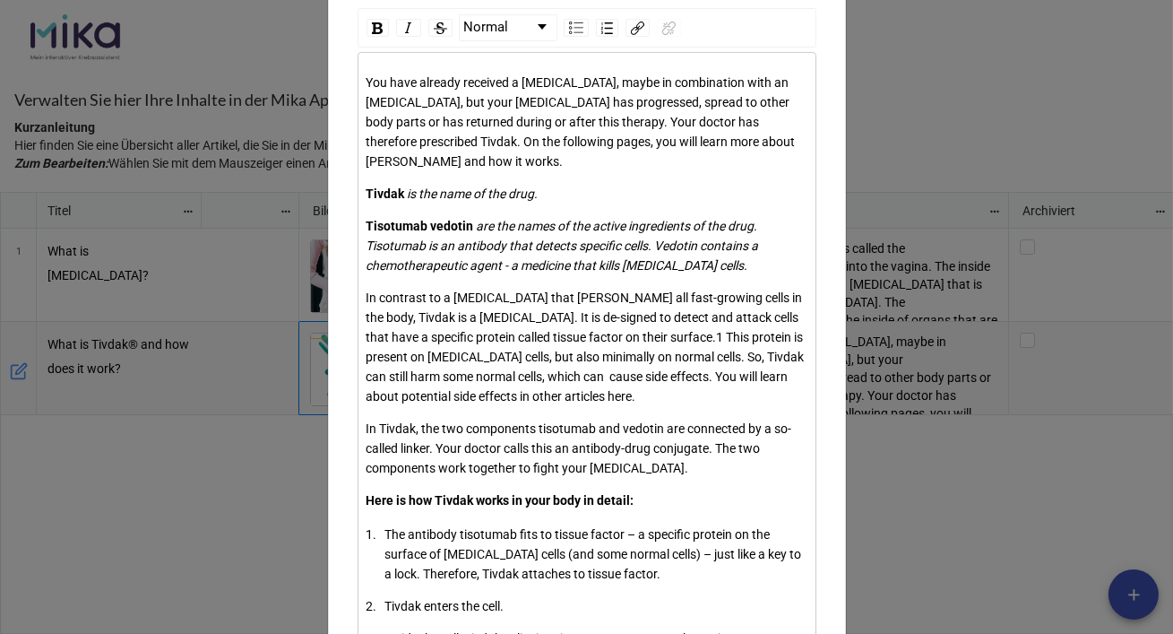
scroll to position [0, 0]
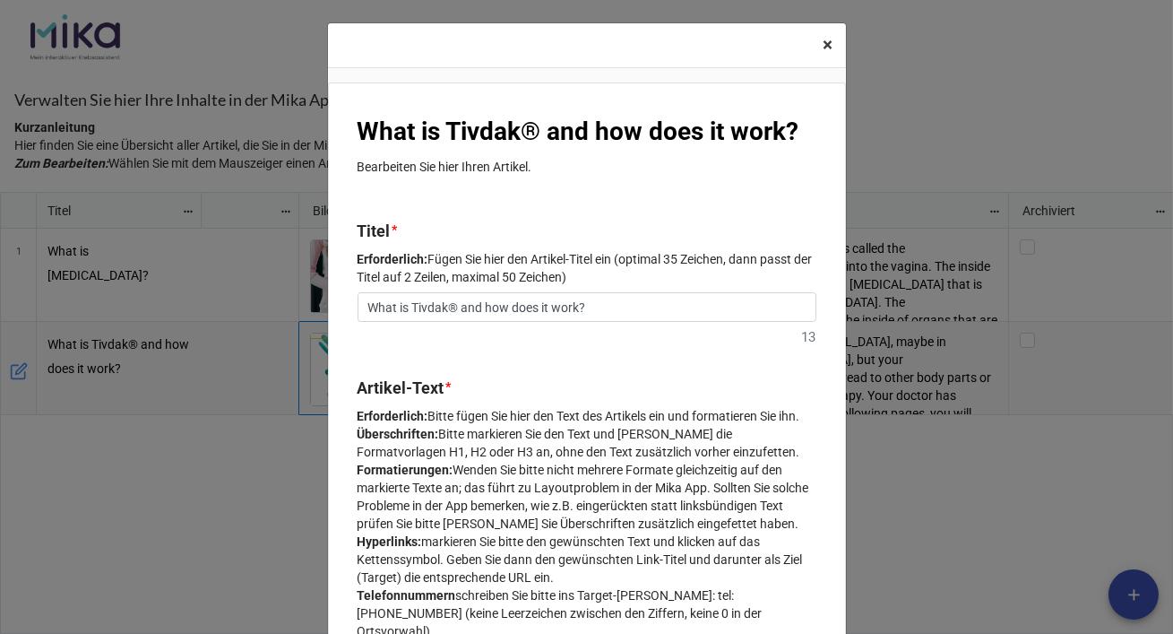
click at [824, 50] on span "×" at bounding box center [829, 45] width 10 height 22
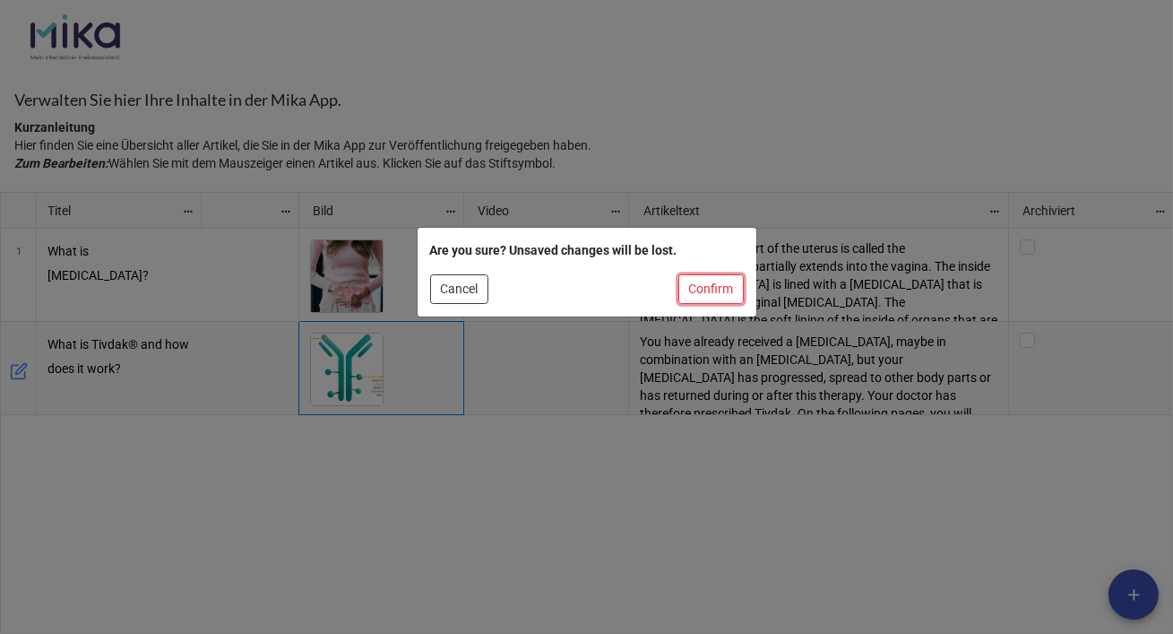
click at [731, 294] on button "Confirm" at bounding box center [711, 289] width 65 height 30
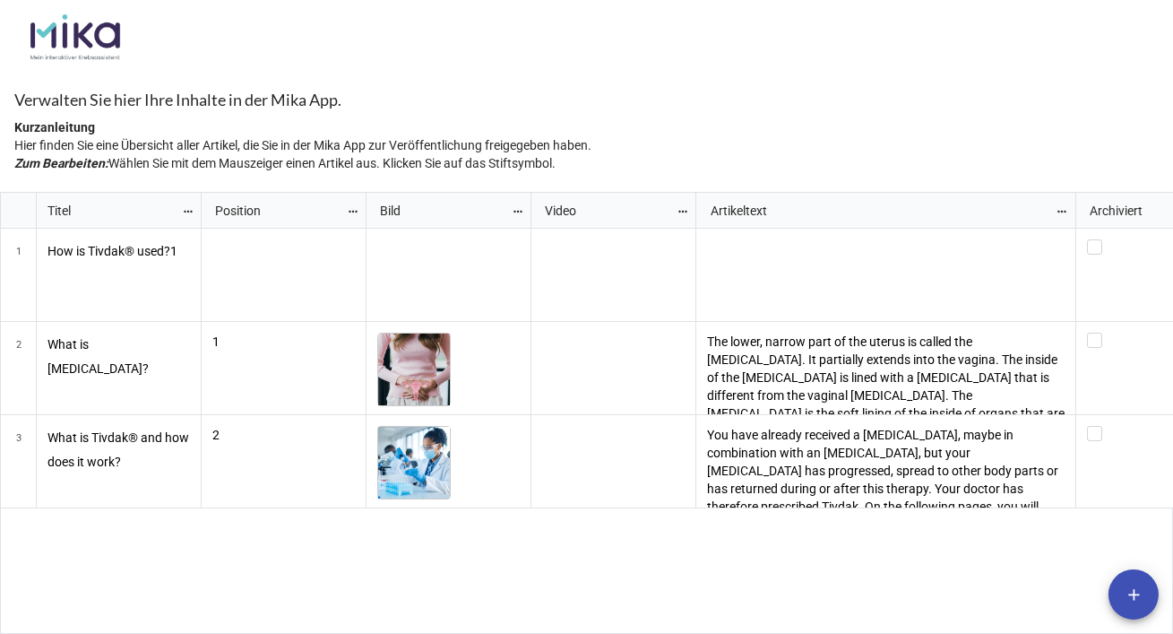
scroll to position [431, 1163]
click at [356, 238] on icon "grid" at bounding box center [355, 239] width 11 height 11
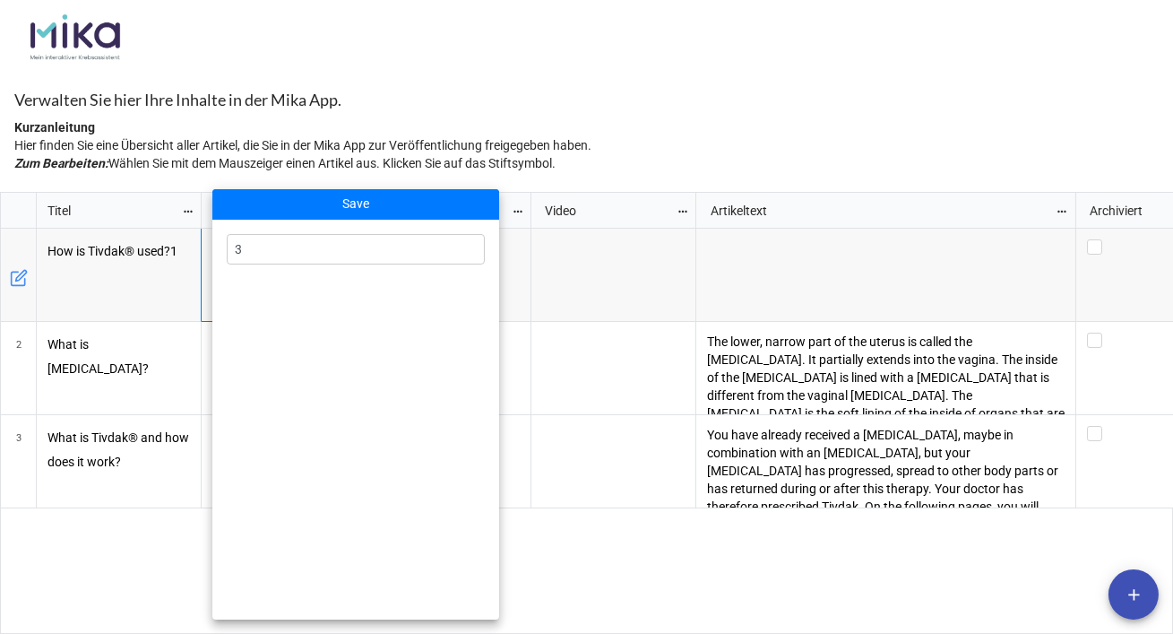
type input "3"
click at [661, 94] on div at bounding box center [586, 317] width 1173 height 634
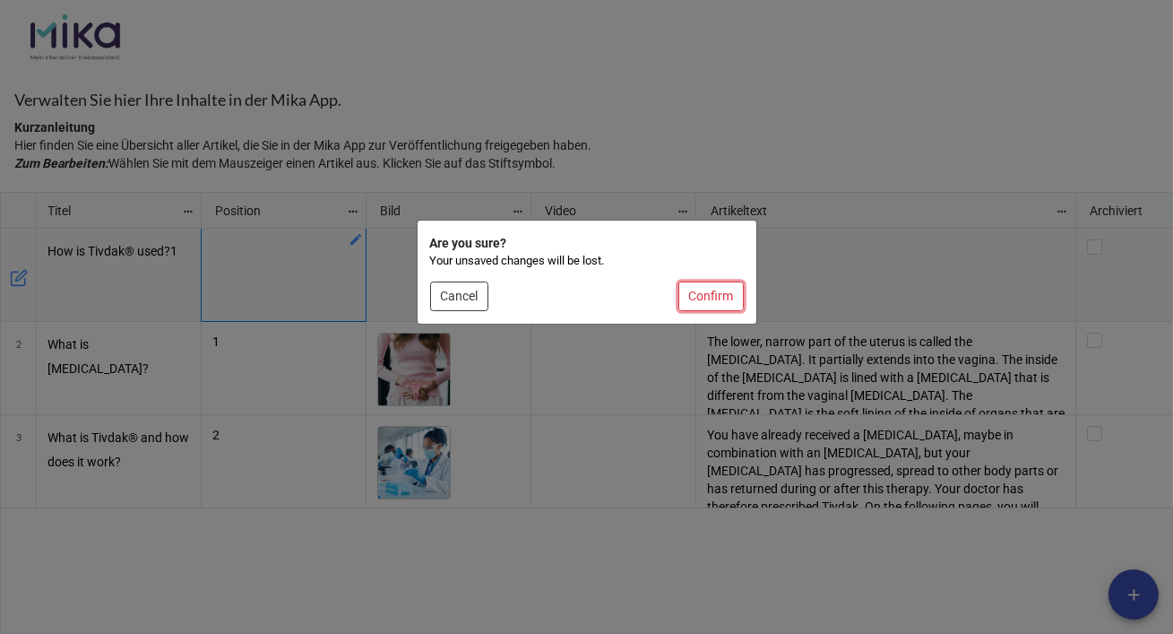
click at [717, 306] on button "Confirm" at bounding box center [711, 296] width 65 height 30
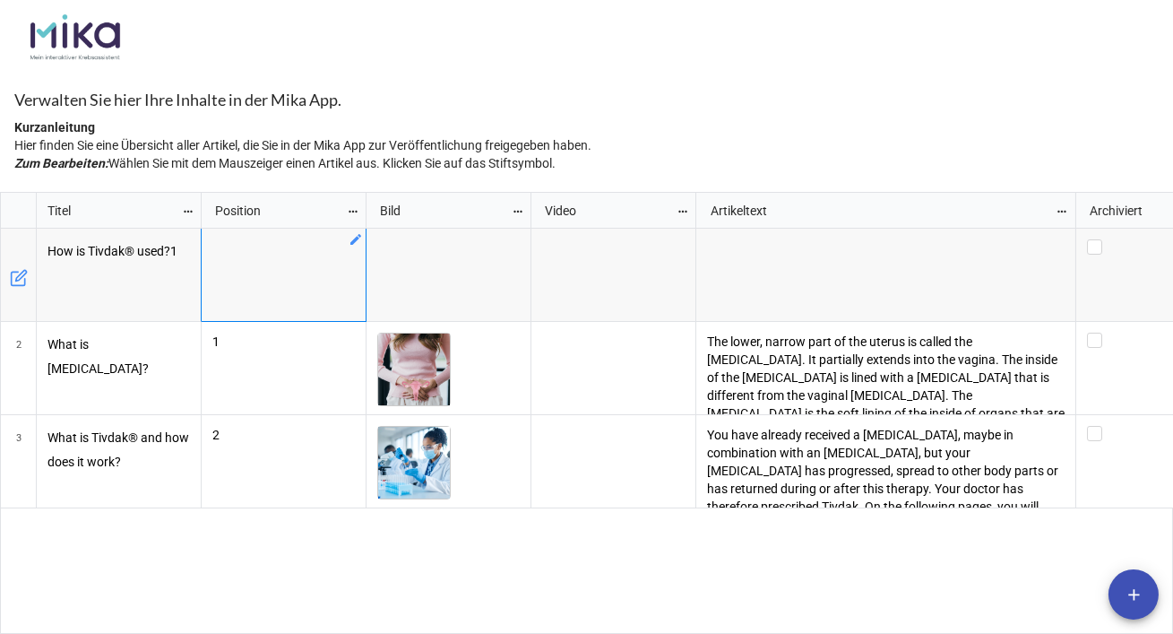
click at [18, 281] on icon "grid" at bounding box center [19, 278] width 18 height 18
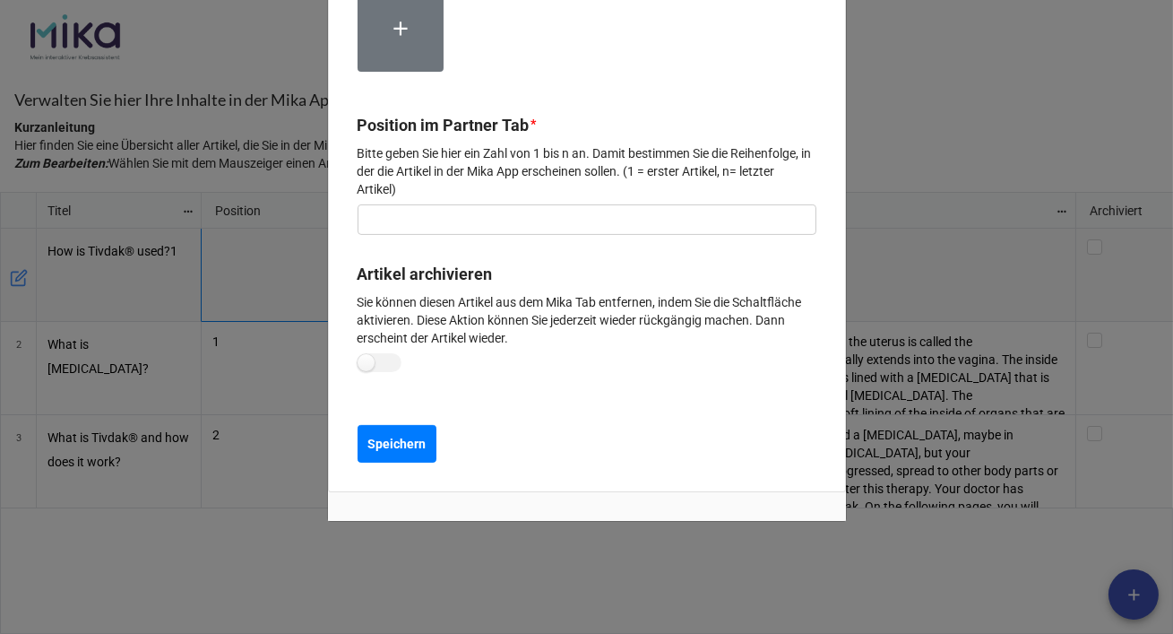
scroll to position [1155, 0]
click at [435, 224] on input "text" at bounding box center [587, 219] width 459 height 30
type input "3"
click at [401, 442] on b "Speichern" at bounding box center [397, 444] width 58 height 19
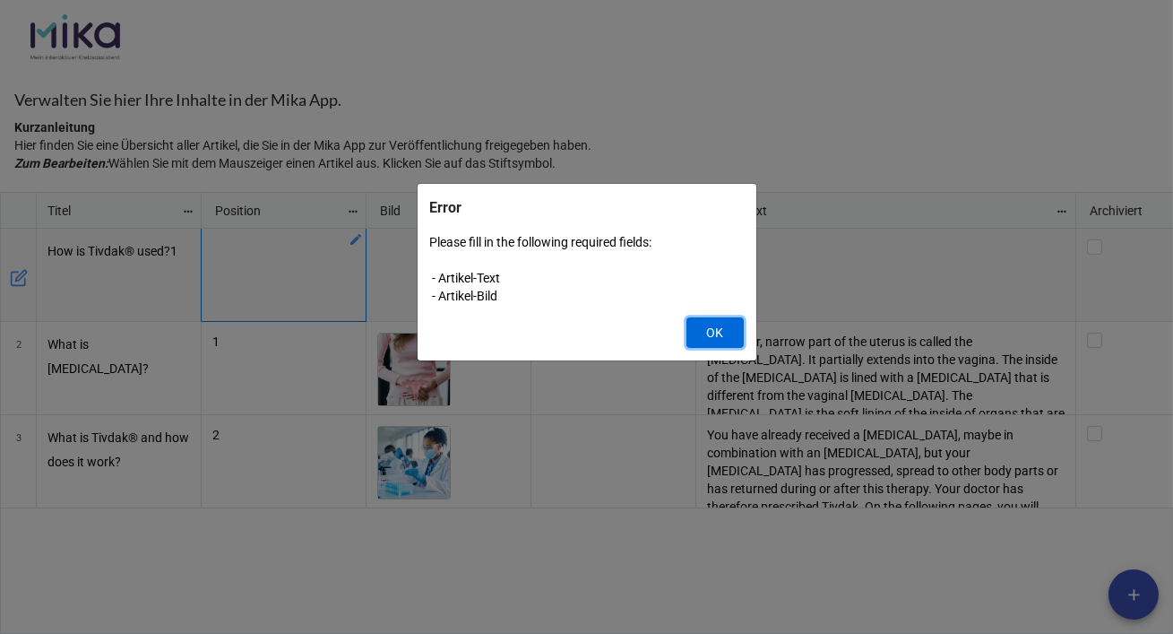
click at [728, 332] on button "OK" at bounding box center [715, 332] width 57 height 30
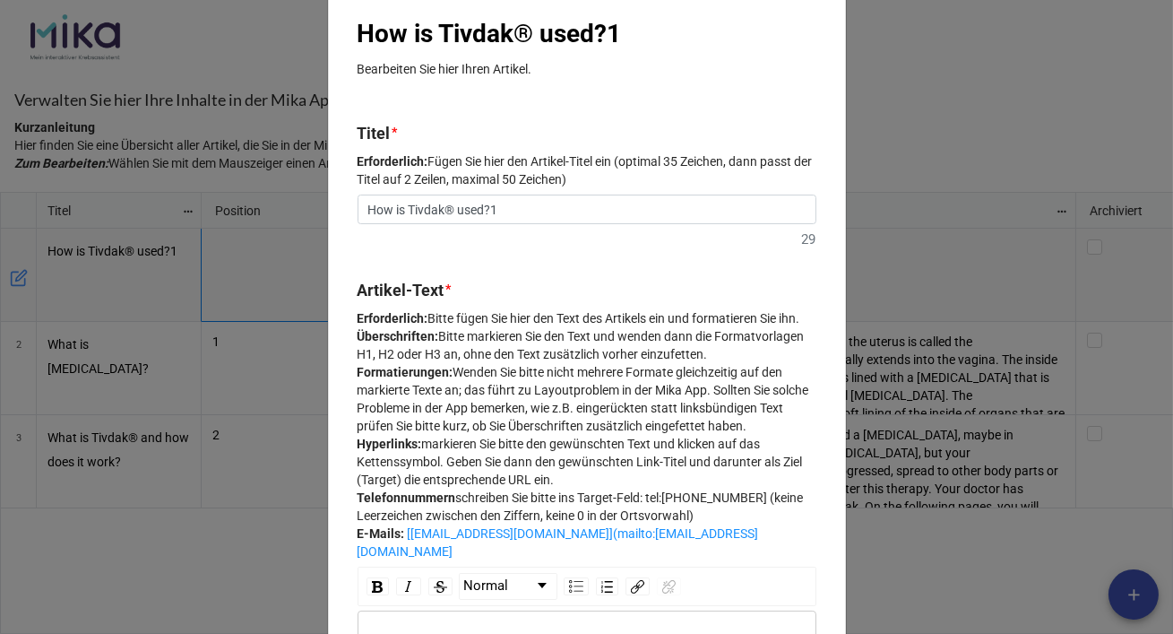
scroll to position [0, 0]
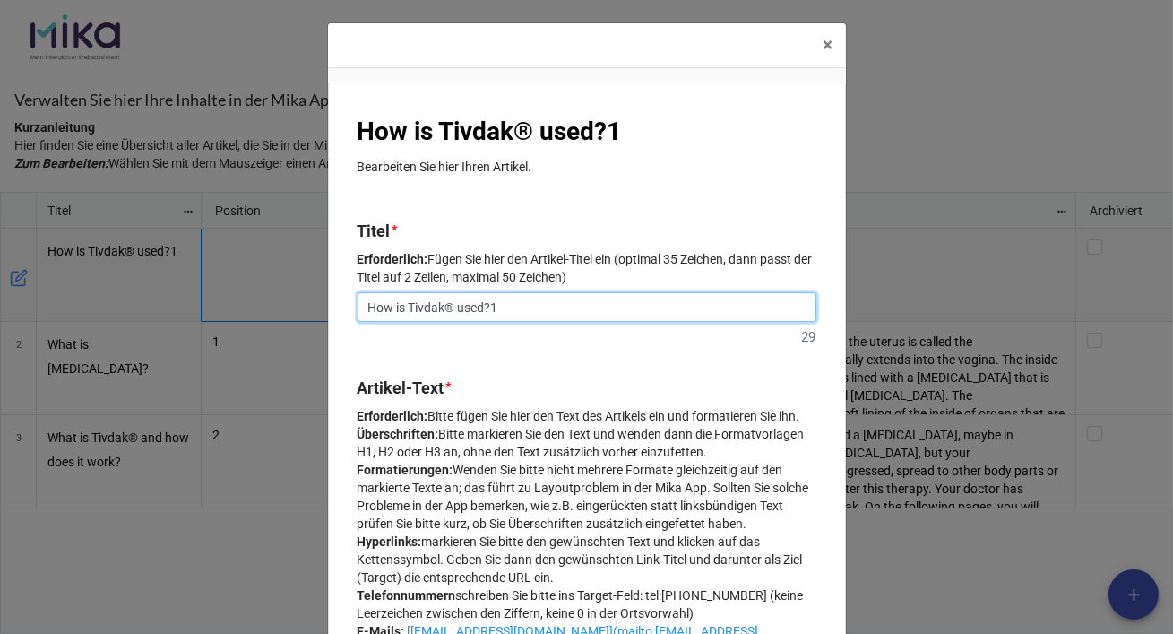
click at [511, 305] on input "How is Tivdak® used?1" at bounding box center [587, 307] width 459 height 30
type input "How is Tivdak® used?"
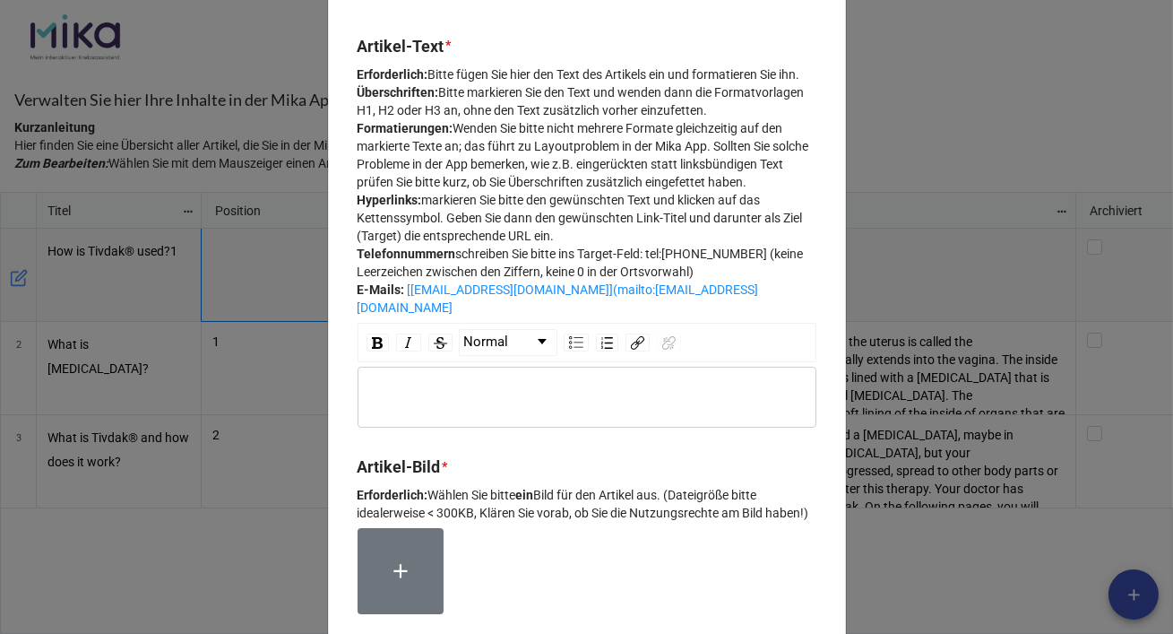
scroll to position [461, 0]
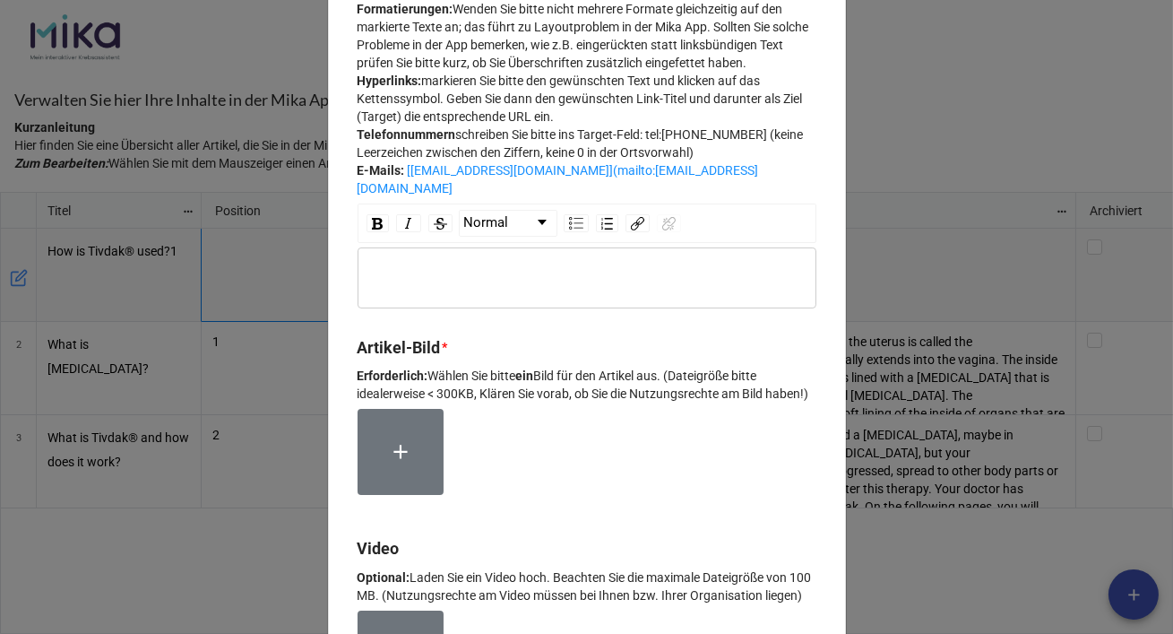
click at [429, 288] on div "rdw-editor" at bounding box center [588, 278] width 442 height 20
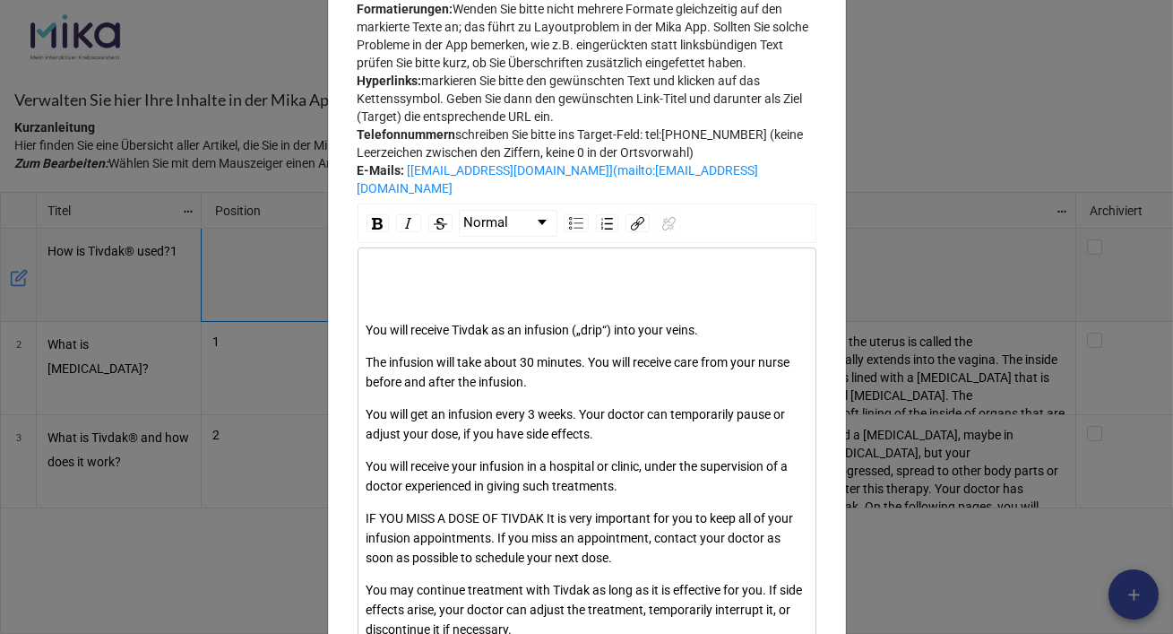
click at [367, 337] on span "You will receive Tivdak as an infusion („drip“) into your veins." at bounding box center [533, 330] width 333 height 14
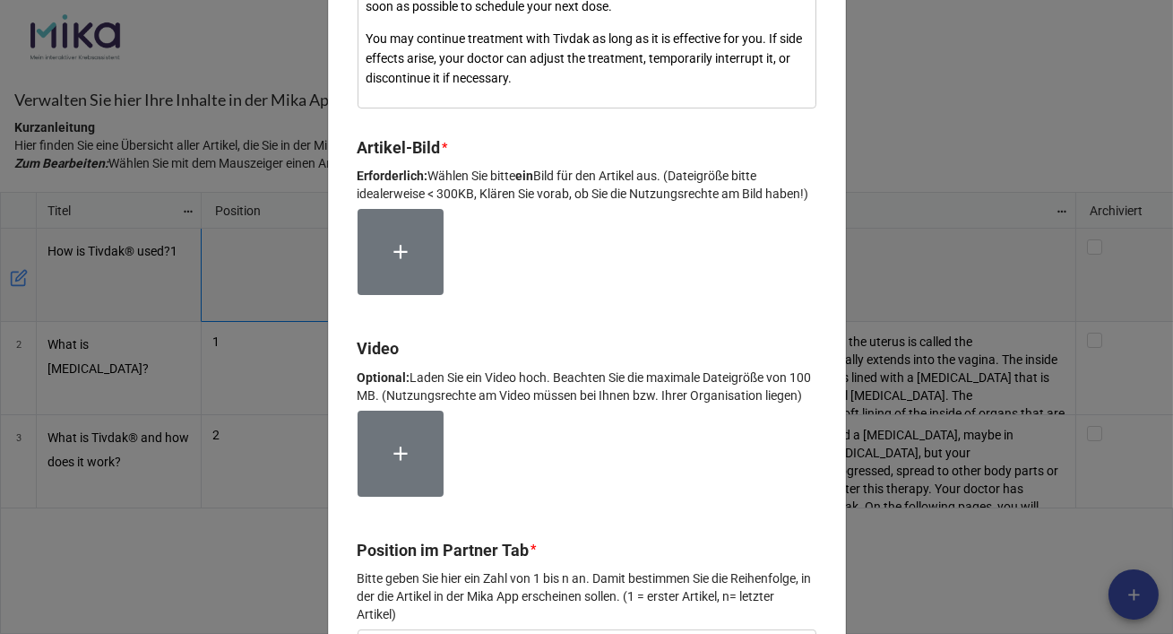
scroll to position [965, 0]
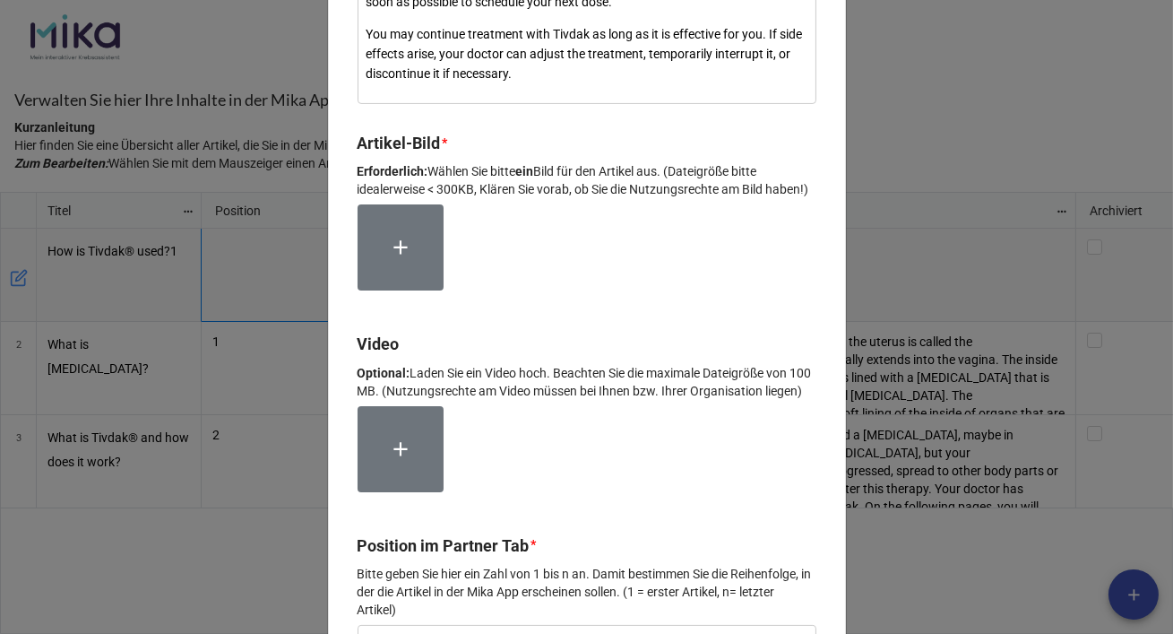
click at [407, 290] on label at bounding box center [401, 247] width 86 height 86
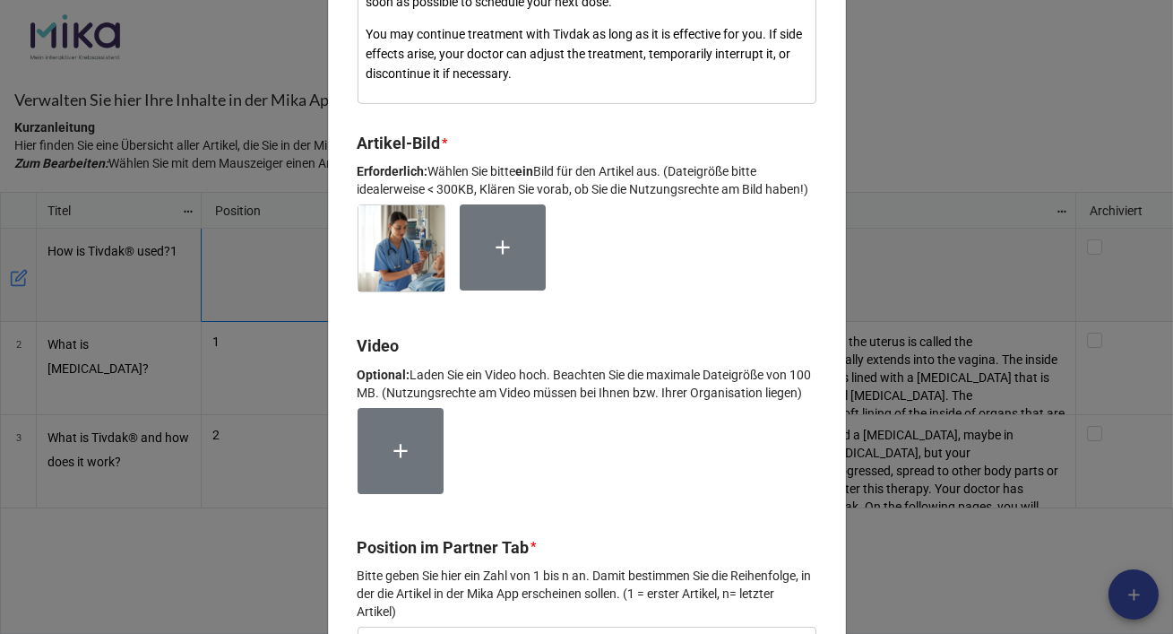
scroll to position [1457, 0]
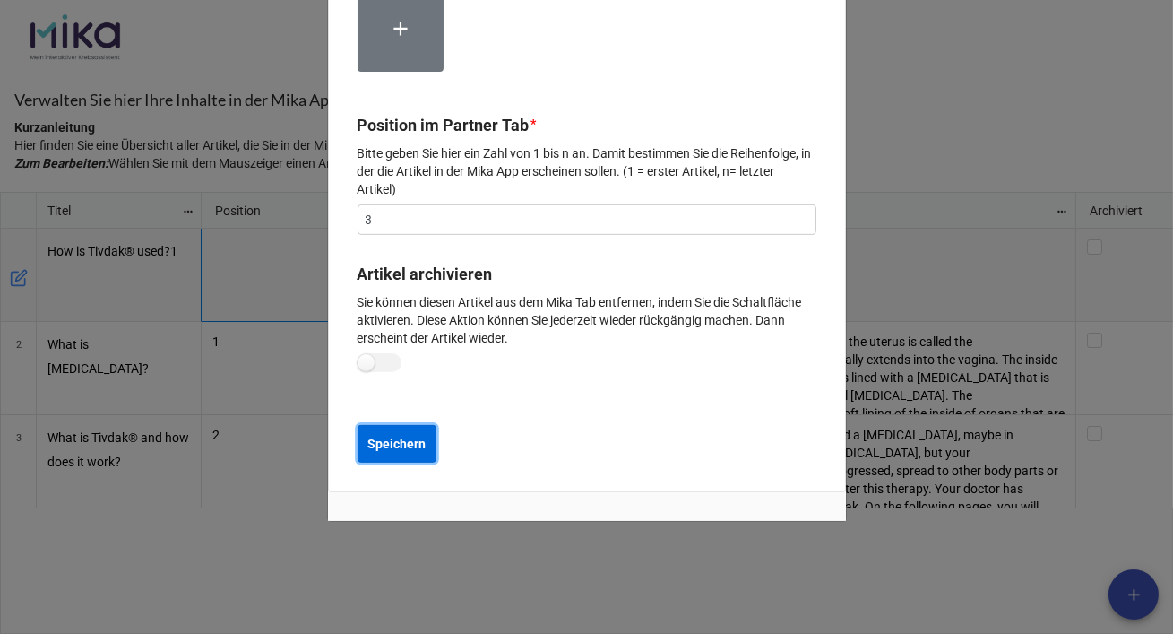
click at [421, 438] on b "Speichern" at bounding box center [397, 444] width 58 height 19
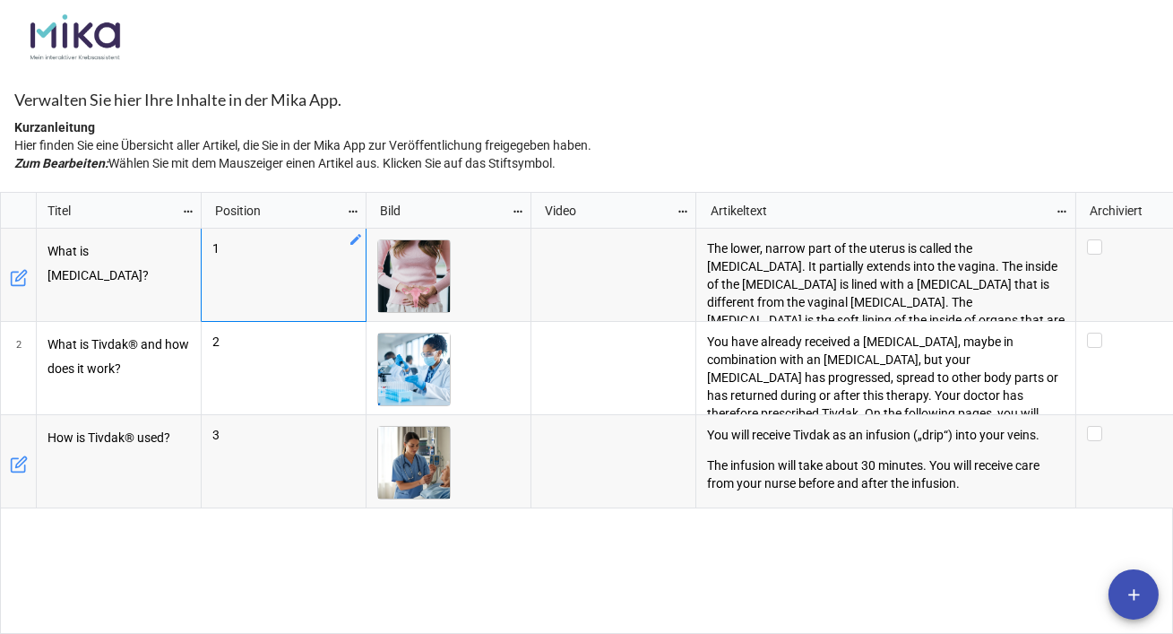
click at [1131, 596] on icon "add" at bounding box center [1134, 594] width 19 height 19
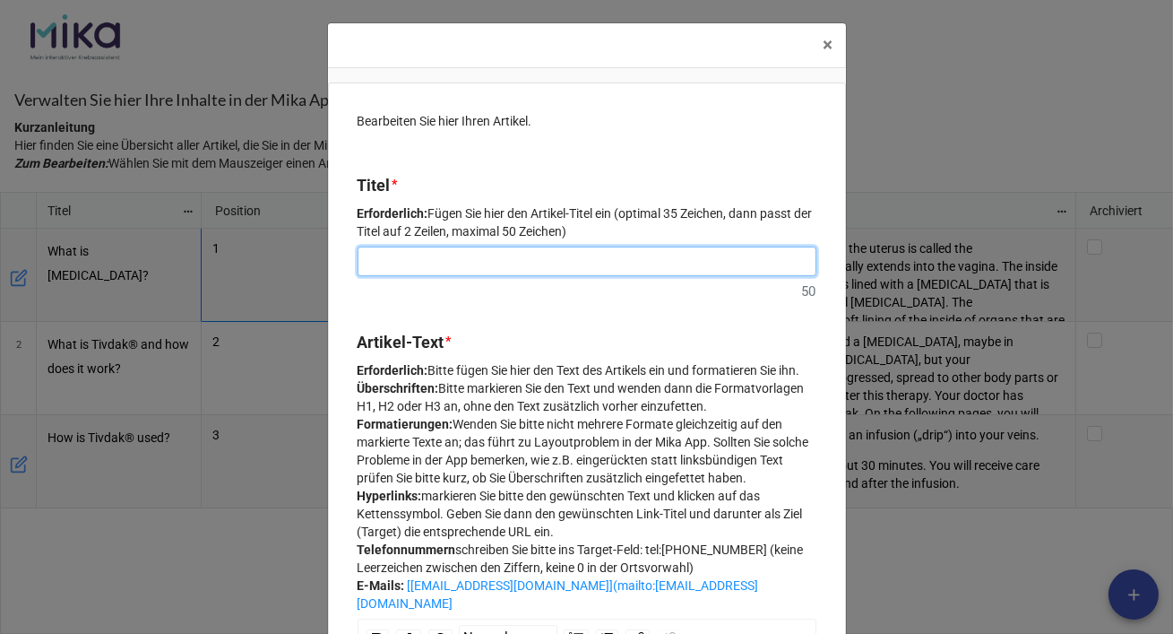
click at [399, 258] on input at bounding box center [587, 262] width 459 height 30
paste input "BEFORE STARTING TIVDAK®"
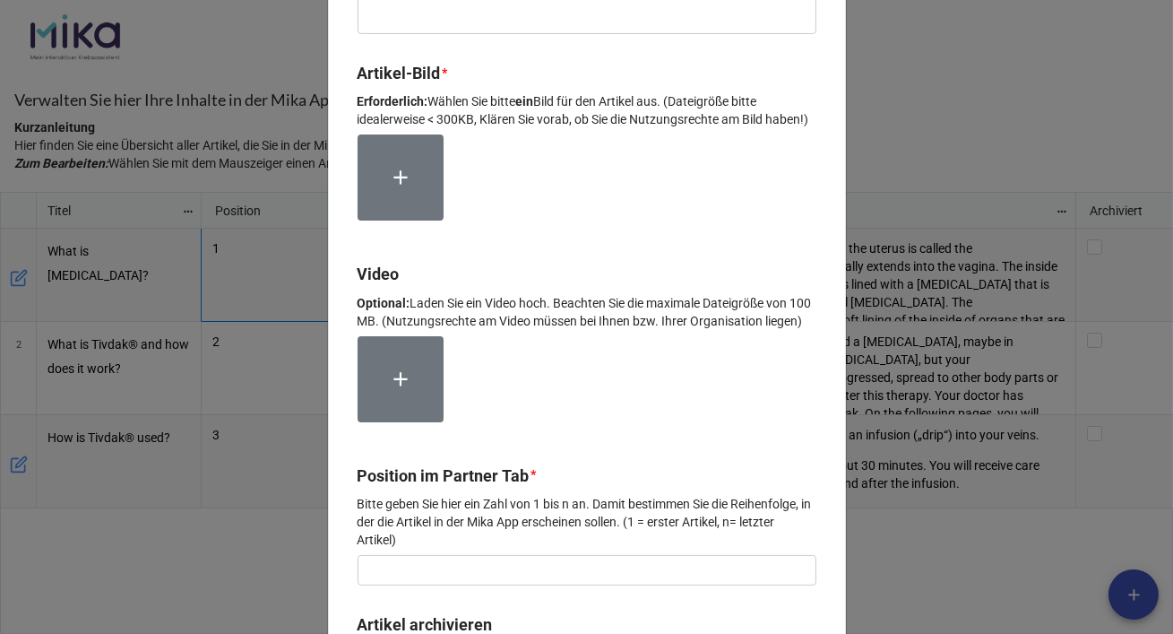
scroll to position [752, 0]
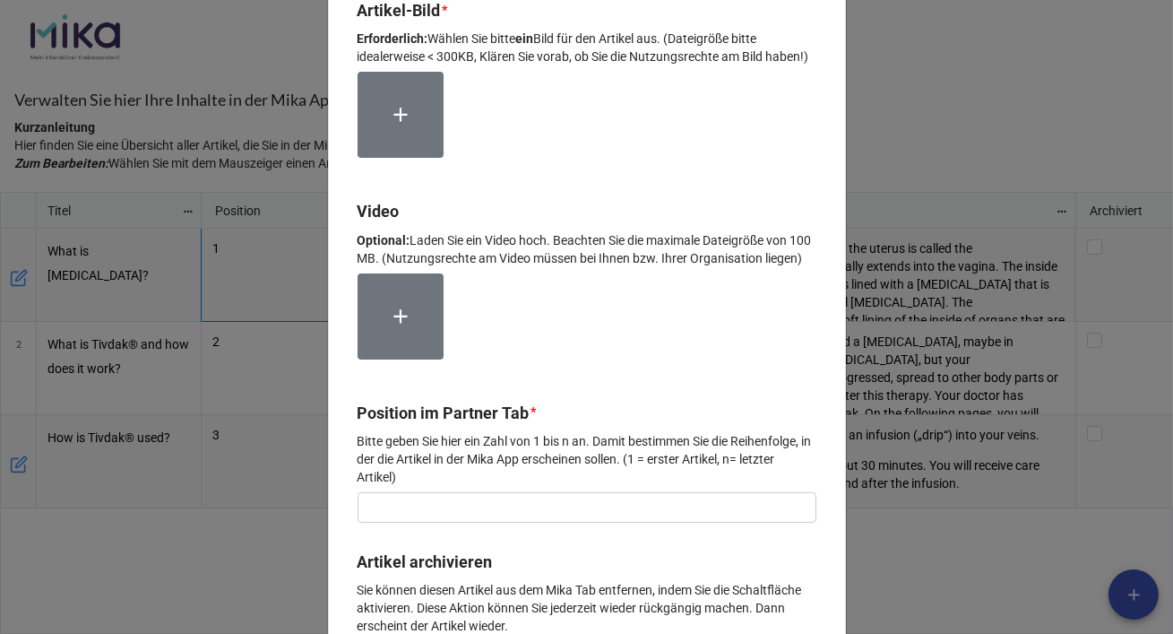
type input "BEFORE STARTING TIVDAK®"
click at [396, 126] on icon at bounding box center [400, 114] width 23 height 23
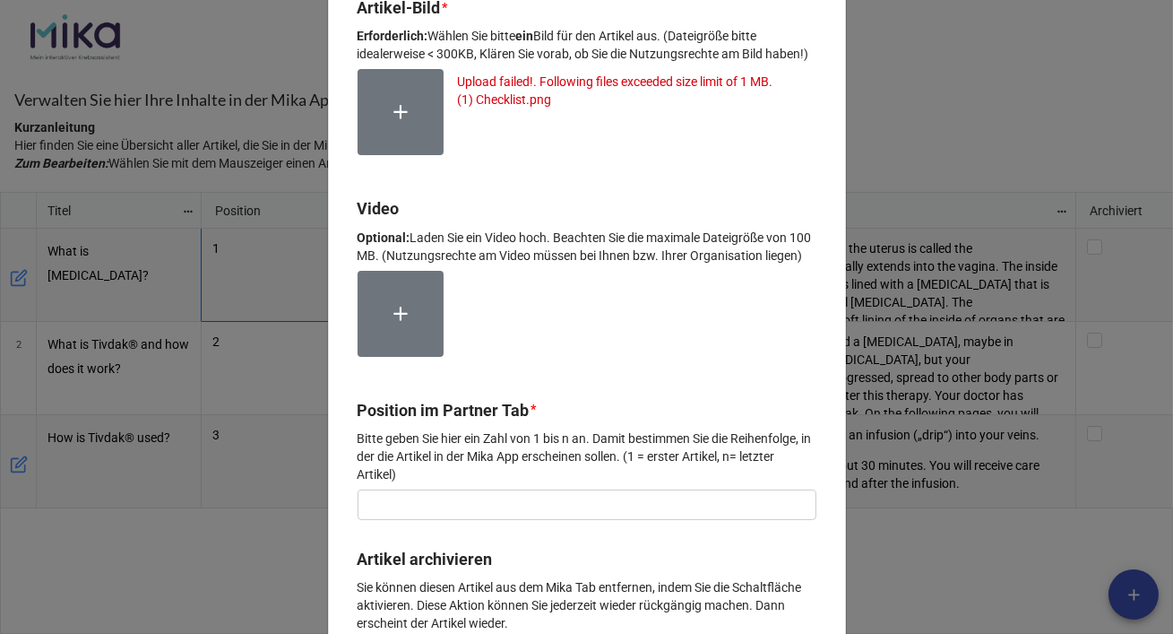
click at [407, 124] on icon at bounding box center [400, 111] width 23 height 23
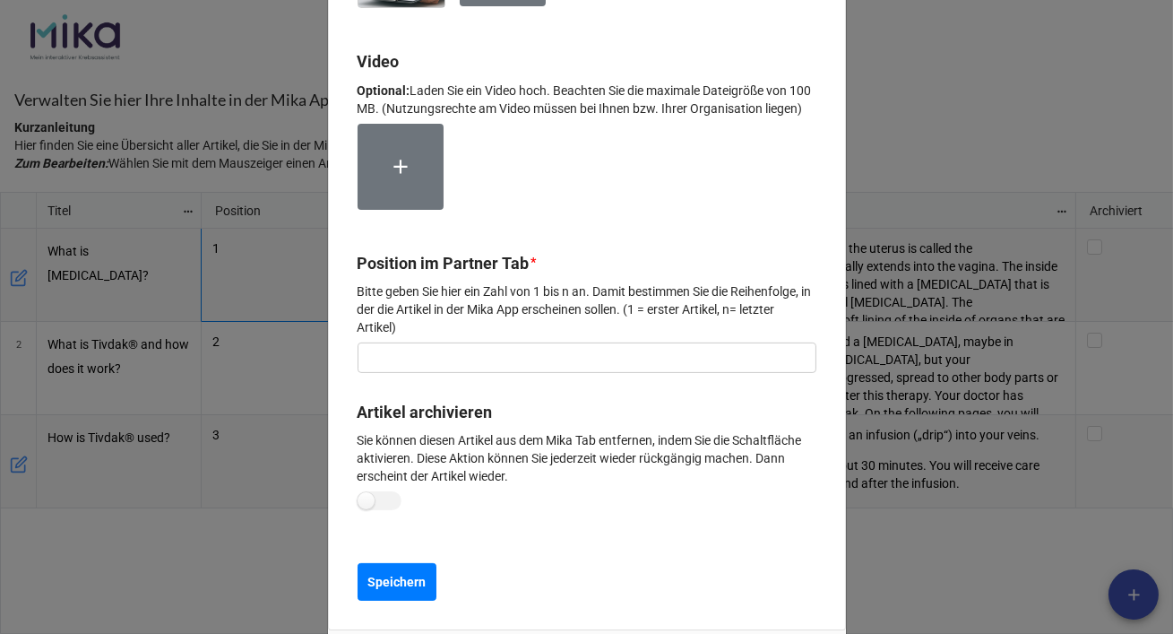
scroll to position [1112, 0]
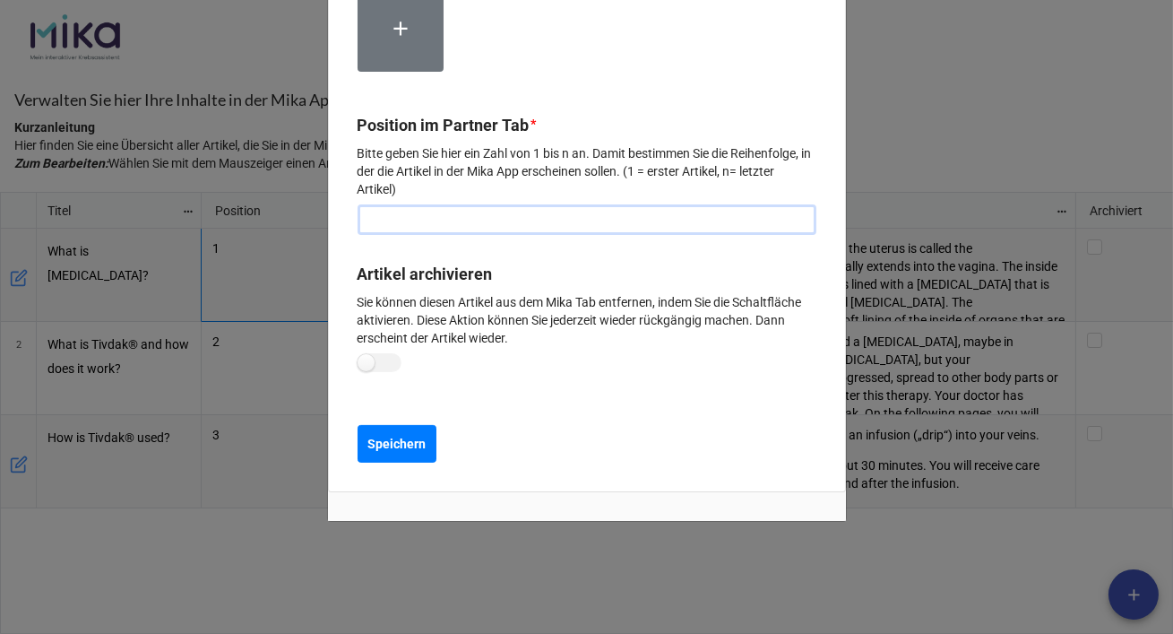
click at [450, 229] on input "text" at bounding box center [587, 219] width 459 height 30
type input "4"
click at [390, 447] on b "Speichern" at bounding box center [397, 444] width 58 height 19
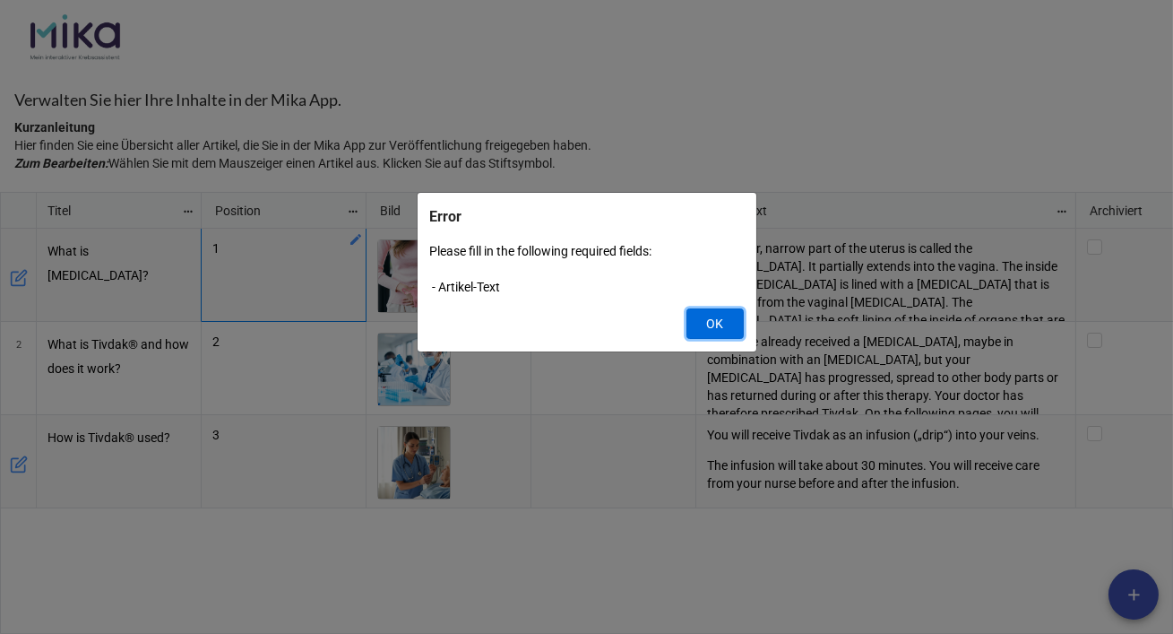
click at [692, 323] on button "OK" at bounding box center [715, 323] width 57 height 30
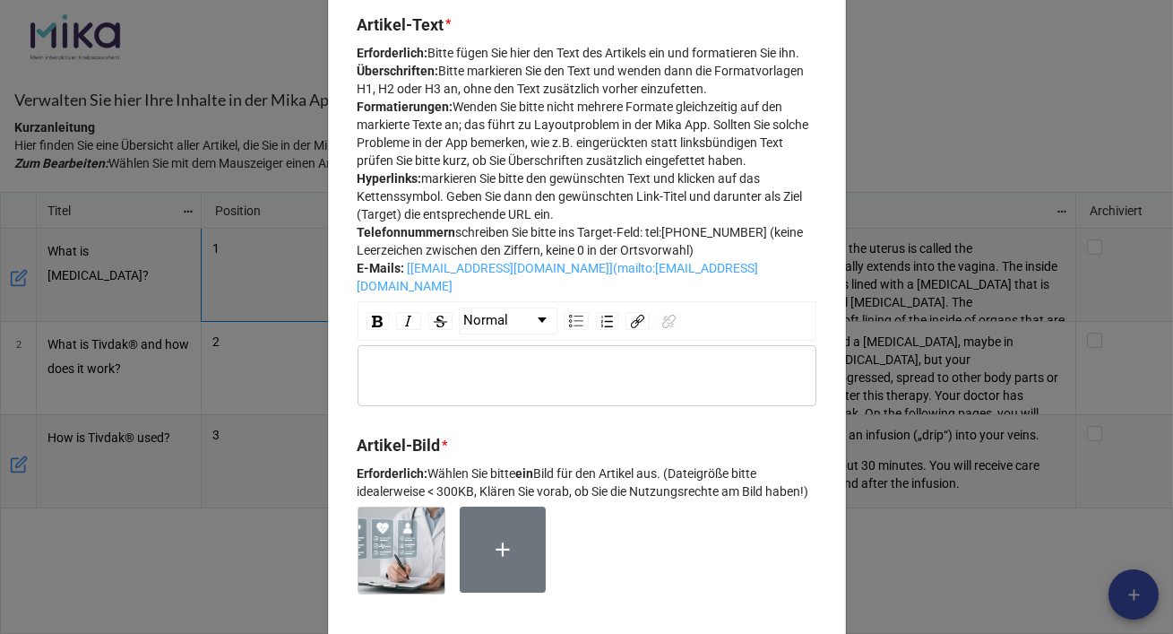
scroll to position [323, 0]
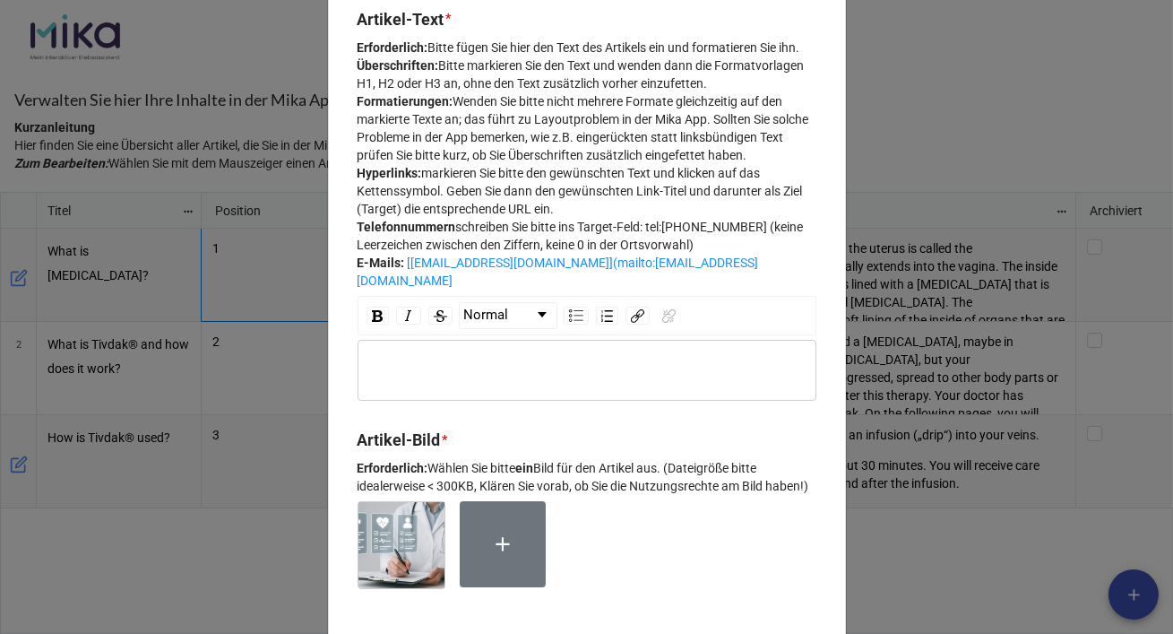
click at [457, 380] on div "rdw-editor" at bounding box center [588, 370] width 442 height 20
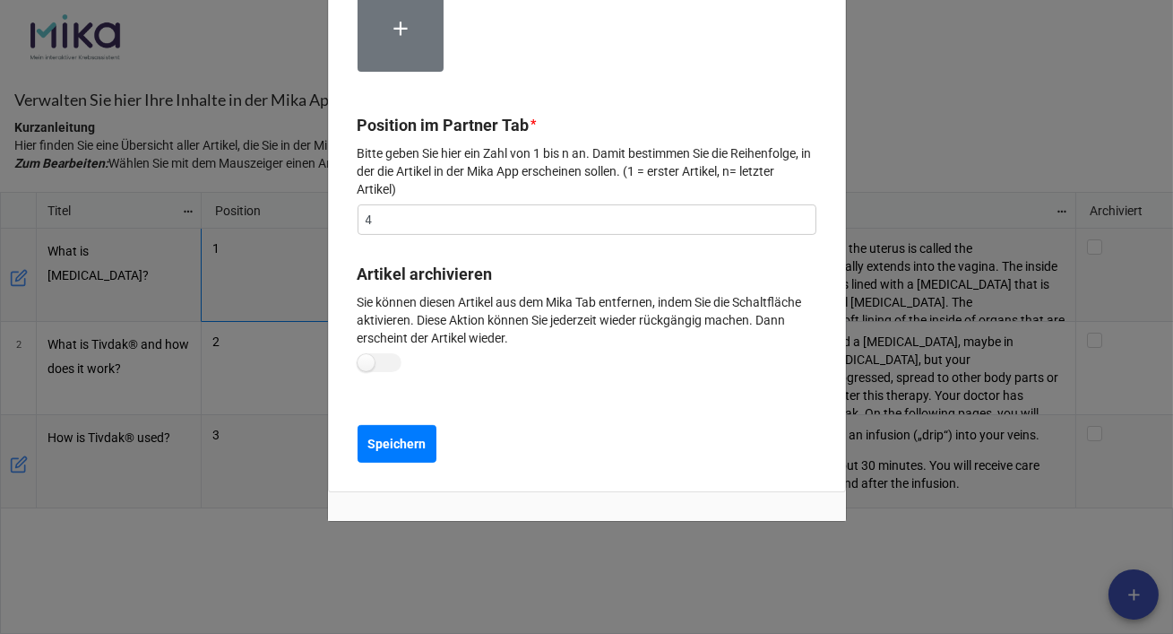
scroll to position [1112, 0]
drag, startPoint x: 377, startPoint y: 446, endPoint x: 471, endPoint y: 473, distance: 98.1
click at [378, 446] on b "Speichern" at bounding box center [397, 444] width 58 height 19
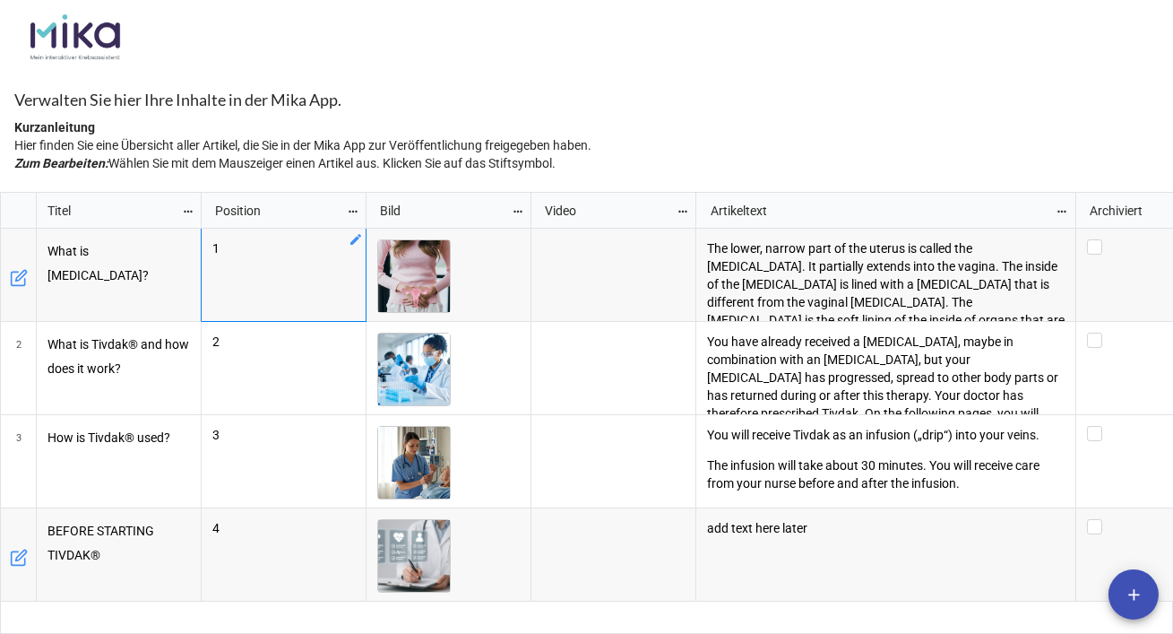
click at [14, 556] on icon "grid" at bounding box center [19, 558] width 18 height 18
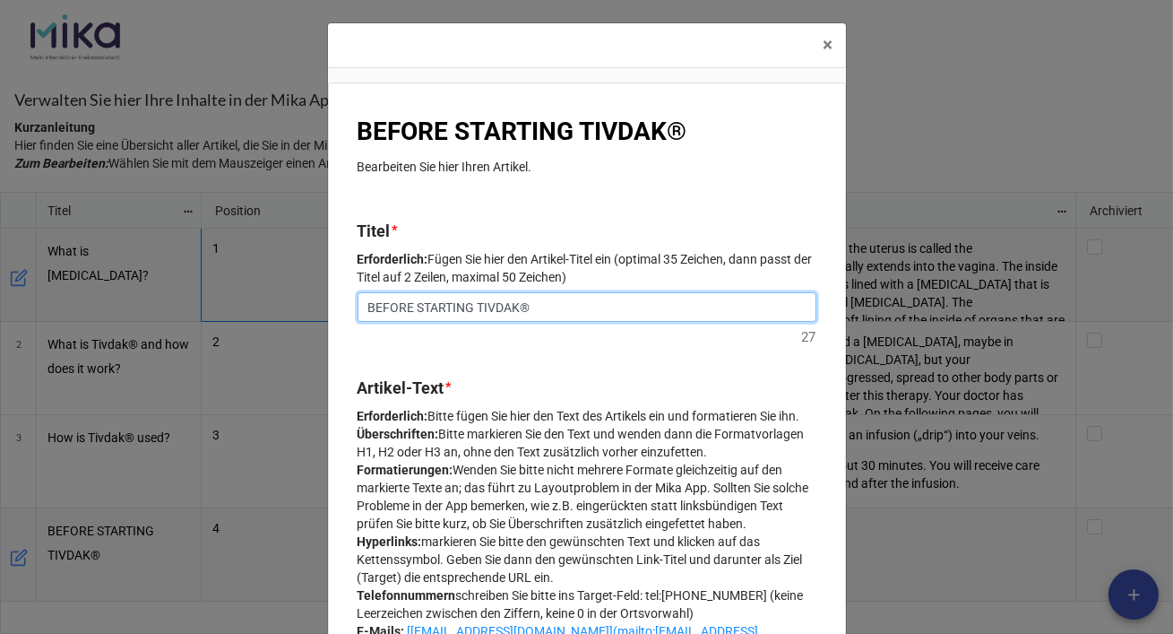
click at [463, 296] on input "BEFORE STARTING TIVDAK®" at bounding box center [587, 307] width 459 height 30
drag, startPoint x: 519, startPoint y: 307, endPoint x: 365, endPoint y: 307, distance: 154.2
click at [365, 307] on input "BEFORE STARTING TIVDAK®" at bounding box center [587, 307] width 459 height 30
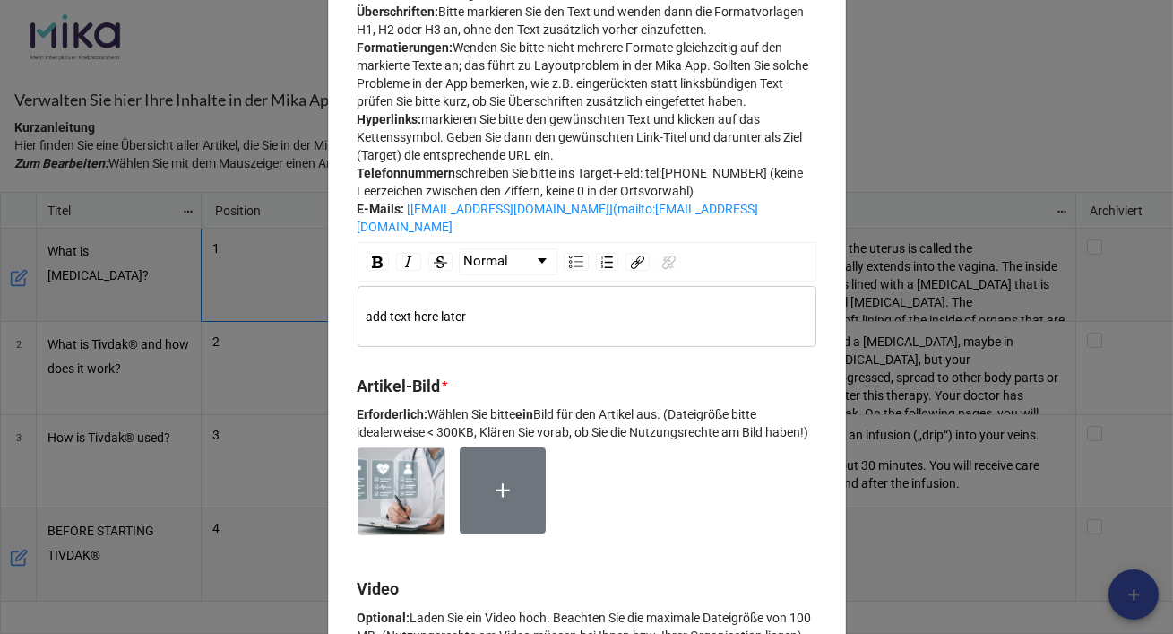
scroll to position [1156, 0]
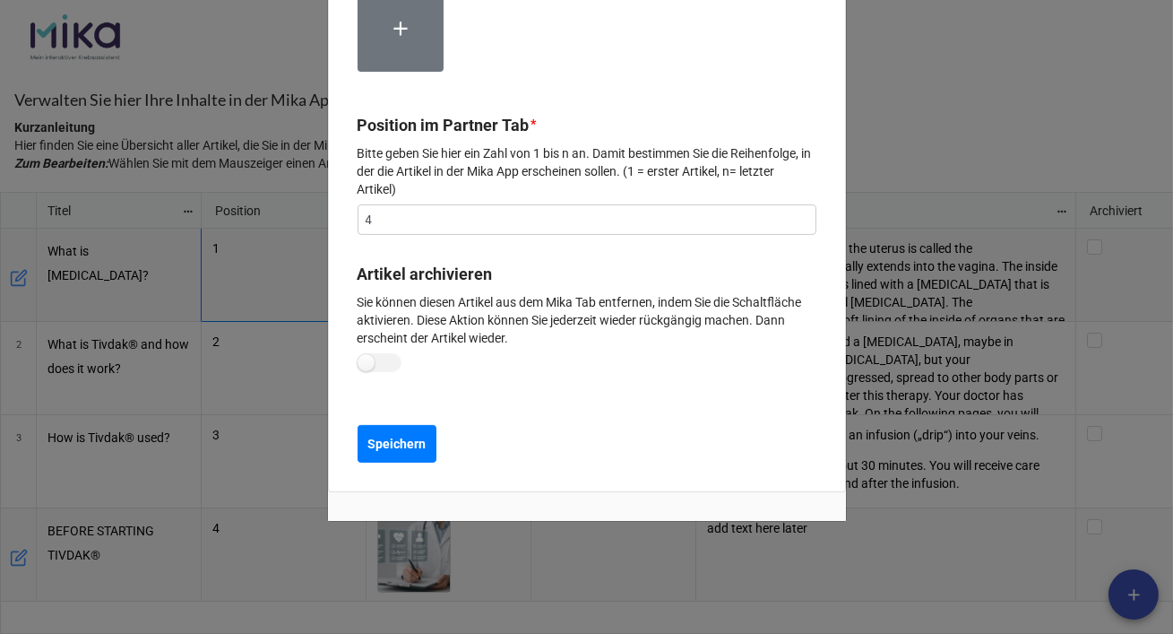
type input "Before starting Tivdak®"
click at [426, 446] on button "Speichern" at bounding box center [397, 444] width 79 height 38
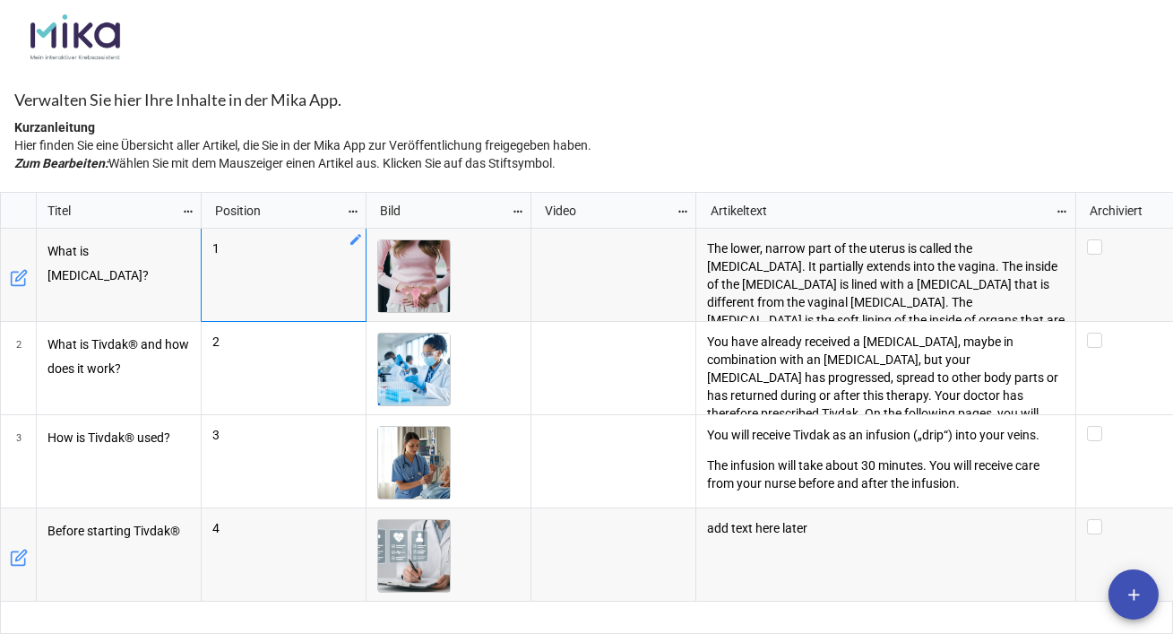
click at [1139, 593] on icon "add" at bounding box center [1134, 594] width 19 height 19
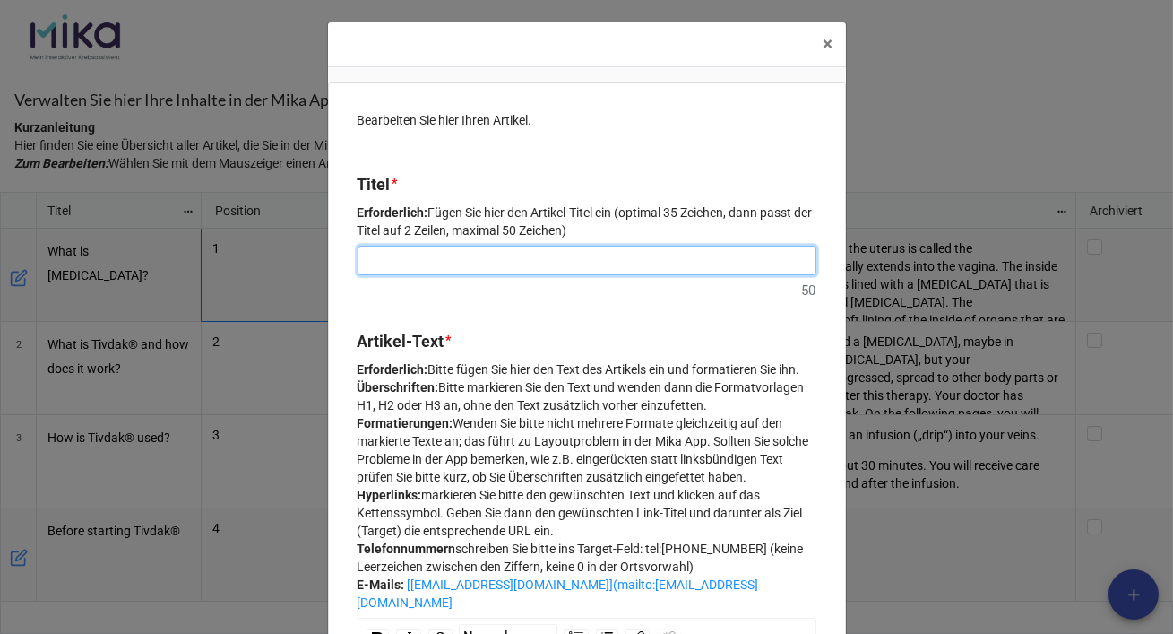
click at [411, 259] on input at bounding box center [587, 261] width 459 height 30
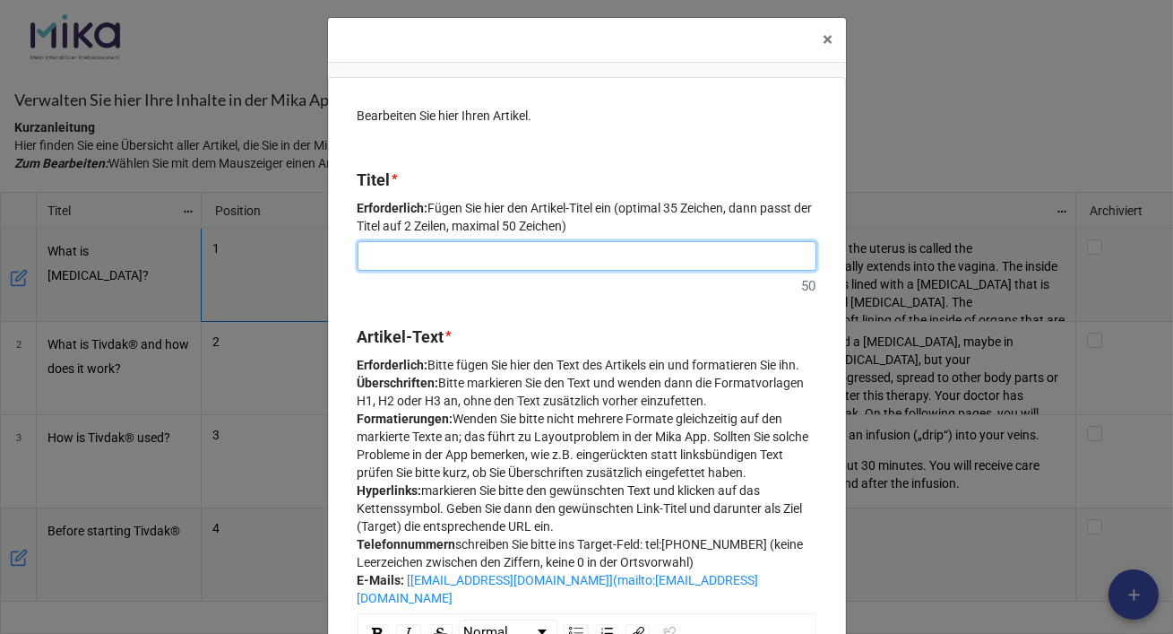
scroll to position [9, 0]
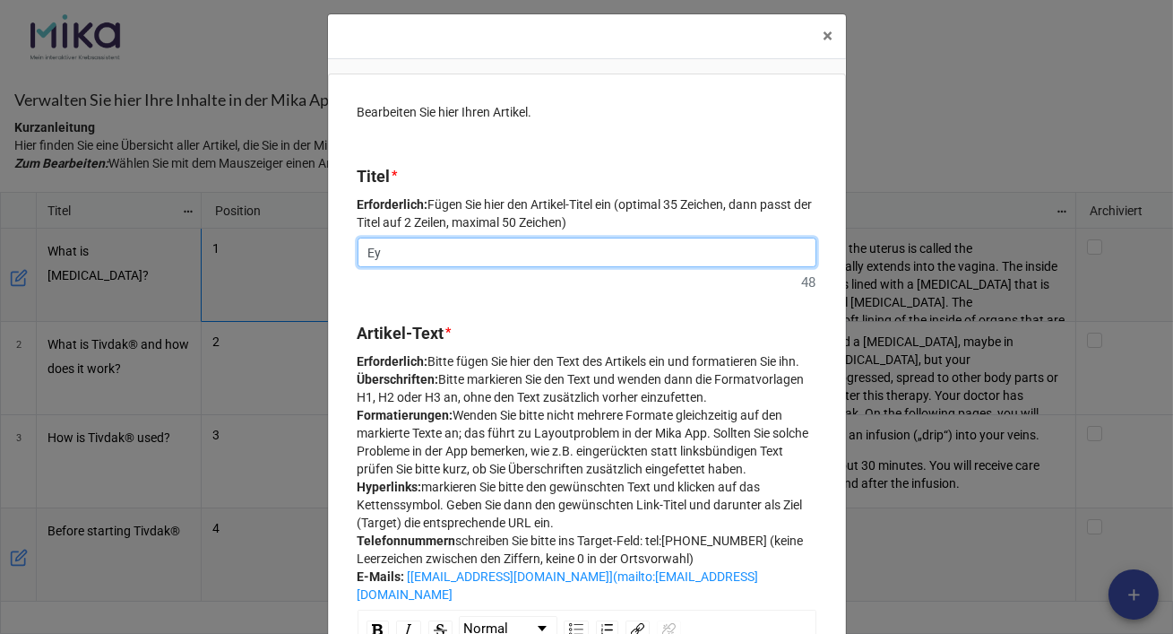
type input "E"
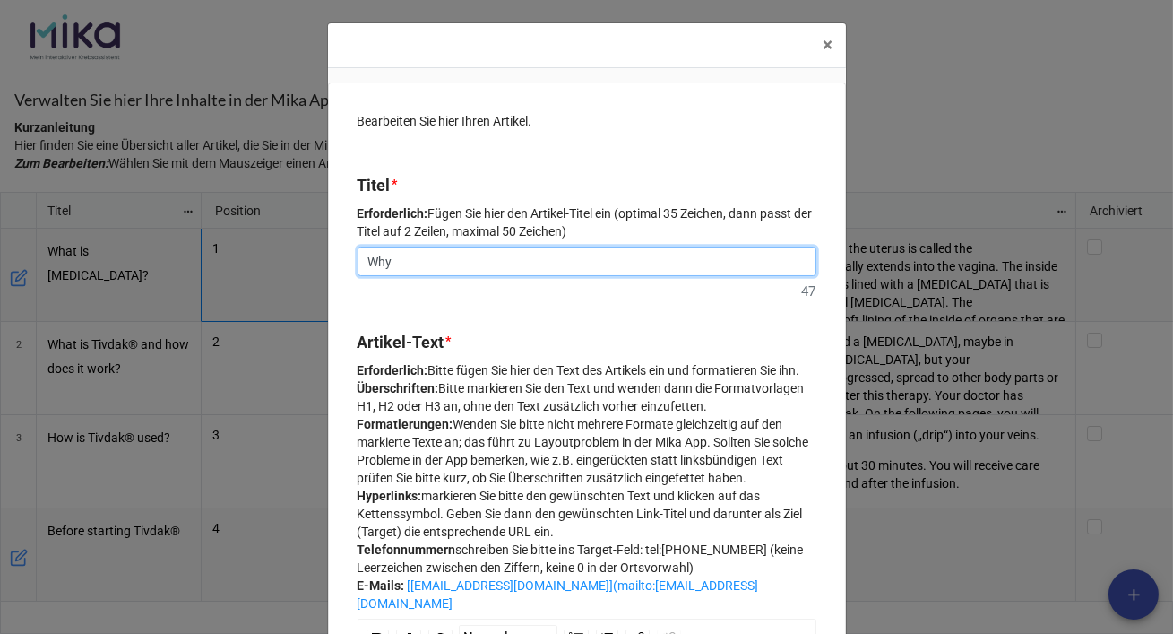
drag, startPoint x: 366, startPoint y: 259, endPoint x: 308, endPoint y: 255, distance: 57.5
click at [308, 255] on div "× Close Bearbeiten Sie hier Ihren Artikel. Titel * Erforderlich: Fügen Sie hier…" at bounding box center [586, 317] width 1173 height 634
paste input "YOUR [MEDICAL_DATA] SCHEDULE"
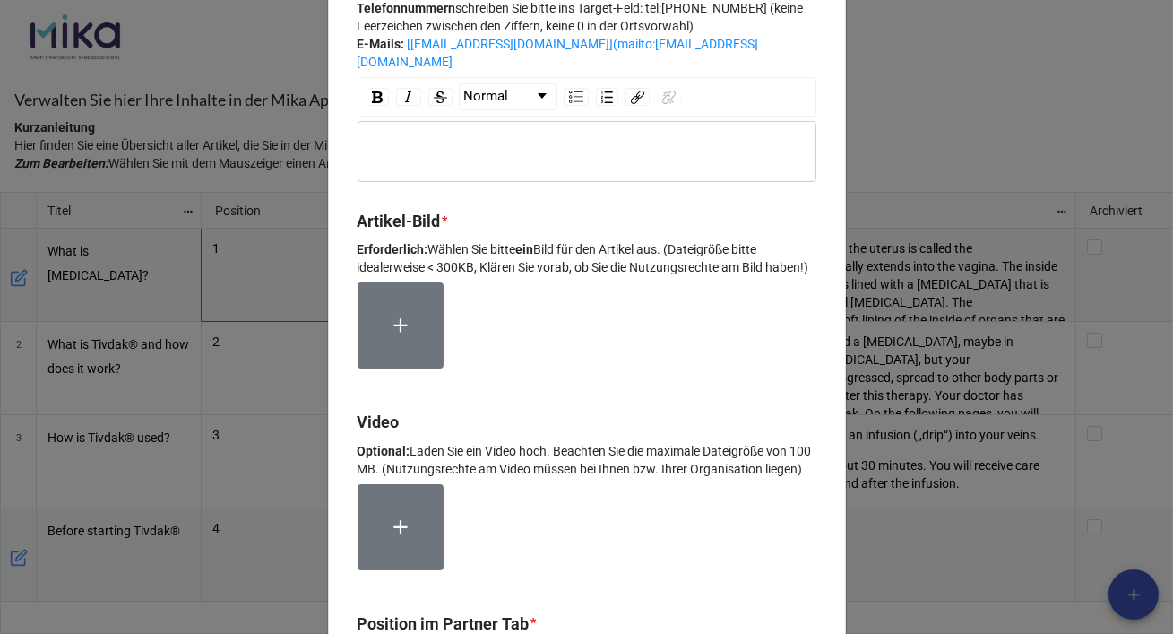
scroll to position [553, 0]
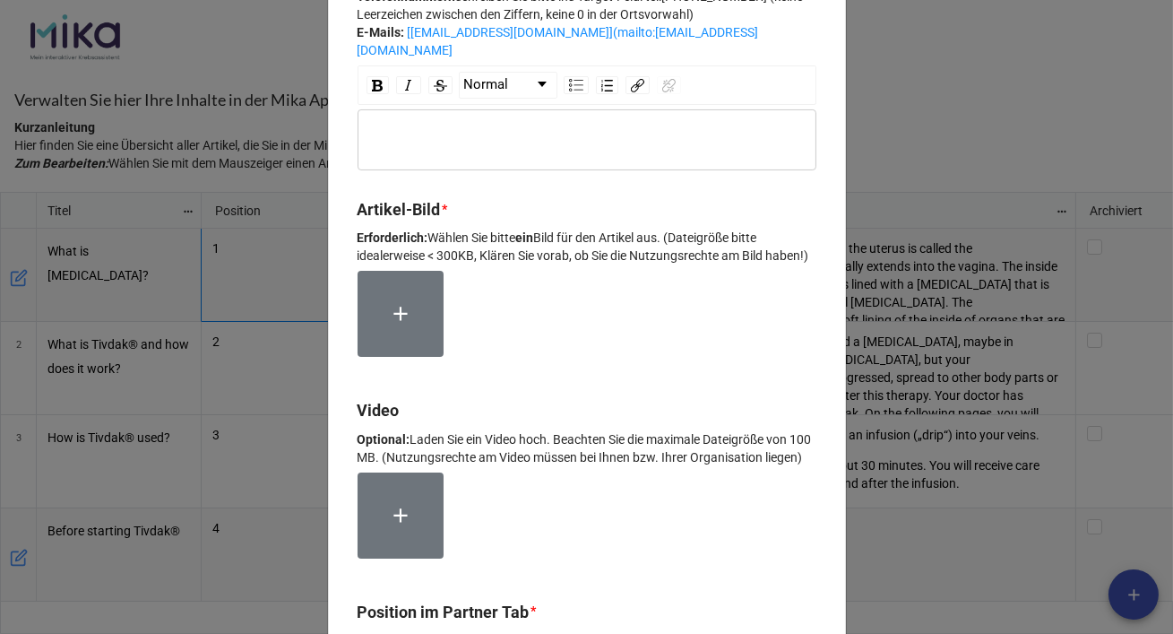
type input "YOUR [MEDICAL_DATA] SCHEDULE"
click at [387, 350] on label at bounding box center [401, 314] width 86 height 86
click at [423, 150] on div "rdw-editor" at bounding box center [588, 140] width 442 height 20
click at [410, 357] on label at bounding box center [401, 314] width 86 height 86
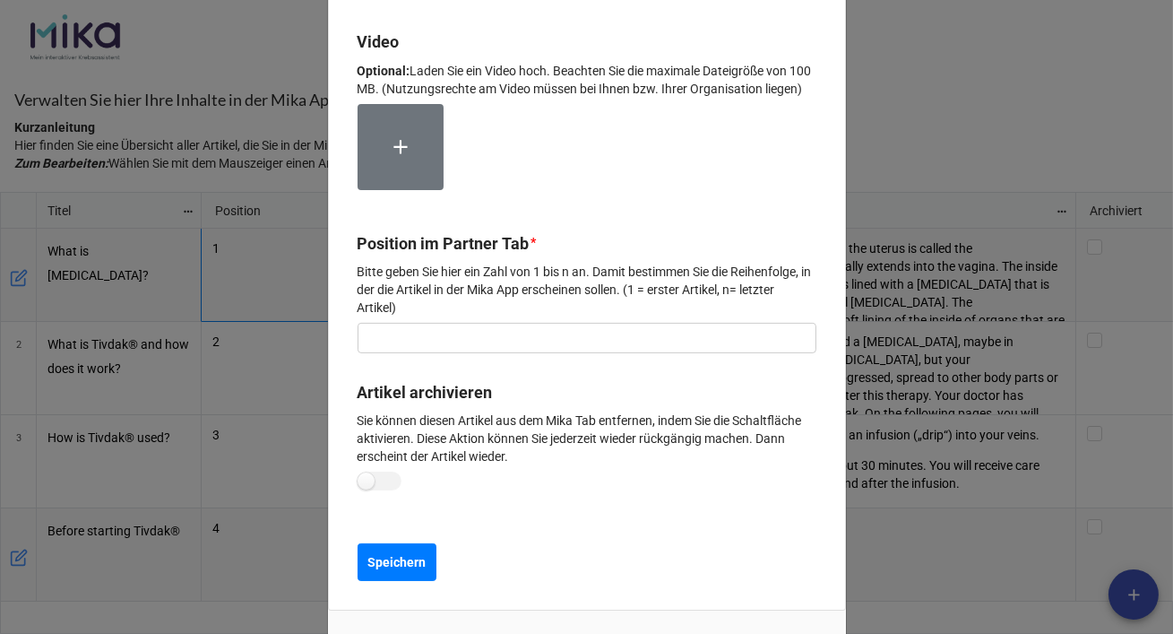
scroll to position [1112, 0]
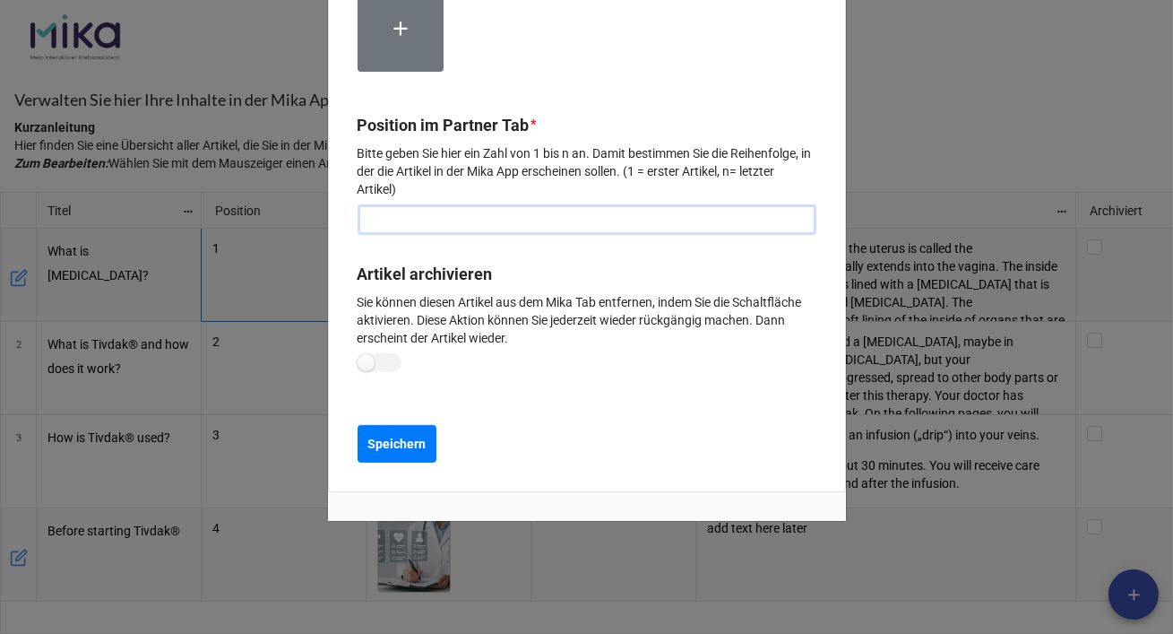
click at [500, 223] on input "text" at bounding box center [587, 219] width 459 height 30
click at [500, 217] on input "text" at bounding box center [587, 219] width 459 height 30
type input "6"
click at [408, 454] on button "Speichern" at bounding box center [397, 444] width 79 height 38
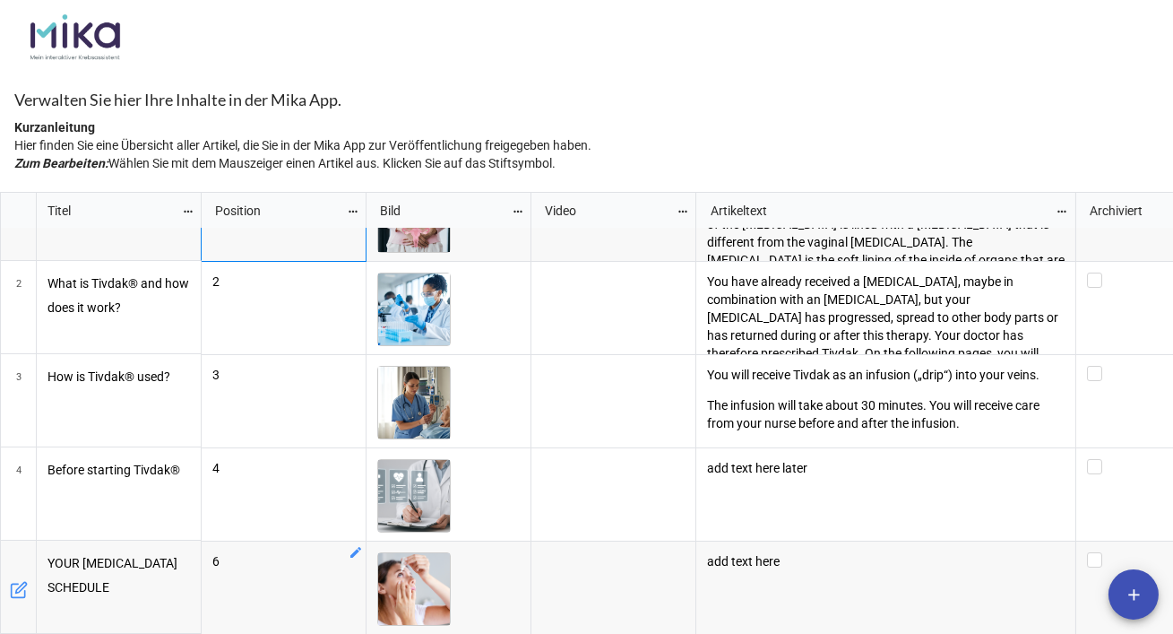
scroll to position [56, 0]
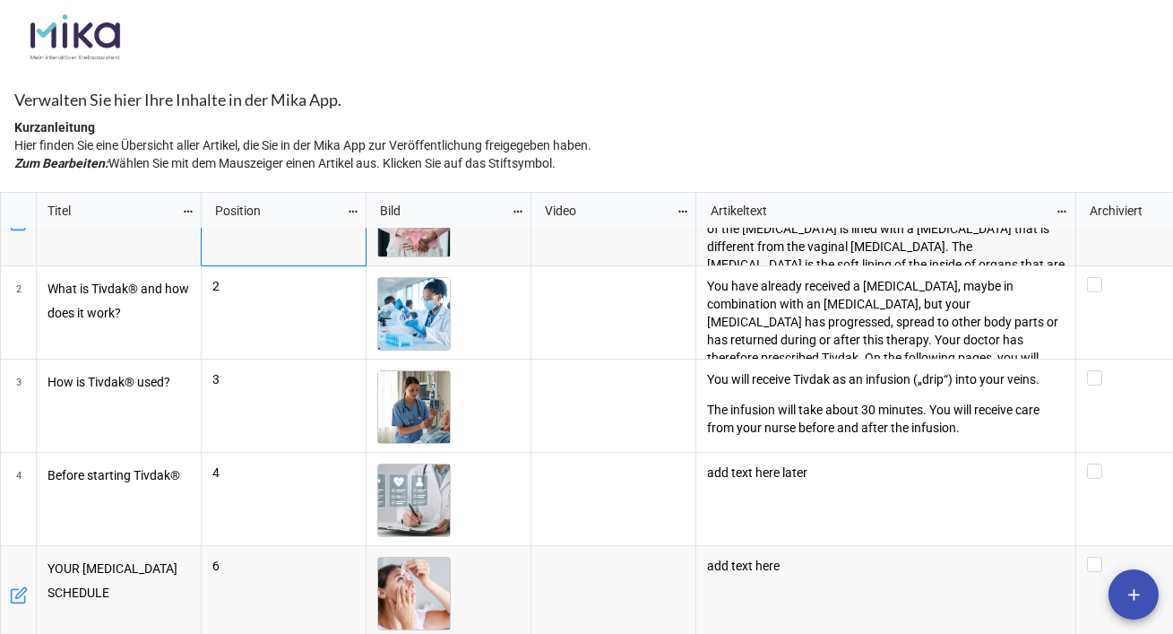
click at [1146, 591] on span "add" at bounding box center [1134, 594] width 50 height 19
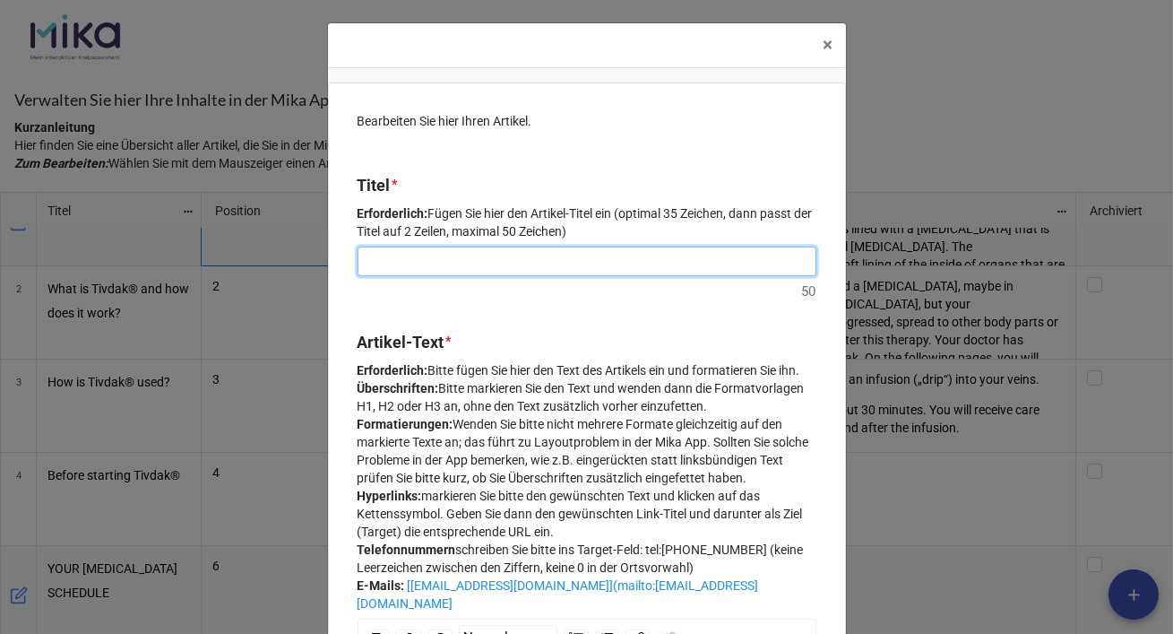
click at [438, 248] on input at bounding box center [587, 262] width 459 height 30
paste input "What side effects can occur?"
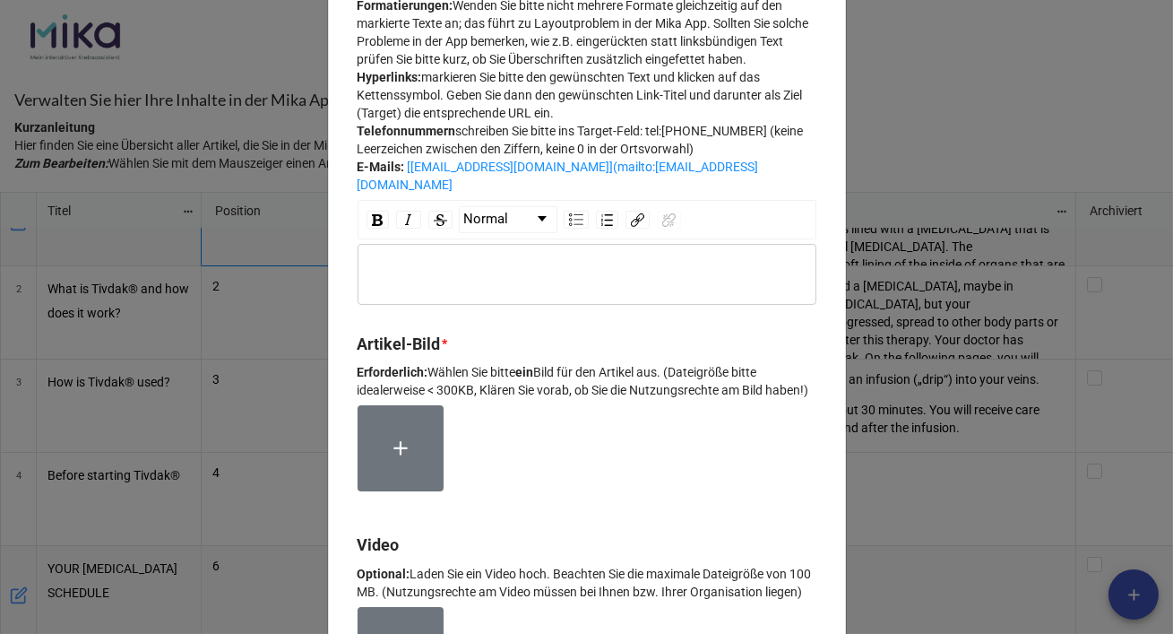
scroll to position [421, 0]
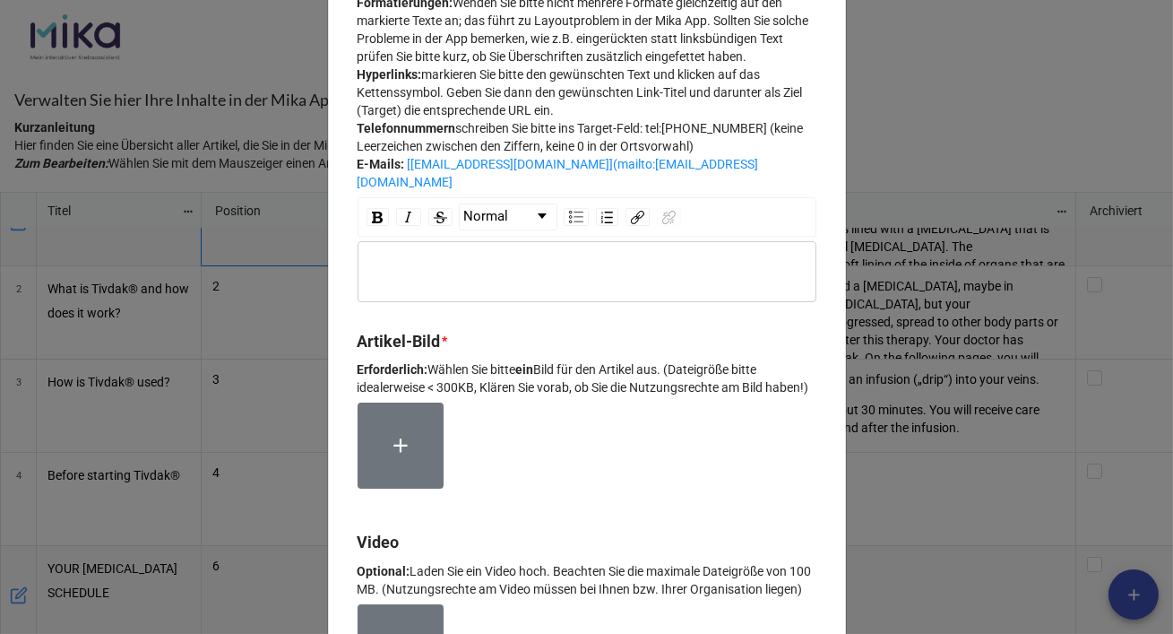
type input "What side effects can occur?"
click at [468, 291] on div "rdw-wrapper" at bounding box center [587, 271] width 459 height 61
click at [383, 489] on label at bounding box center [401, 445] width 86 height 86
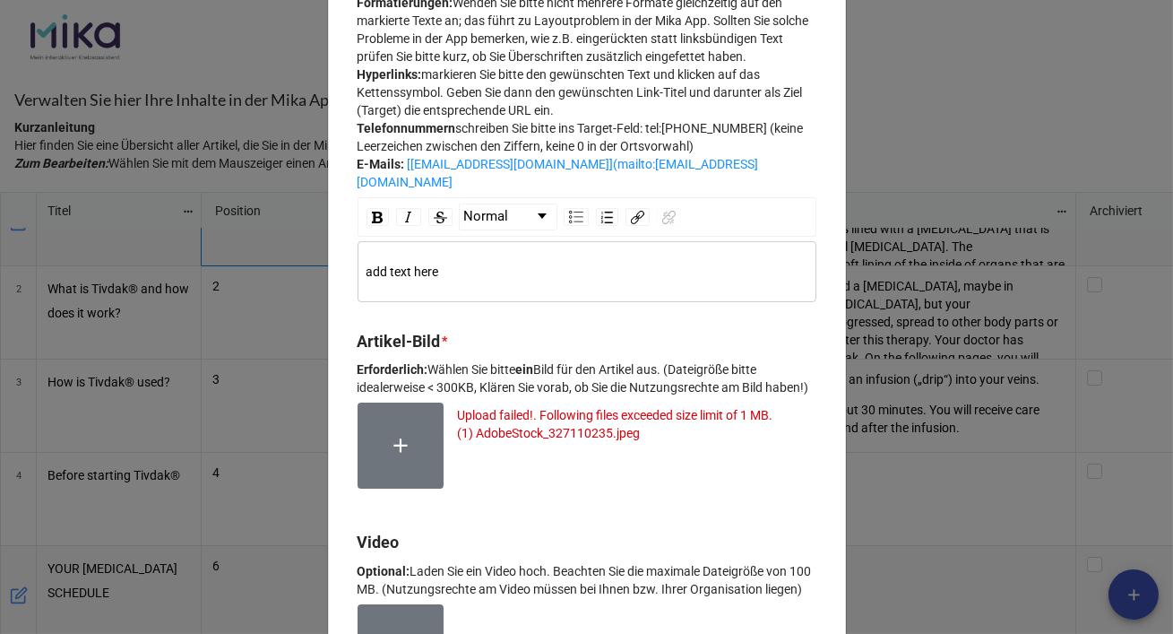
click at [394, 453] on icon at bounding box center [400, 445] width 13 height 13
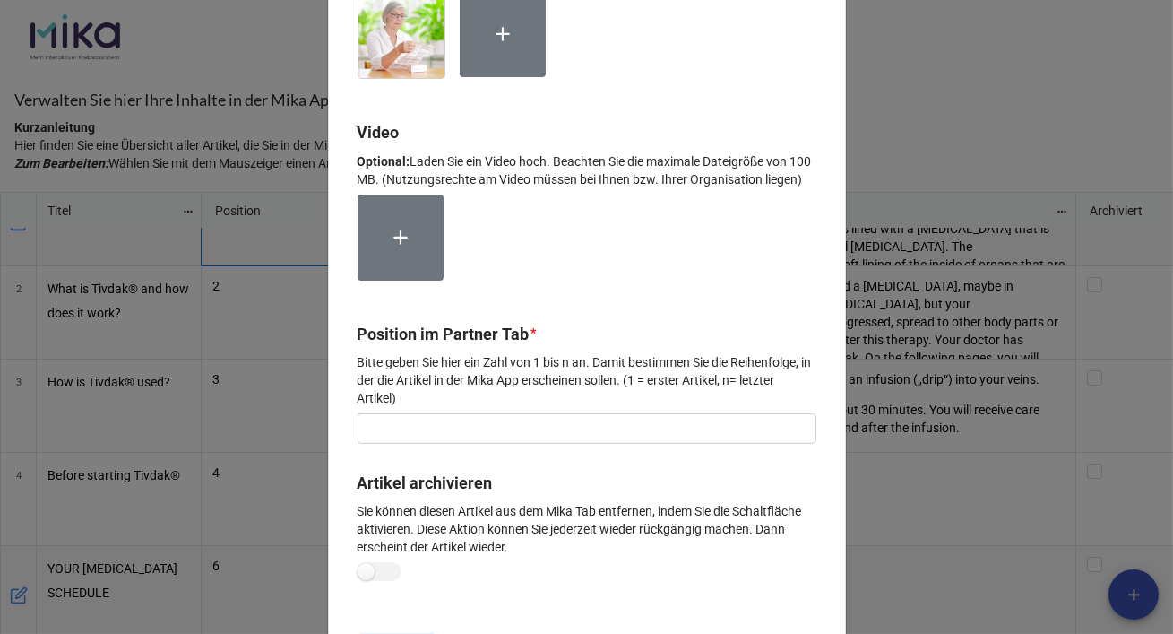
scroll to position [851, 0]
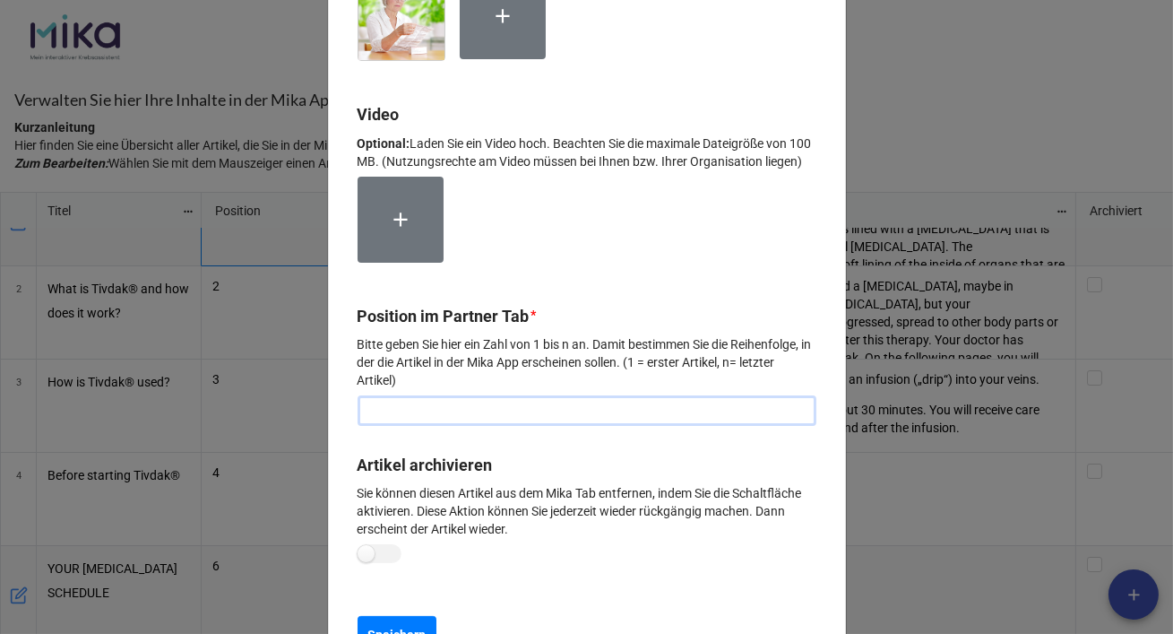
click at [571, 426] on input "text" at bounding box center [587, 410] width 459 height 30
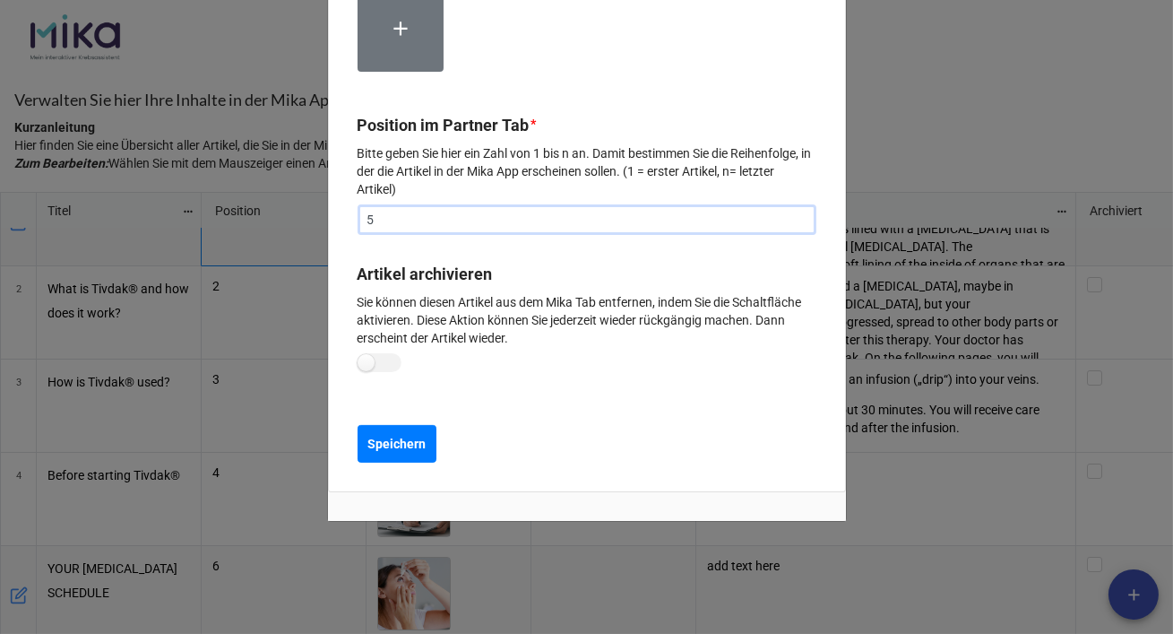
scroll to position [1068, 0]
type input "5"
click at [432, 463] on button "Speichern" at bounding box center [397, 444] width 79 height 38
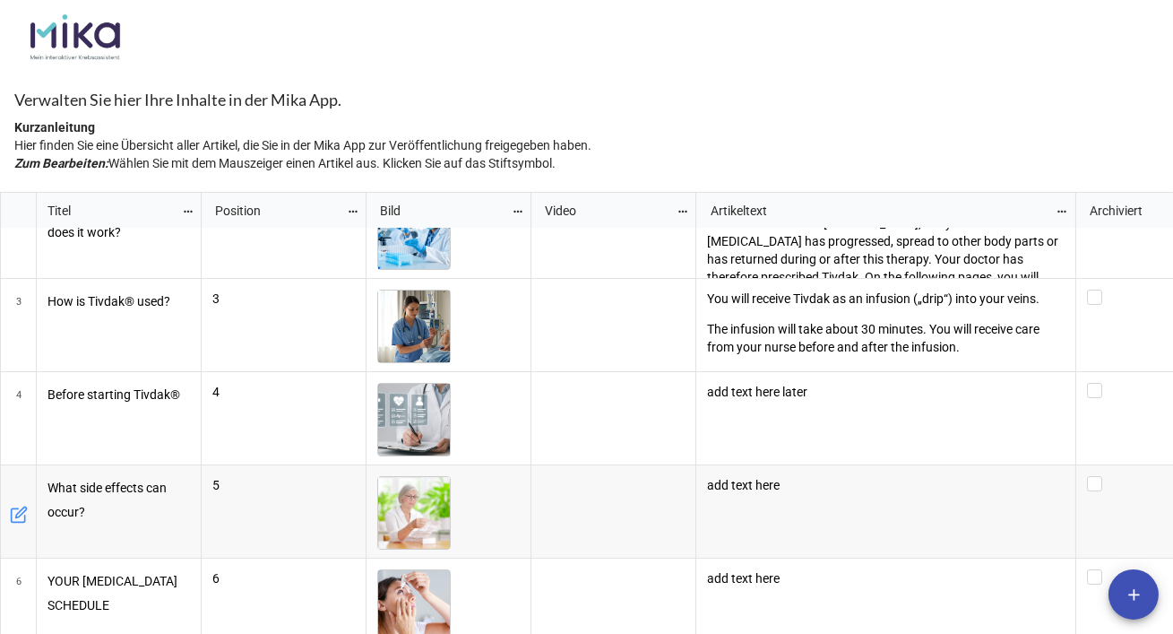
scroll to position [0, 0]
